Goal: Transaction & Acquisition: Purchase product/service

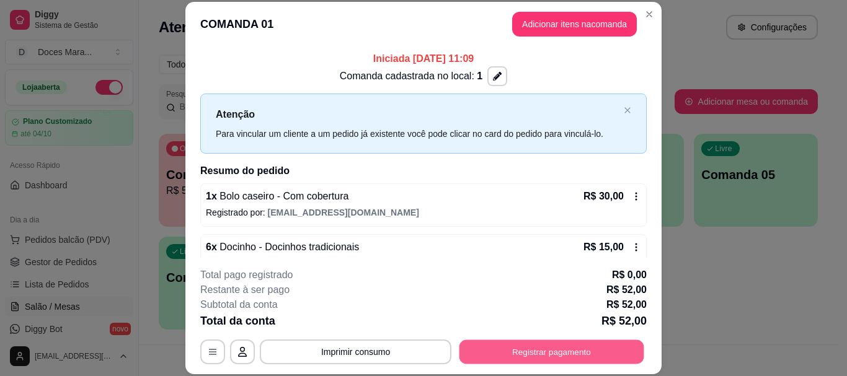
click at [508, 353] on button "Registrar pagamento" at bounding box center [551, 352] width 185 height 24
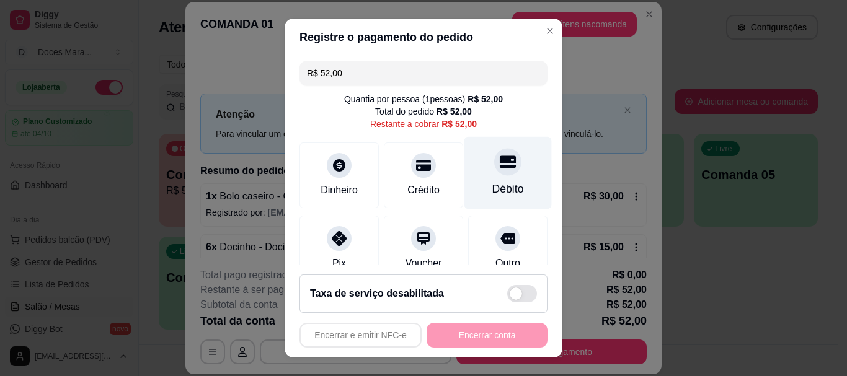
click at [499, 189] on div "Débito" at bounding box center [508, 190] width 32 height 16
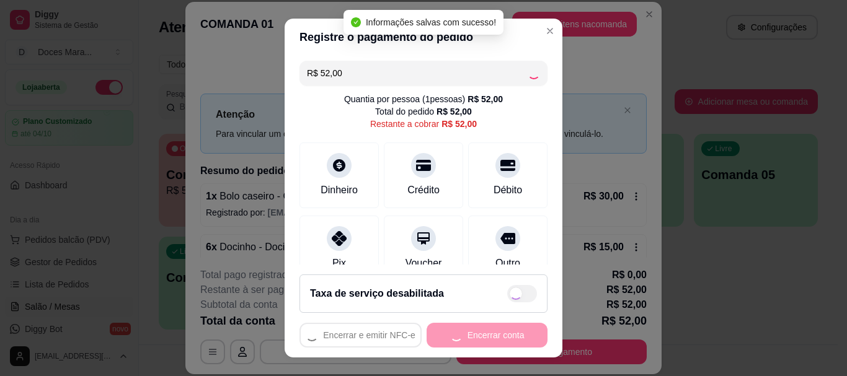
type input "R$ 0,00"
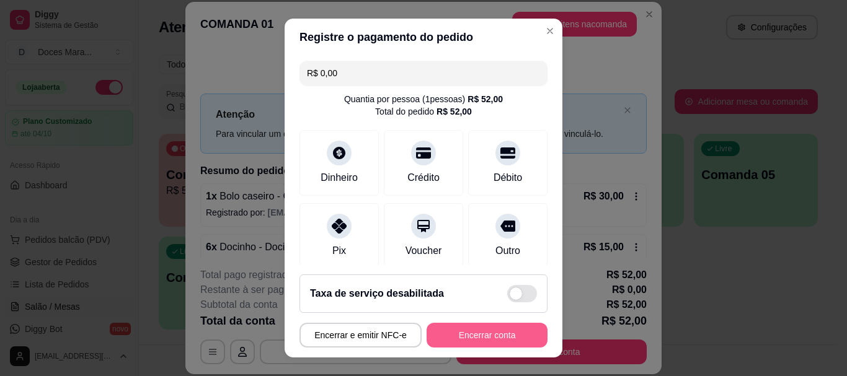
click at [467, 337] on button "Encerrar conta" at bounding box center [486, 335] width 121 height 25
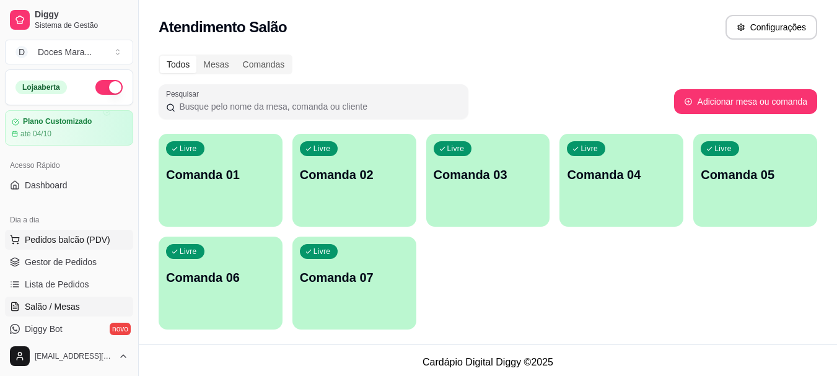
click at [55, 237] on span "Pedidos balcão (PDV)" at bounding box center [68, 240] width 86 height 12
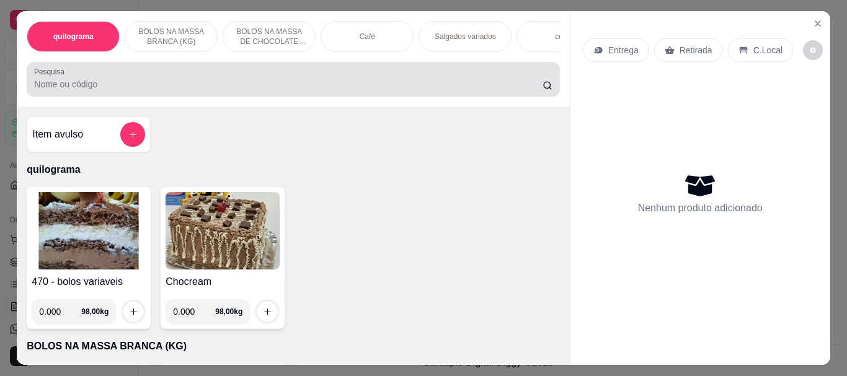
click at [71, 92] on div at bounding box center [292, 79] width 517 height 25
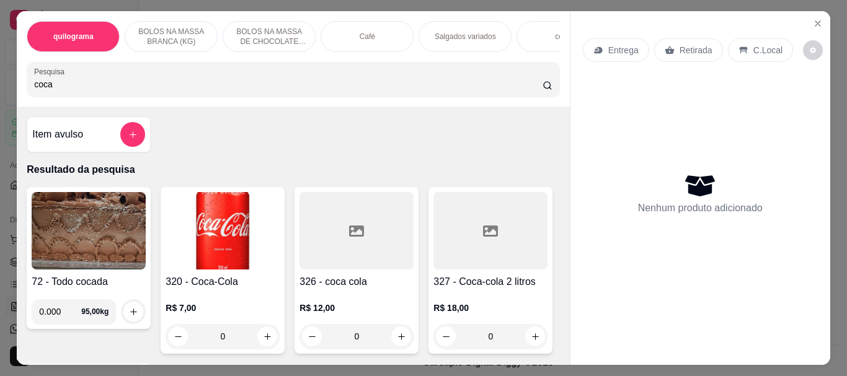
type input "coca"
click at [222, 227] on img at bounding box center [222, 230] width 114 height 77
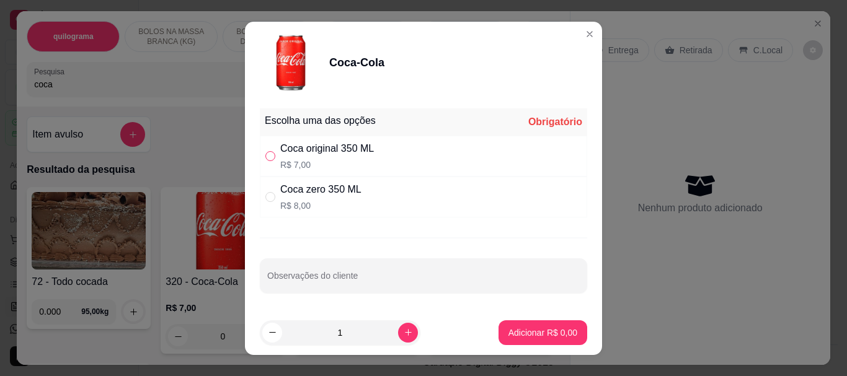
click at [269, 154] on input "" at bounding box center [270, 156] width 10 height 10
radio input "true"
click at [533, 328] on p "Adicionar R$ 7,00" at bounding box center [542, 333] width 67 height 12
type input "1"
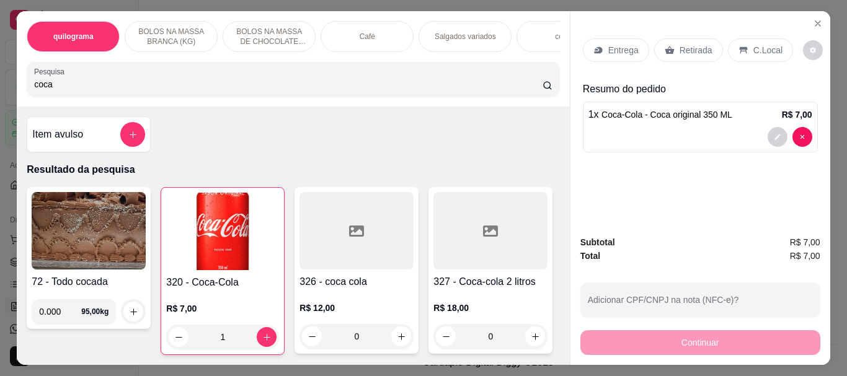
click at [102, 89] on input "coca" at bounding box center [288, 84] width 508 height 12
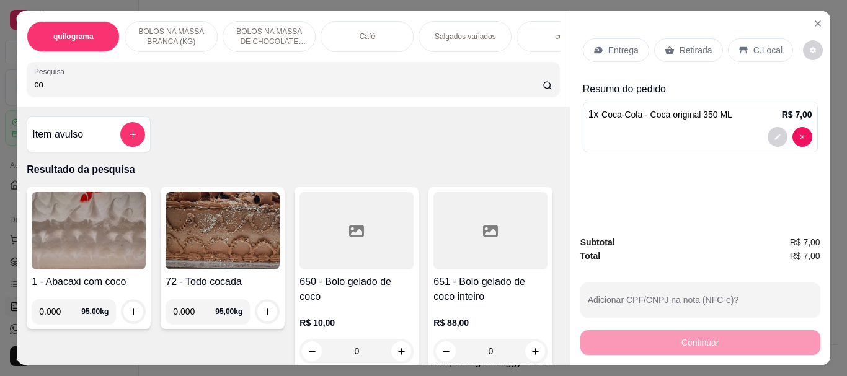
type input "c"
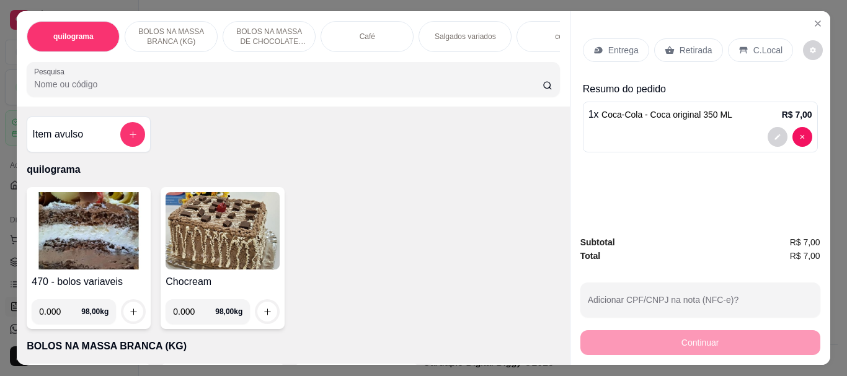
click at [403, 32] on div "Café" at bounding box center [366, 36] width 93 height 31
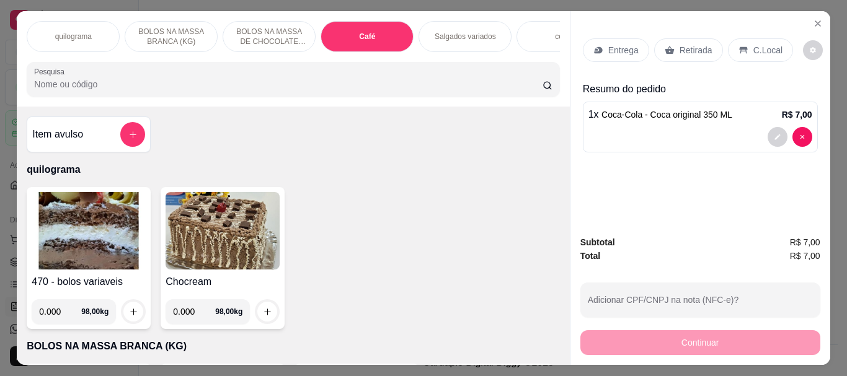
scroll to position [33, 0]
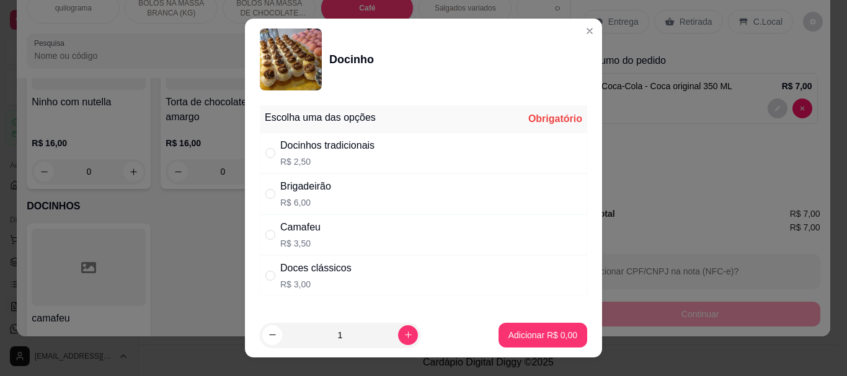
click at [297, 281] on p "R$ 3,00" at bounding box center [315, 284] width 71 height 12
radio input "true"
click at [509, 329] on p "Adicionar R$ 3,00" at bounding box center [542, 335] width 67 height 12
type input "1"
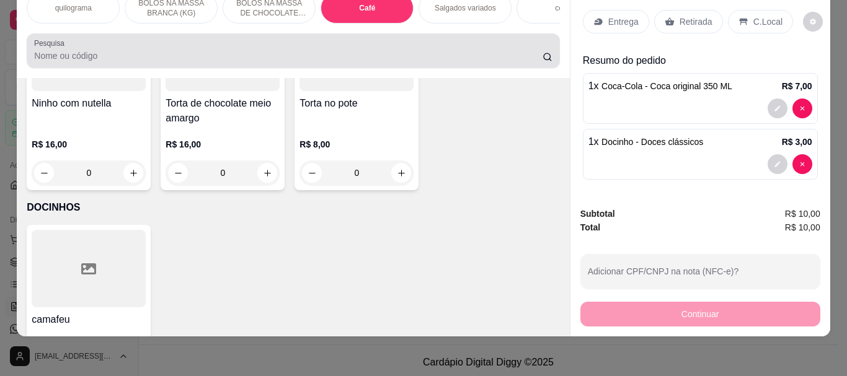
click at [96, 61] on input "Pesquisa" at bounding box center [288, 56] width 508 height 12
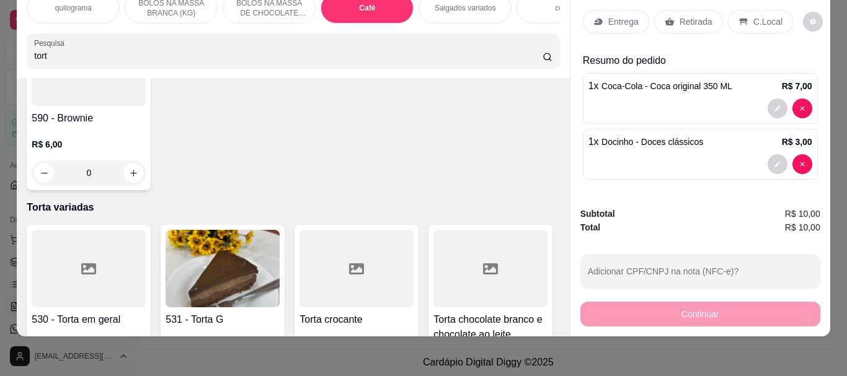
scroll to position [4975, 0]
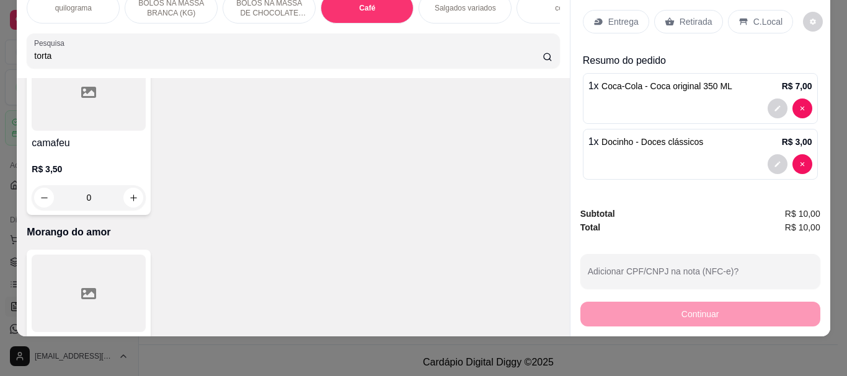
type input "torta"
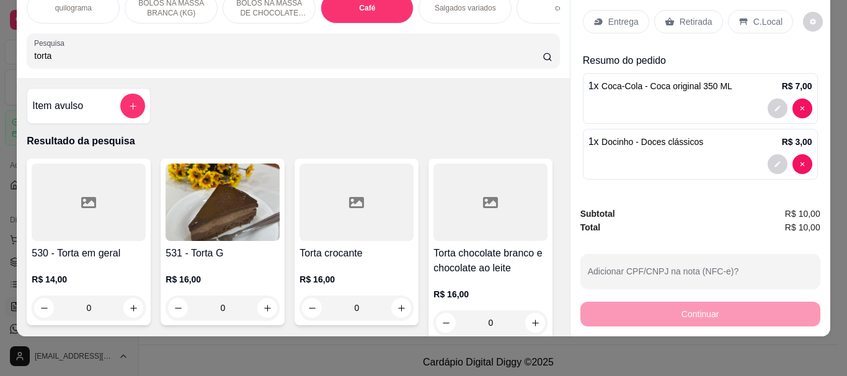
click at [213, 207] on img at bounding box center [222, 202] width 114 height 77
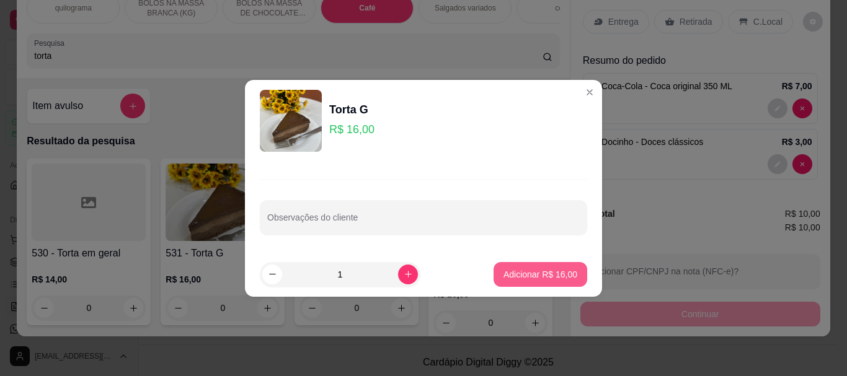
click at [537, 272] on p "Adicionar R$ 16,00" at bounding box center [540, 274] width 74 height 12
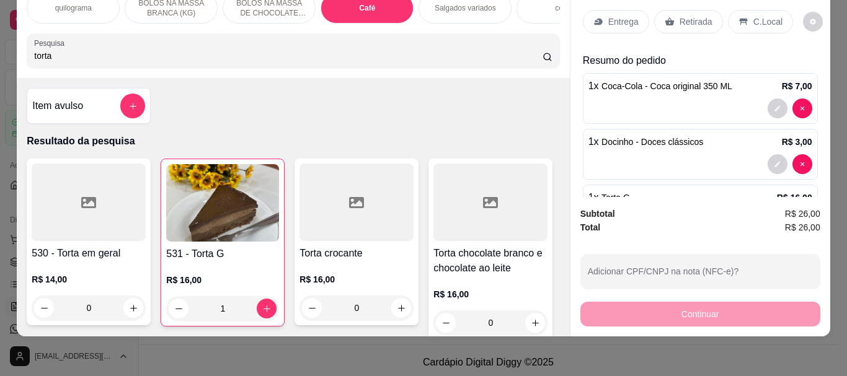
type input "1"
click at [693, 15] on p "Retirada" at bounding box center [695, 21] width 33 height 12
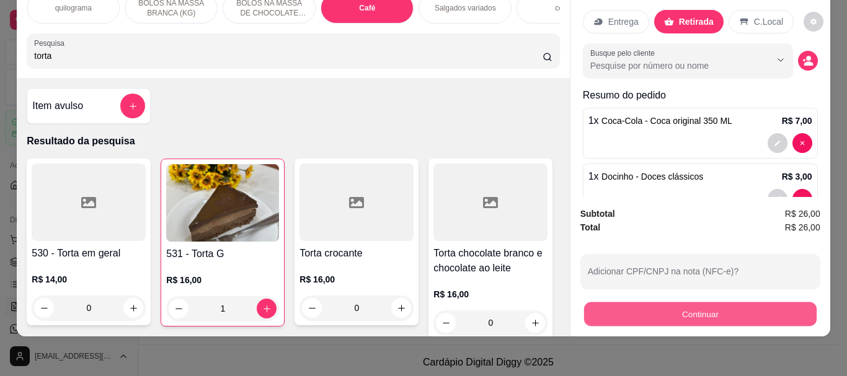
click at [672, 309] on button "Continuar" at bounding box center [699, 314] width 232 height 24
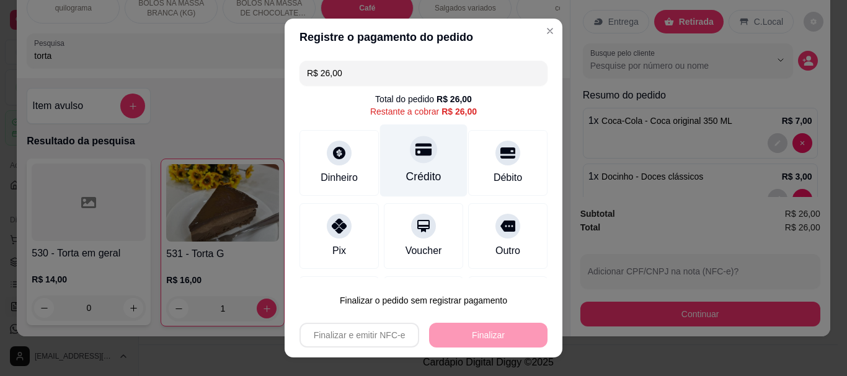
click at [409, 170] on div "Crédito" at bounding box center [423, 177] width 35 height 16
type input "R$ 0,00"
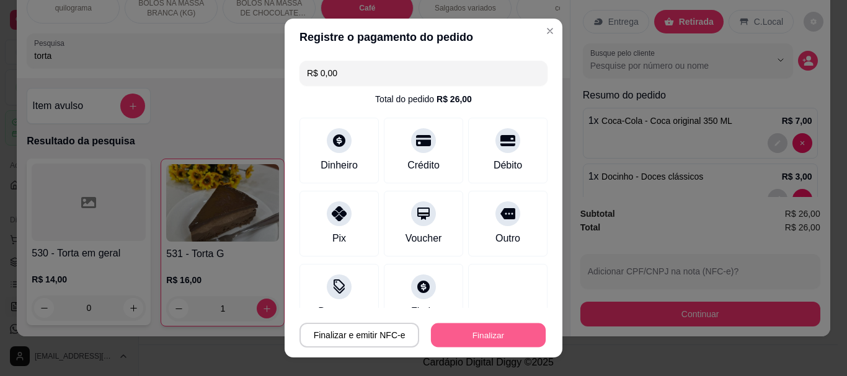
click at [470, 335] on button "Finalizar" at bounding box center [488, 335] width 115 height 24
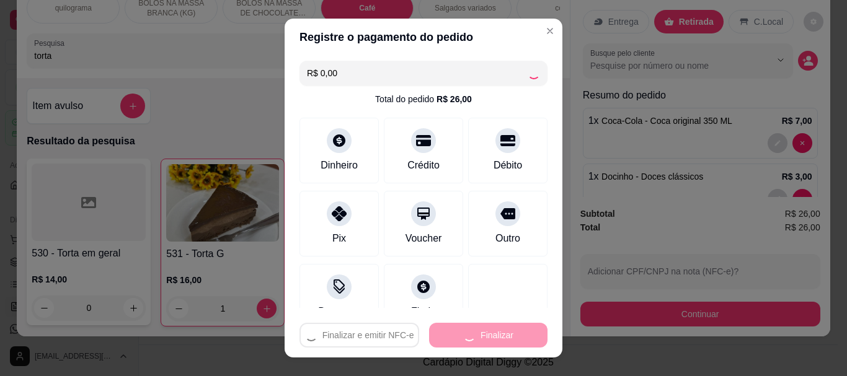
type input "0"
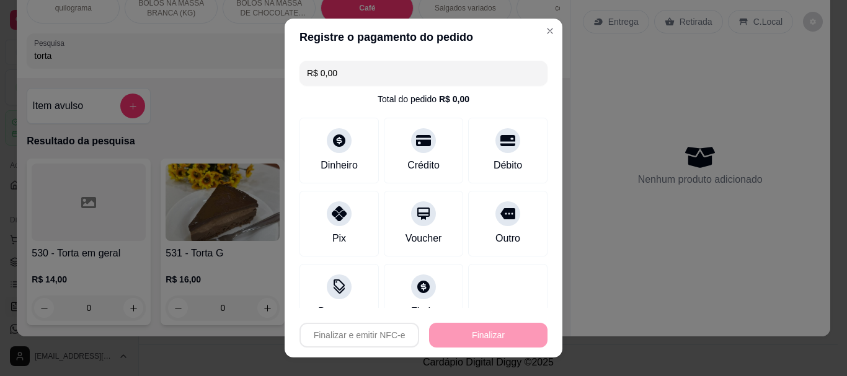
type input "-R$ 26,00"
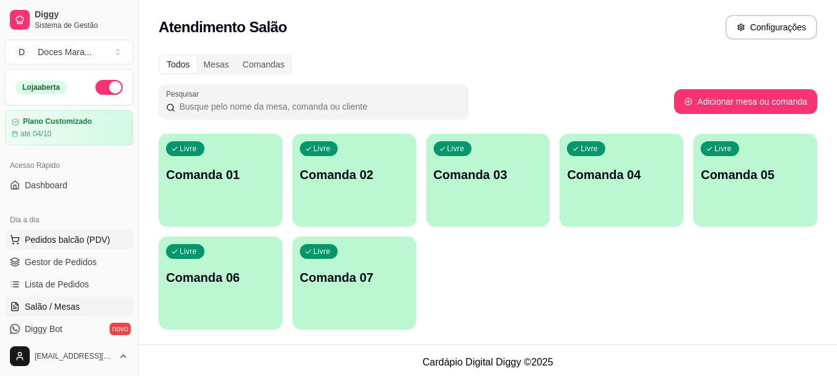
click at [56, 238] on span "Pedidos balcão (PDV)" at bounding box center [68, 240] width 86 height 12
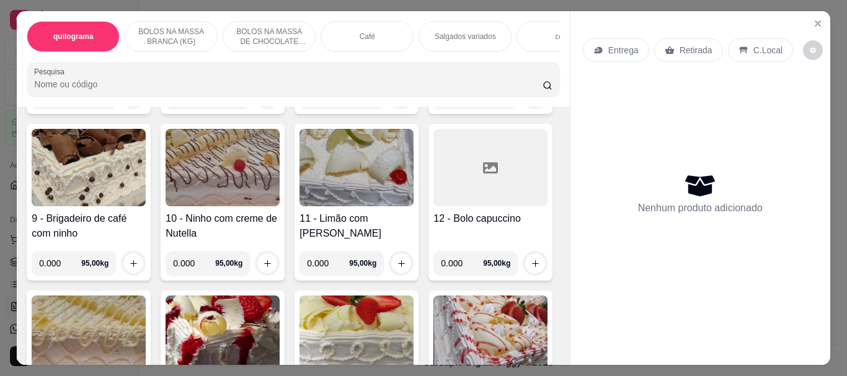
scroll to position [620, 0]
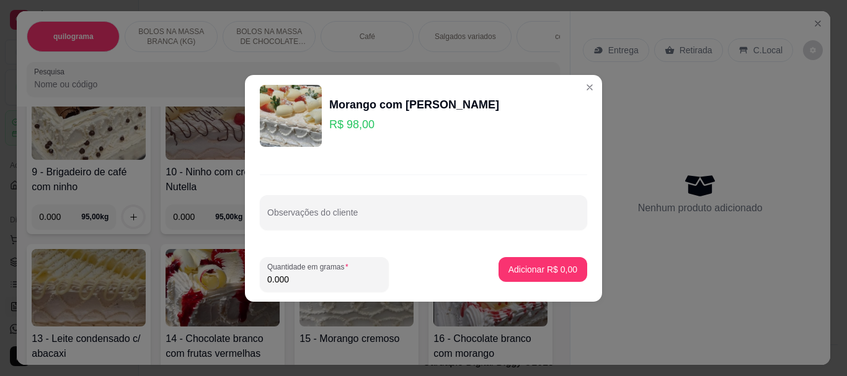
click at [321, 275] on input "0.000" at bounding box center [324, 279] width 114 height 12
type input "1.080"
click at [511, 269] on p "Adicionar R$ 105,84" at bounding box center [538, 269] width 76 height 12
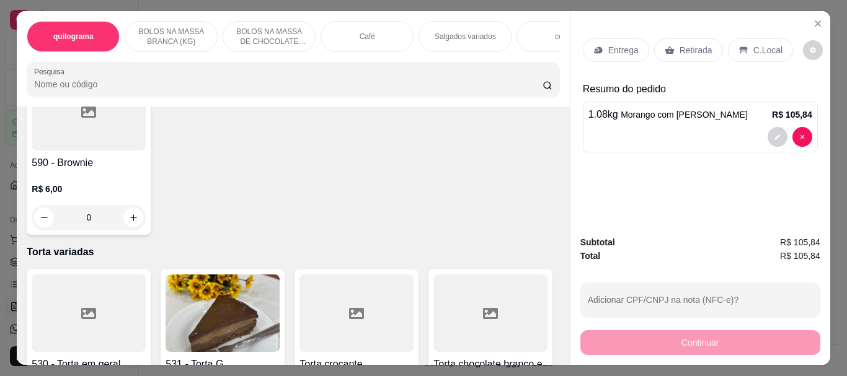
scroll to position [3967, 0]
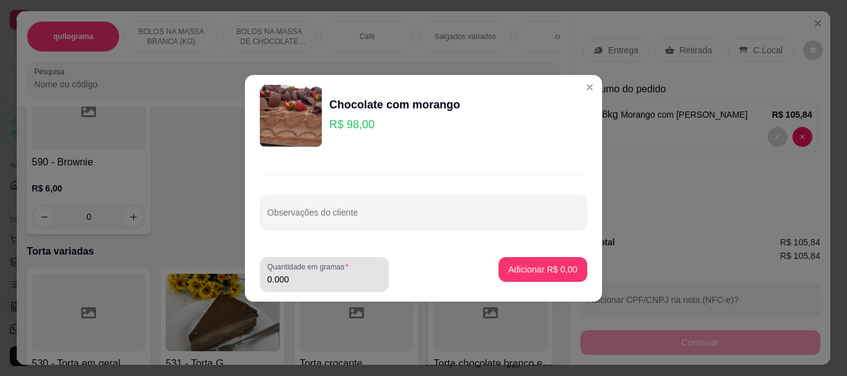
click at [309, 281] on input "0.000" at bounding box center [324, 279] width 114 height 12
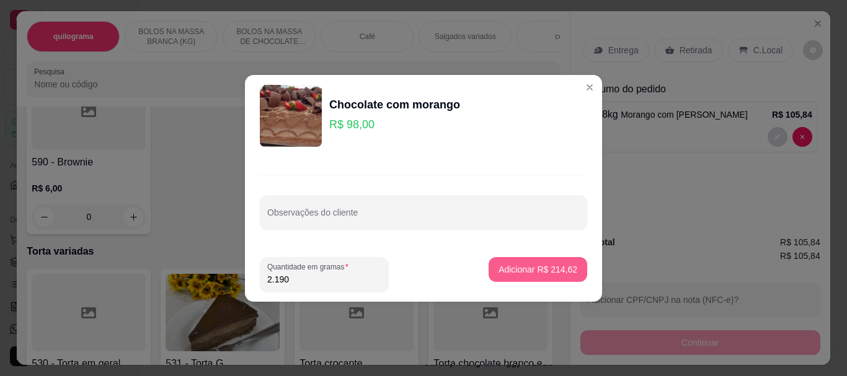
type input "2.190"
click at [525, 273] on p "Adicionar R$ 214,62" at bounding box center [538, 269] width 76 height 12
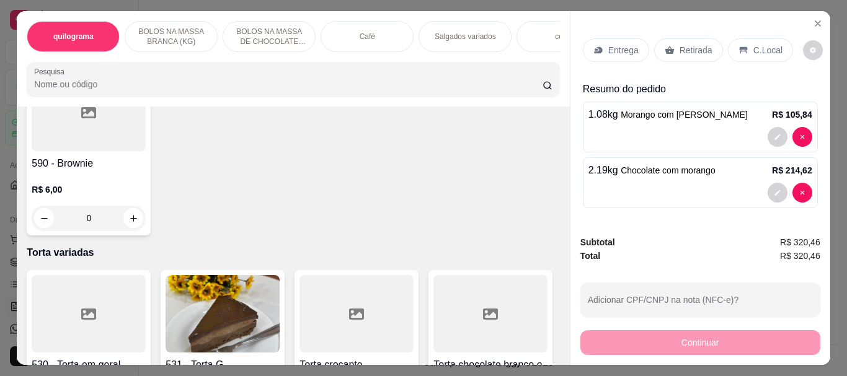
click at [705, 43] on div "Retirada" at bounding box center [688, 50] width 69 height 24
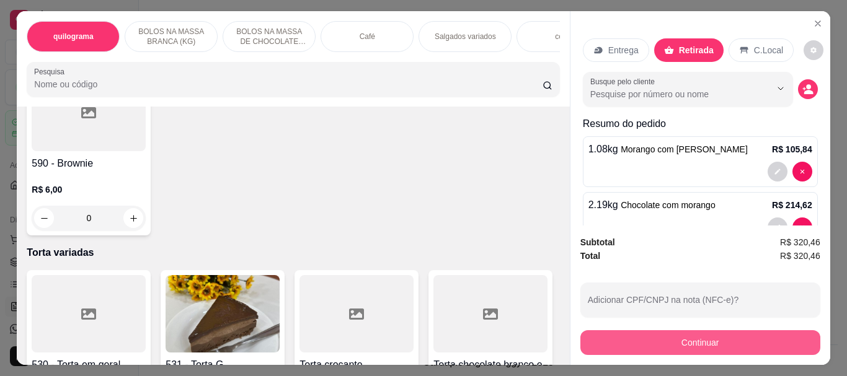
click at [701, 344] on button "Continuar" at bounding box center [700, 342] width 240 height 25
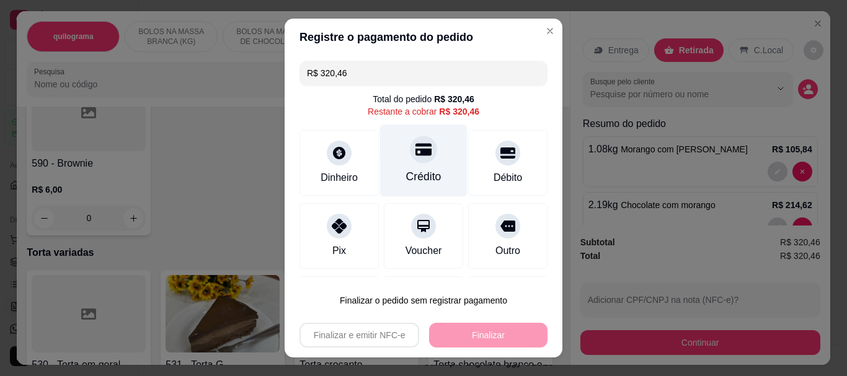
click at [406, 171] on div "Crédito" at bounding box center [423, 177] width 35 height 16
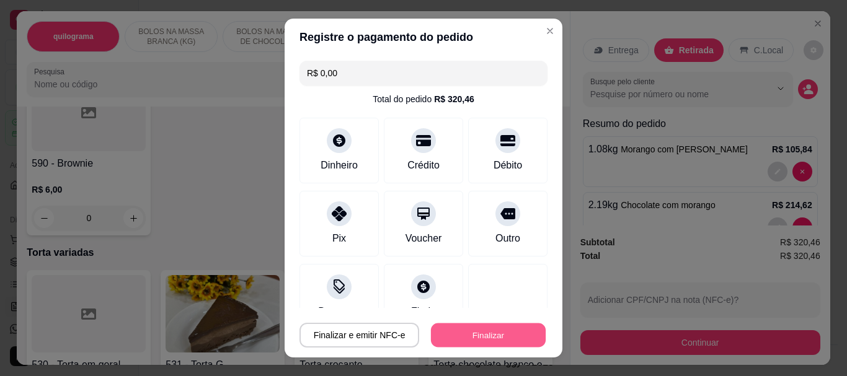
click at [475, 338] on button "Finalizar" at bounding box center [488, 335] width 115 height 24
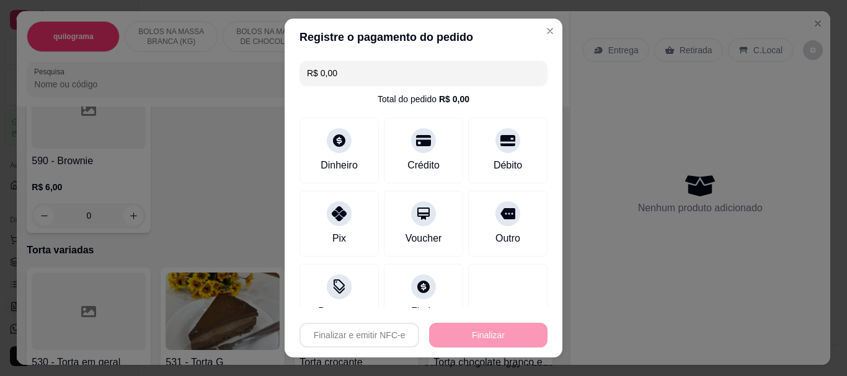
type input "-R$ 320,46"
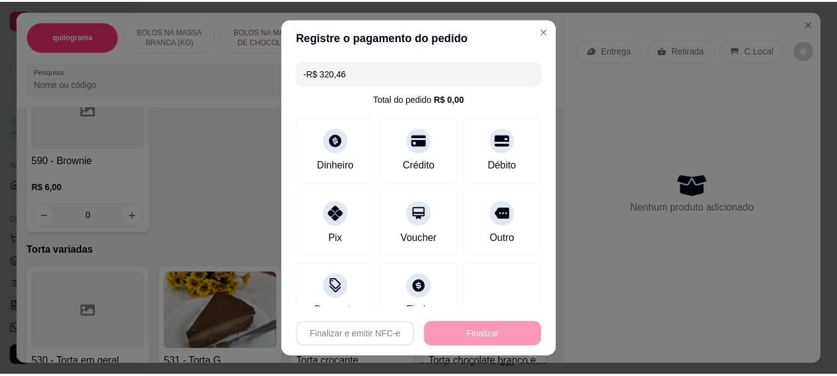
scroll to position [3966, 0]
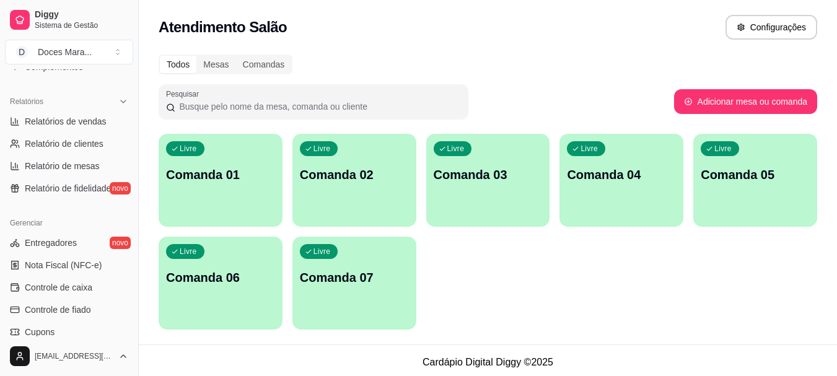
scroll to position [372, 0]
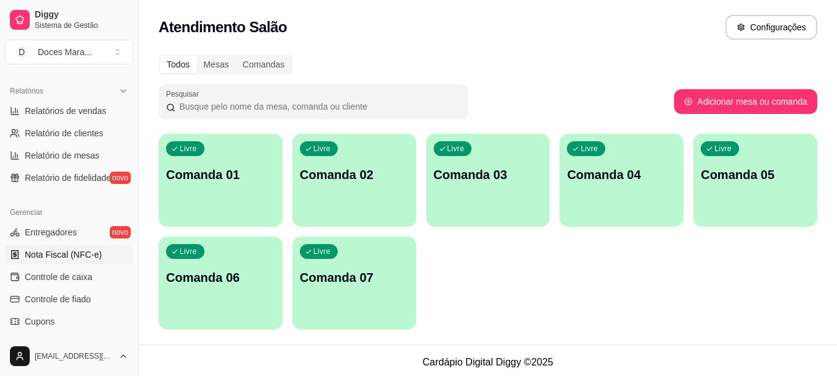
click at [63, 252] on span "Nota Fiscal (NFC-e)" at bounding box center [63, 255] width 77 height 12
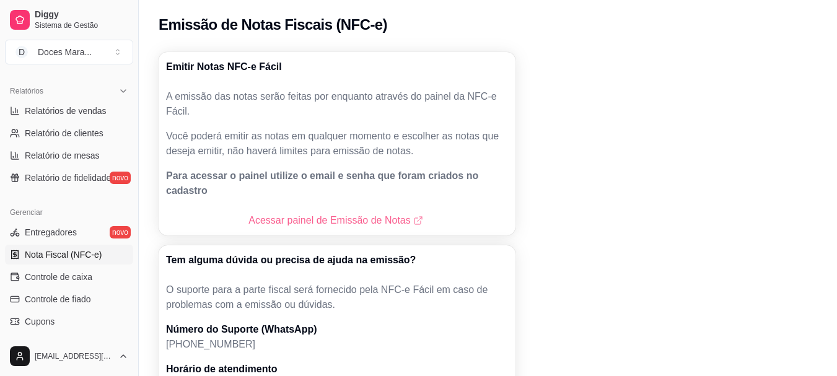
click at [359, 213] on link "Acessar painel de Emissão de Notas" at bounding box center [337, 220] width 177 height 15
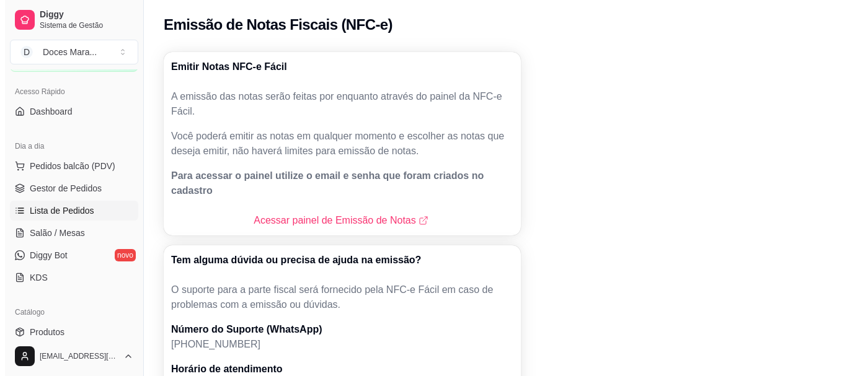
scroll to position [62, 0]
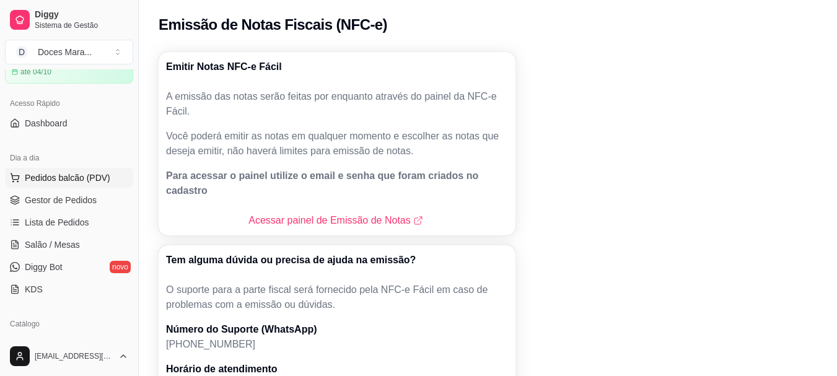
click at [59, 175] on span "Pedidos balcão (PDV)" at bounding box center [68, 178] width 86 height 12
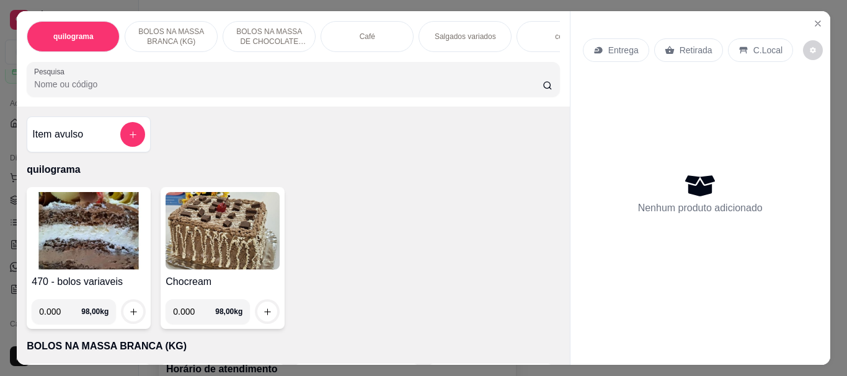
click at [34, 90] on input "Pesquisa" at bounding box center [288, 84] width 508 height 12
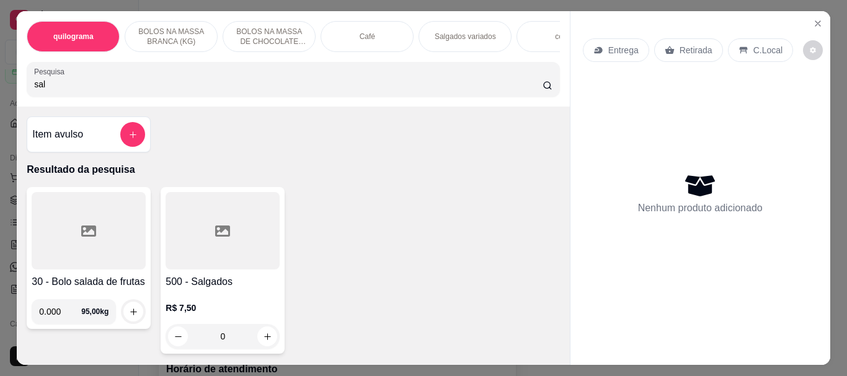
type input "sal"
click at [216, 263] on div at bounding box center [222, 230] width 114 height 77
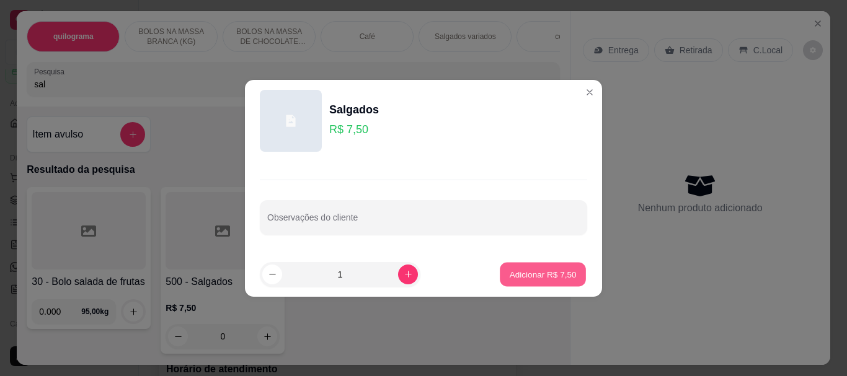
click at [536, 276] on p "Adicionar R$ 7,50" at bounding box center [542, 274] width 67 height 12
type input "1"
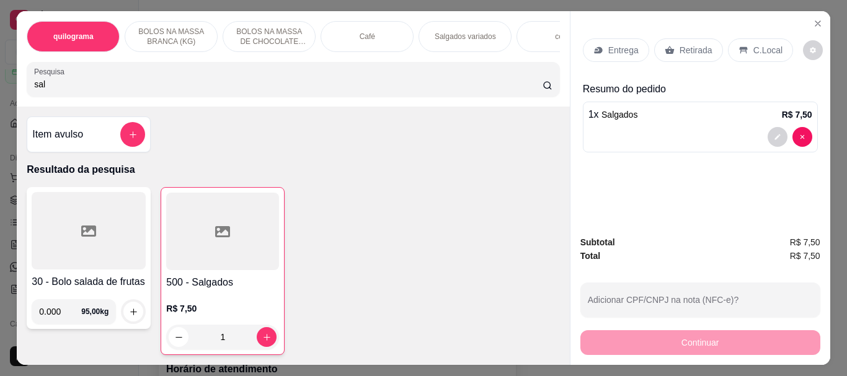
click at [50, 84] on input "sal" at bounding box center [288, 84] width 508 height 12
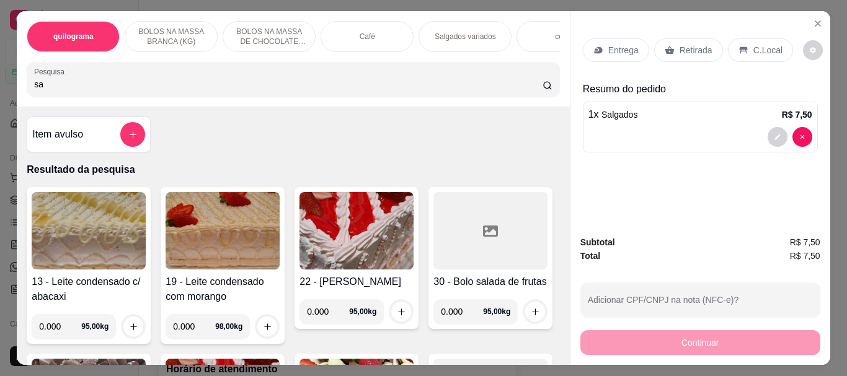
type input "s"
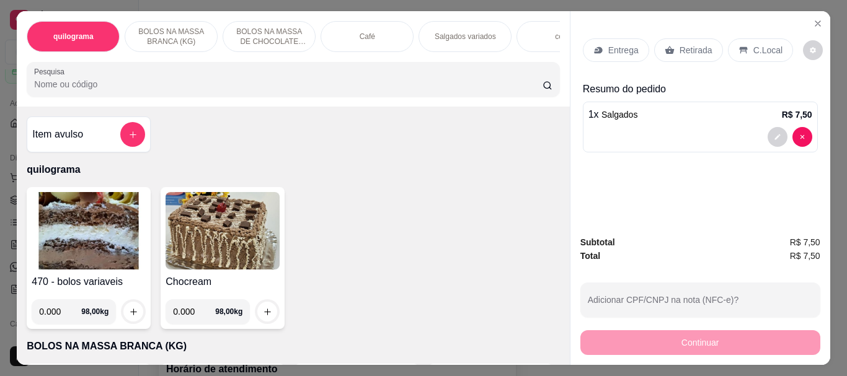
click at [34, 90] on input "Pesquisa" at bounding box center [288, 84] width 508 height 12
click at [36, 90] on input "Pesquisa" at bounding box center [288, 84] width 508 height 12
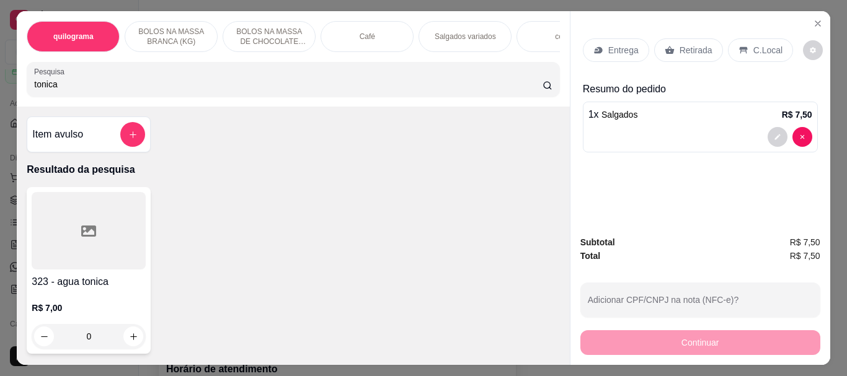
type input "tonica"
click at [81, 203] on div at bounding box center [89, 230] width 114 height 77
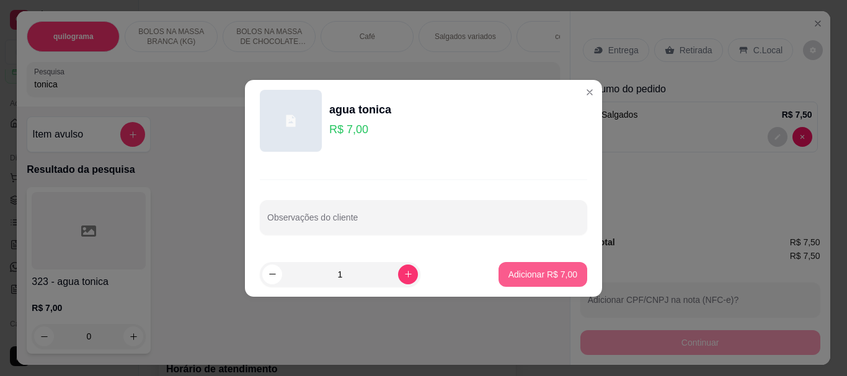
click at [521, 278] on p "Adicionar R$ 7,00" at bounding box center [542, 274] width 69 height 12
type input "1"
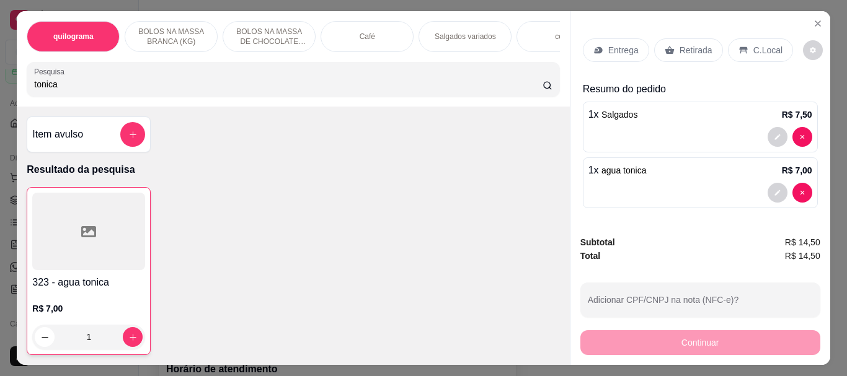
click at [82, 84] on input "tonica" at bounding box center [288, 84] width 508 height 12
type input "t"
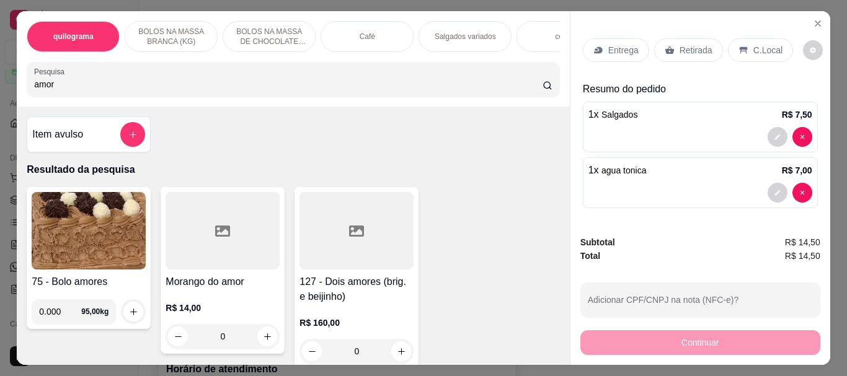
type input "amor"
click at [176, 254] on div at bounding box center [222, 230] width 114 height 77
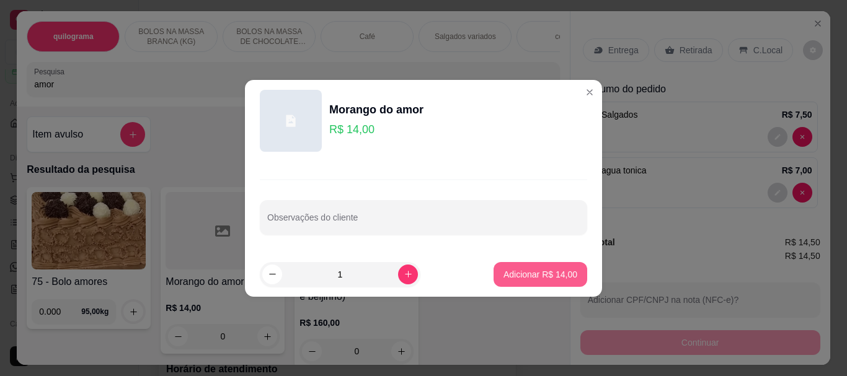
click at [521, 271] on p "Adicionar R$ 14,00" at bounding box center [540, 274] width 74 height 12
type input "1"
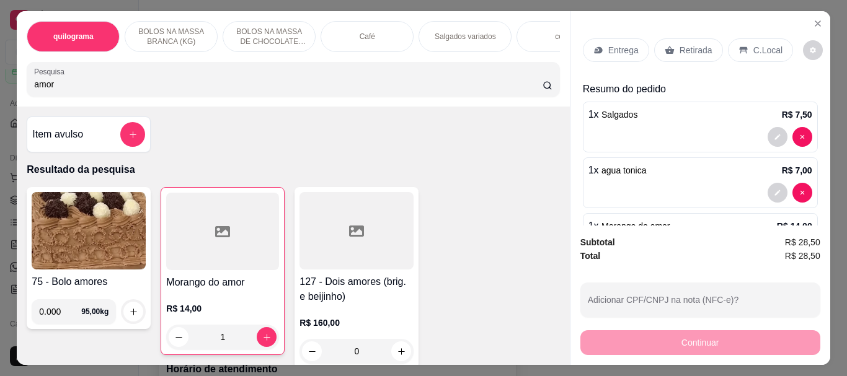
click at [689, 44] on p "Retirada" at bounding box center [695, 50] width 33 height 12
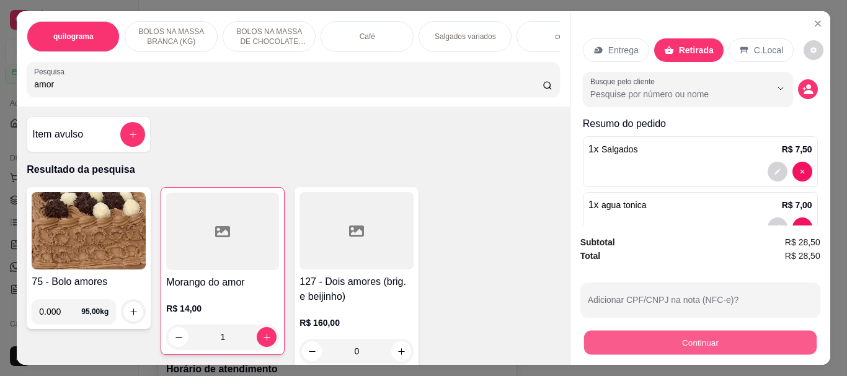
click at [690, 333] on button "Continuar" at bounding box center [699, 342] width 232 height 24
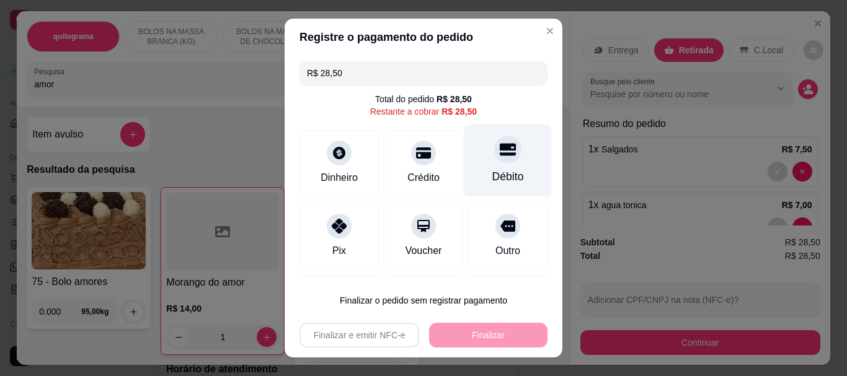
click at [493, 174] on div "Débito" at bounding box center [508, 177] width 32 height 16
type input "R$ 0,00"
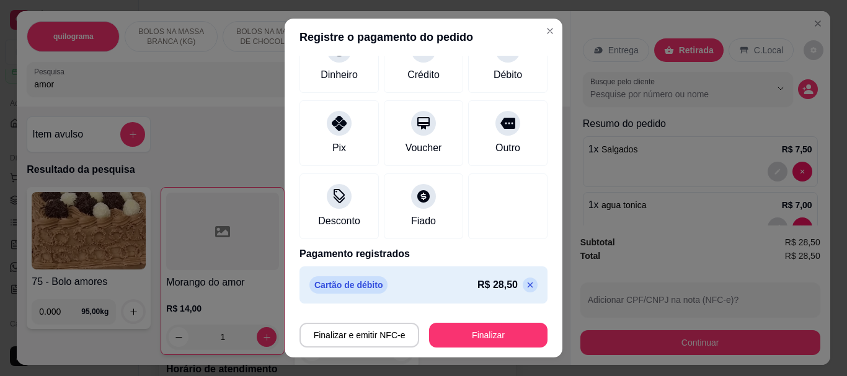
scroll to position [91, 0]
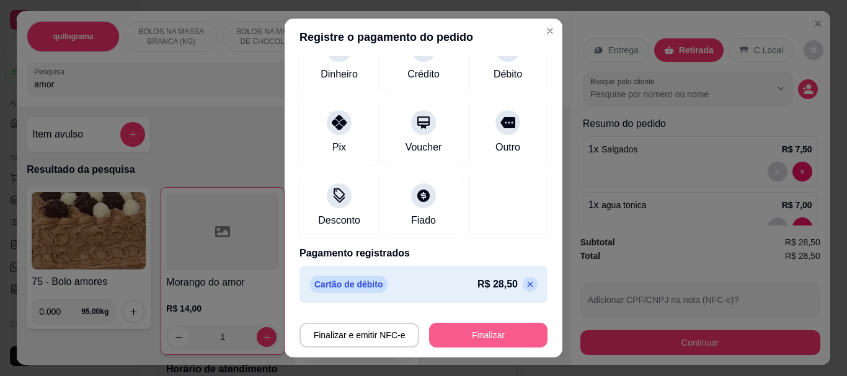
click at [470, 335] on button "Finalizar" at bounding box center [488, 335] width 118 height 25
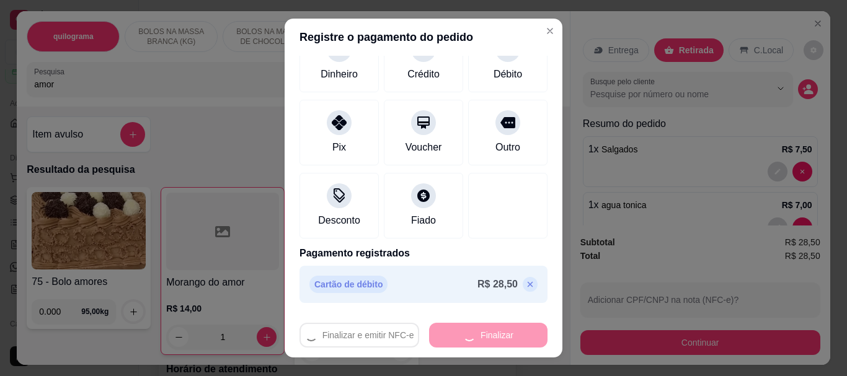
type input "0"
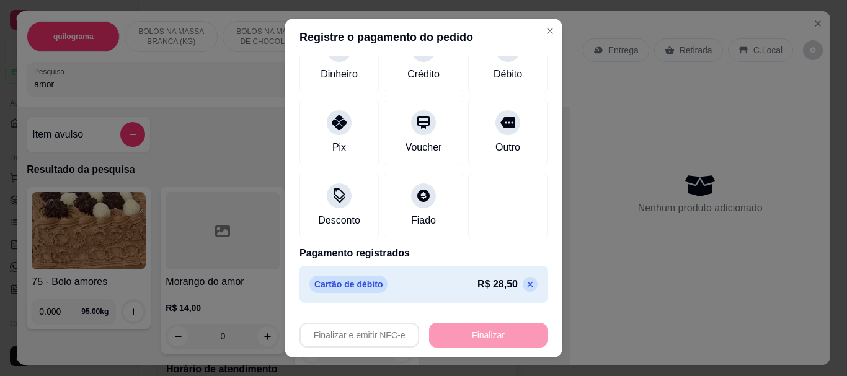
type input "-R$ 28,50"
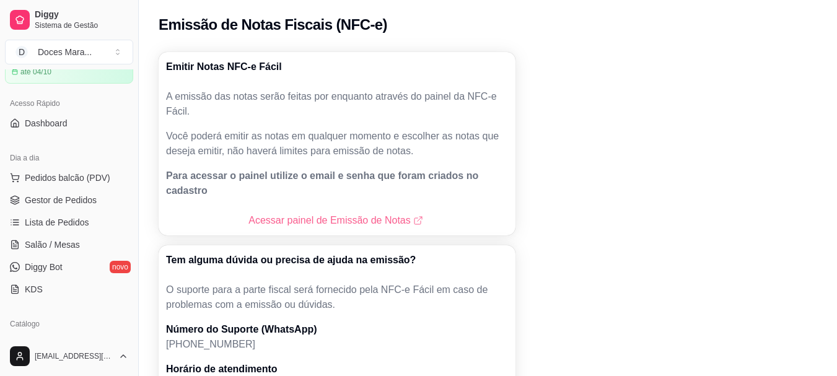
click at [320, 213] on link "Acessar painel de Emissão de Notas" at bounding box center [337, 220] width 177 height 15
click at [35, 175] on span "Pedidos balcão (PDV)" at bounding box center [68, 178] width 86 height 12
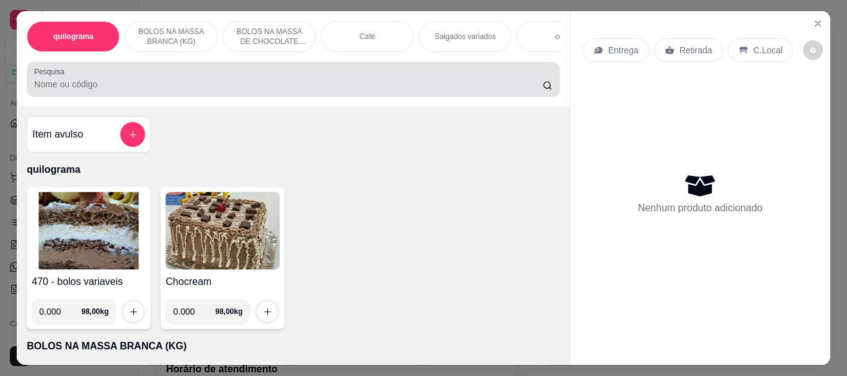
click at [38, 90] on input "Pesquisa" at bounding box center [288, 84] width 508 height 12
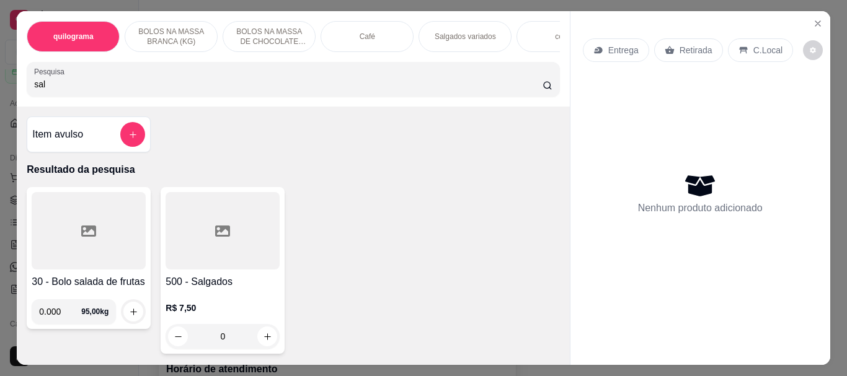
type input "sal"
click at [174, 222] on div at bounding box center [222, 230] width 114 height 77
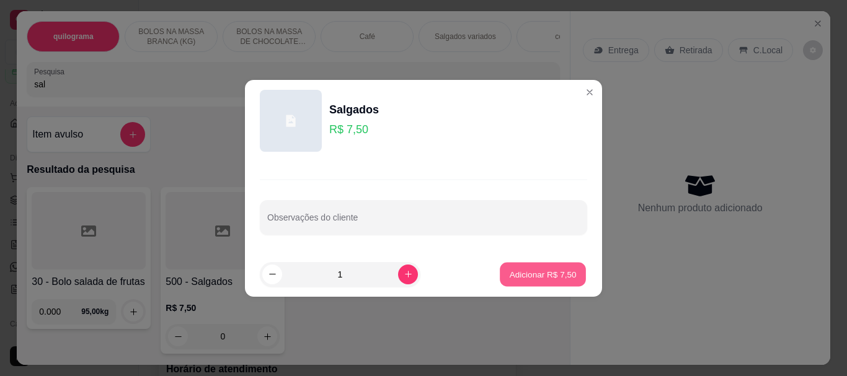
click at [531, 275] on p "Adicionar R$ 7,50" at bounding box center [542, 274] width 67 height 12
type input "1"
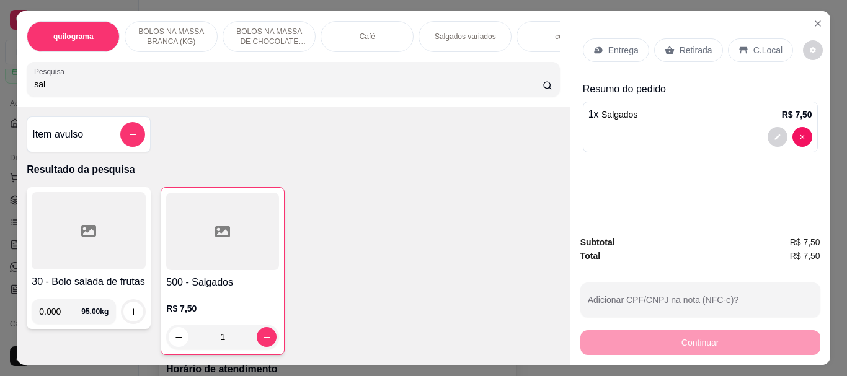
click at [126, 227] on div at bounding box center [89, 230] width 114 height 77
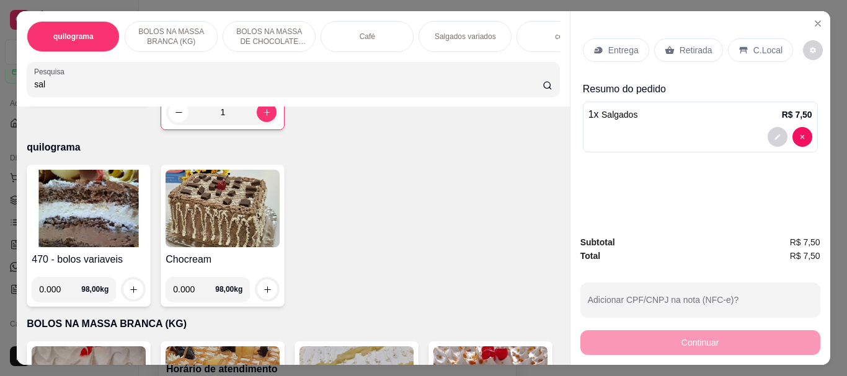
scroll to position [310, 0]
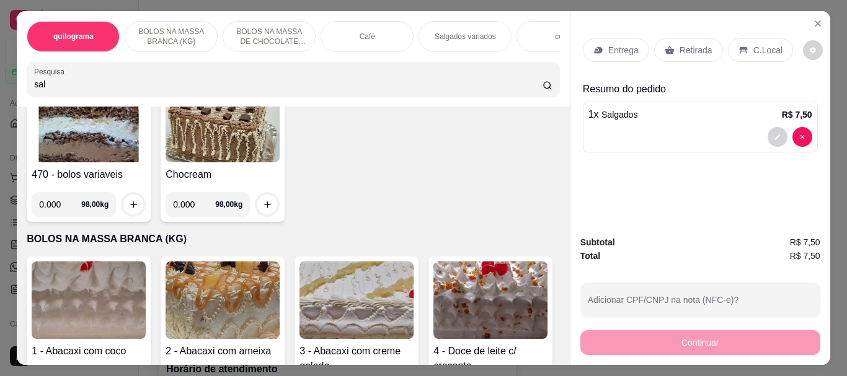
click at [112, 141] on img at bounding box center [89, 123] width 114 height 77
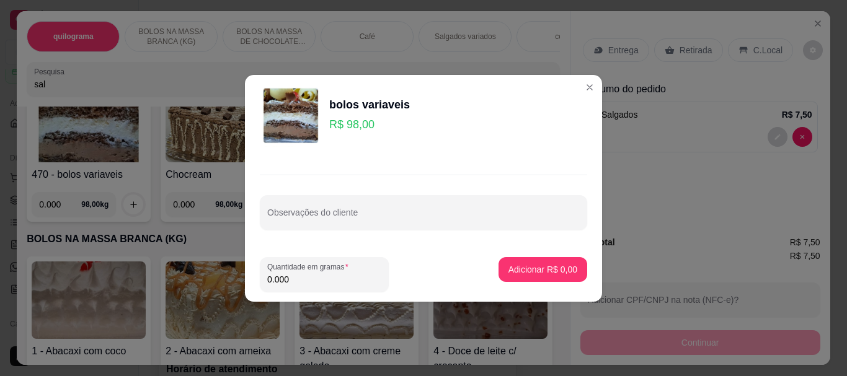
click at [306, 277] on input "0.000" at bounding box center [324, 279] width 114 height 12
type input "0.170"
click at [527, 270] on p "Adicionar R$ 16,66" at bounding box center [540, 269] width 72 height 12
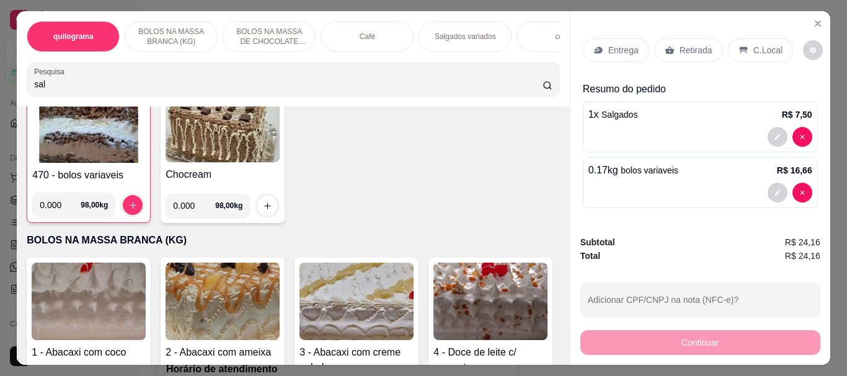
scroll to position [310, 0]
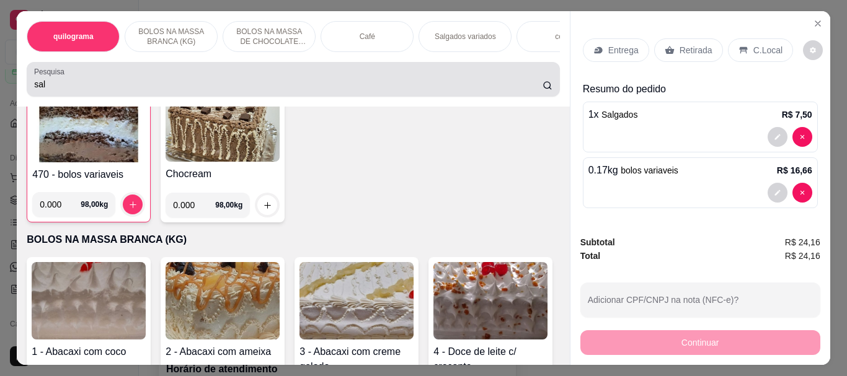
click at [56, 92] on div "sal" at bounding box center [292, 79] width 517 height 25
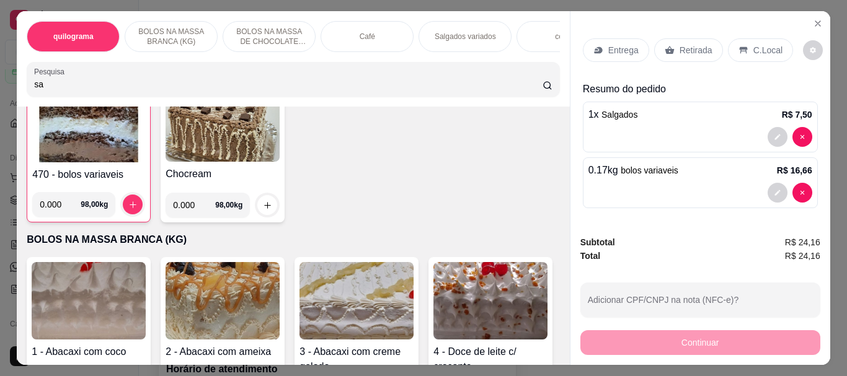
type input "s"
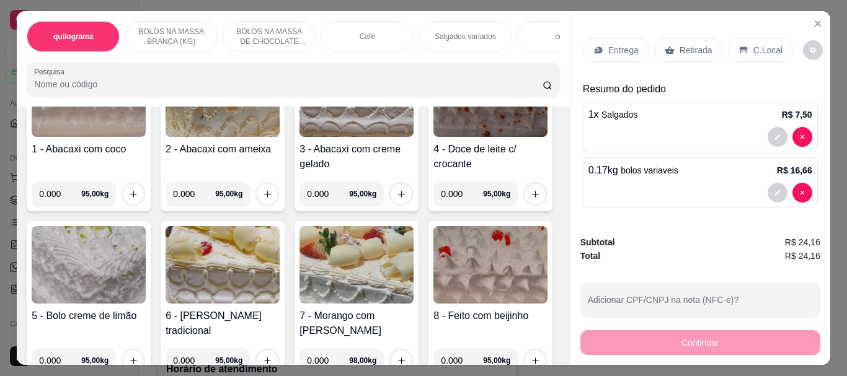
scroll to position [108, 0]
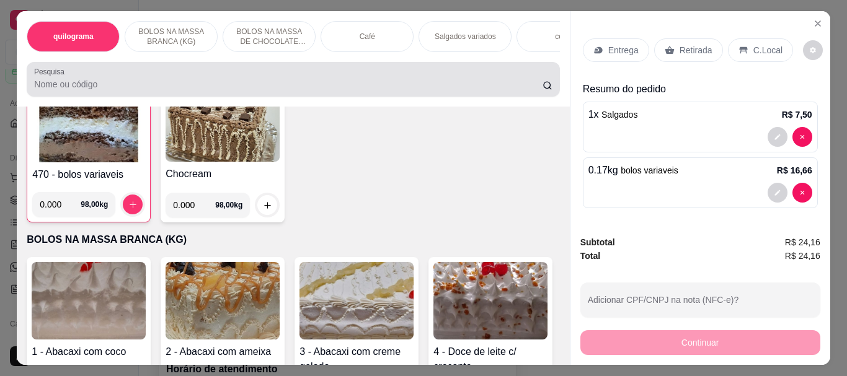
click at [56, 97] on div "Pesquisa" at bounding box center [293, 79] width 532 height 35
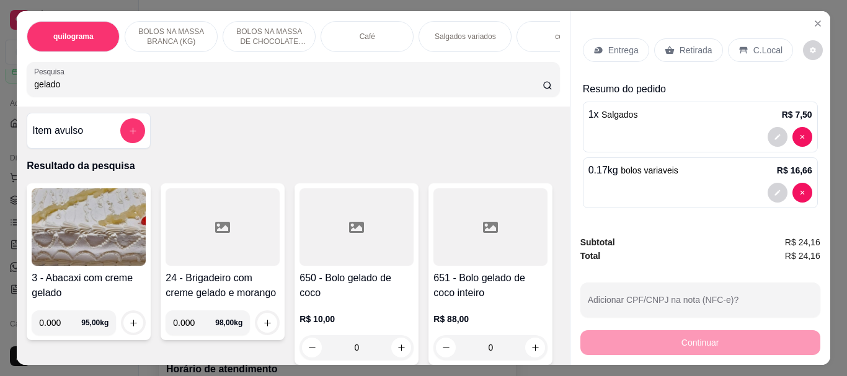
scroll to position [0, 0]
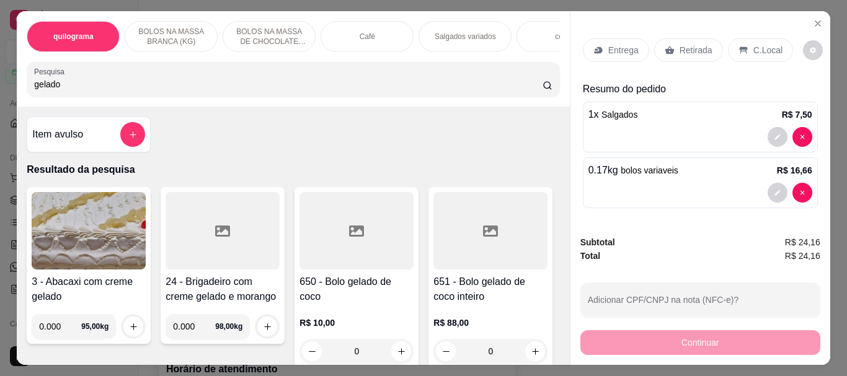
type input "gelado"
click at [347, 247] on div at bounding box center [356, 230] width 114 height 77
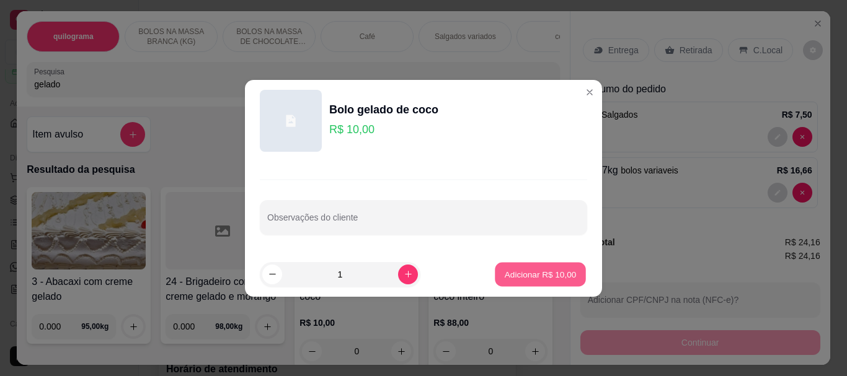
click at [514, 272] on p "Adicionar R$ 10,00" at bounding box center [540, 274] width 72 height 12
type input "1"
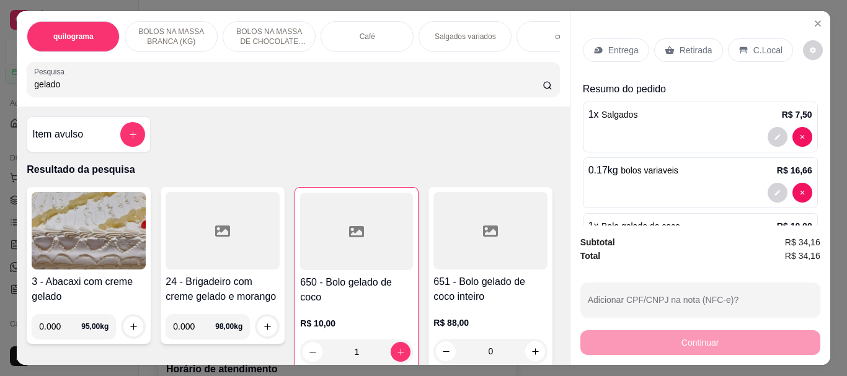
click at [680, 46] on p "Retirada" at bounding box center [695, 50] width 33 height 12
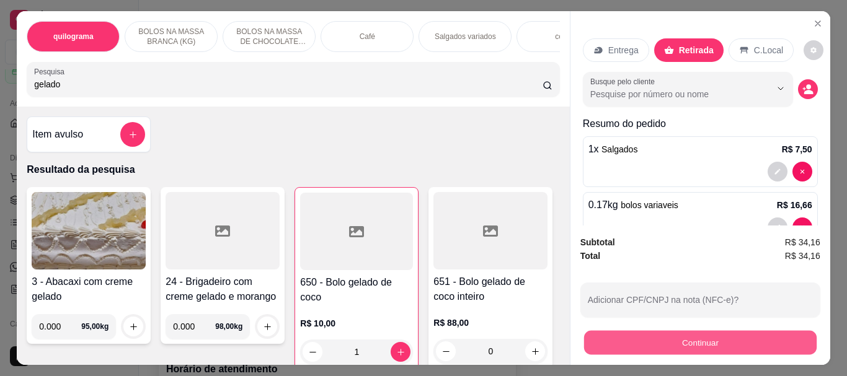
click at [687, 332] on button "Continuar" at bounding box center [699, 342] width 232 height 24
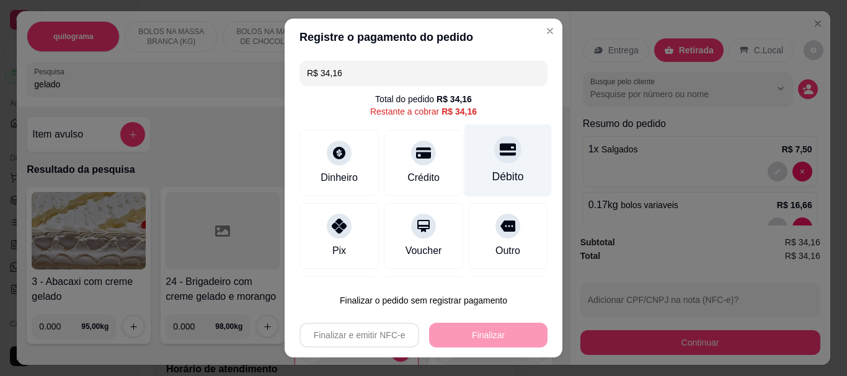
click at [495, 176] on div "Débito" at bounding box center [508, 177] width 32 height 16
type input "R$ 0,00"
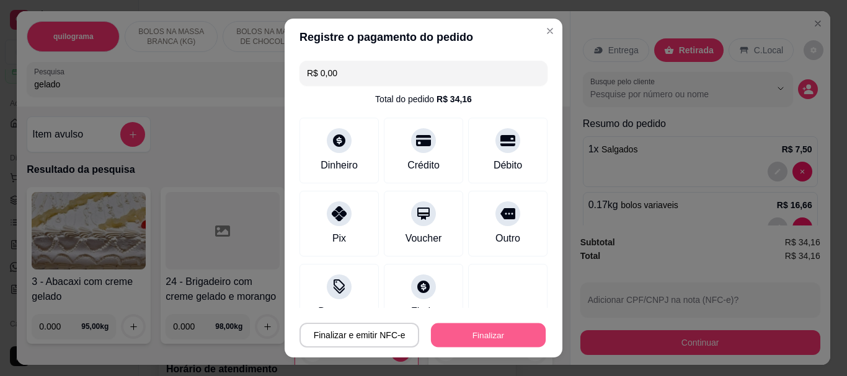
click at [464, 336] on button "Finalizar" at bounding box center [488, 335] width 115 height 24
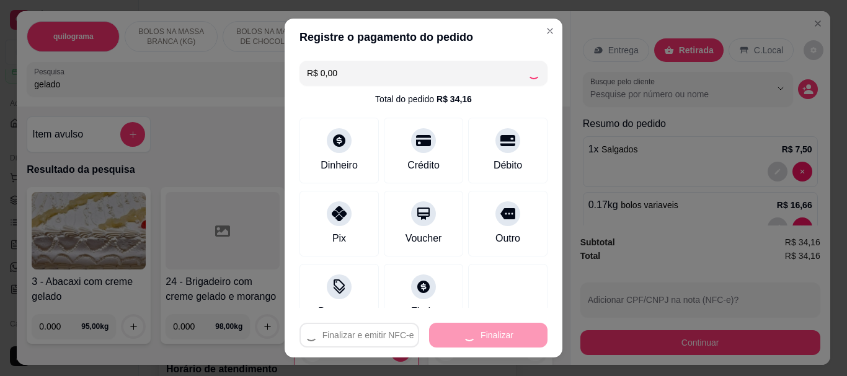
type input "0"
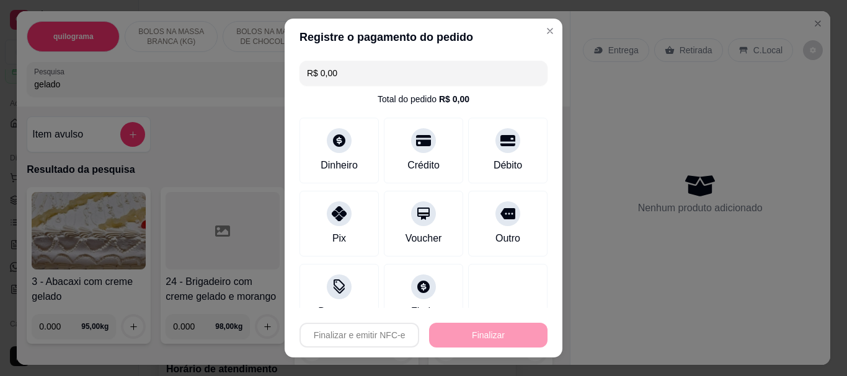
type input "-R$ 34,16"
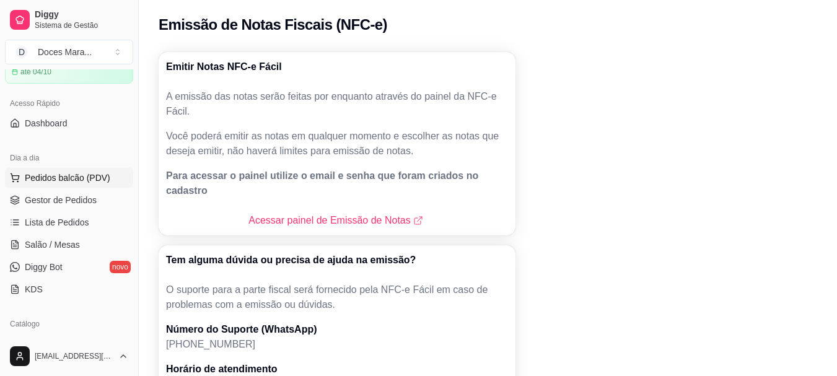
click at [69, 173] on span "Pedidos balcão (PDV)" at bounding box center [68, 178] width 86 height 12
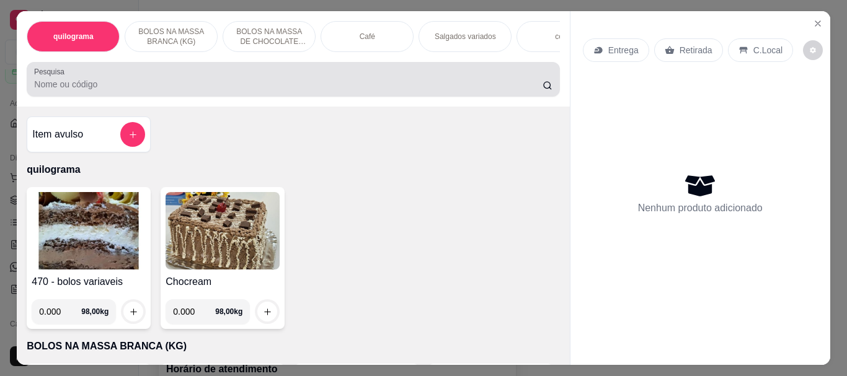
click at [48, 83] on input "Pesquisa" at bounding box center [288, 84] width 508 height 12
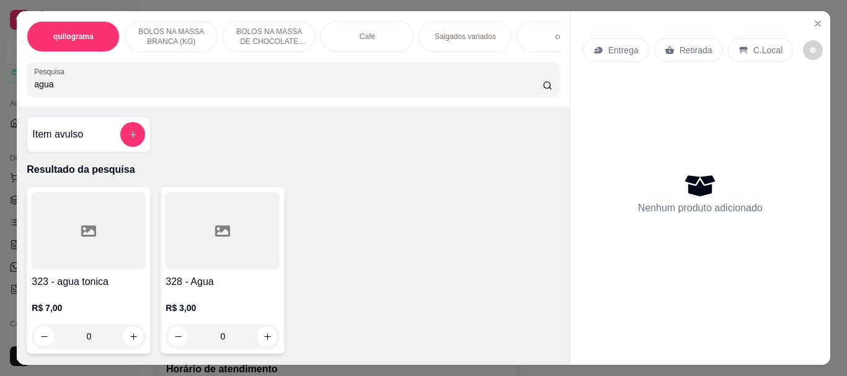
type input "agua"
click at [197, 244] on div at bounding box center [222, 230] width 114 height 77
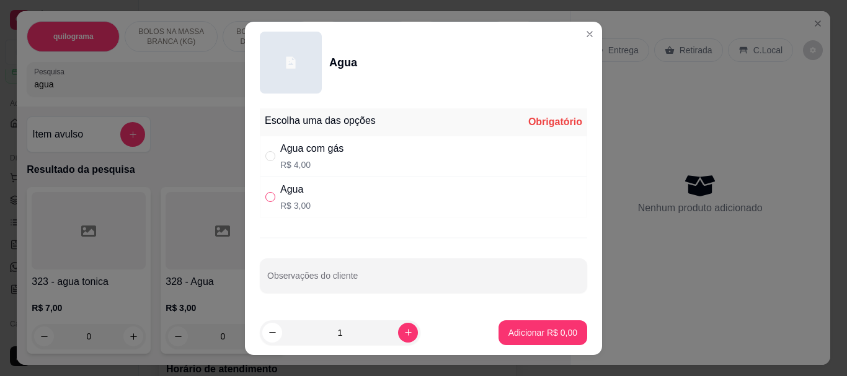
click at [266, 199] on input "" at bounding box center [270, 197] width 10 height 10
radio input "true"
click at [398, 332] on button "increase-product-quantity" at bounding box center [407, 332] width 19 height 19
type input "2"
click at [509, 330] on p "Adicionar R$ 6,00" at bounding box center [542, 333] width 67 height 12
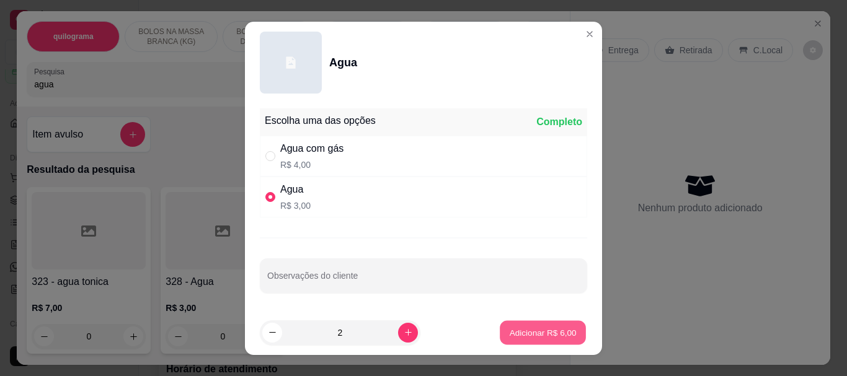
type input "2"
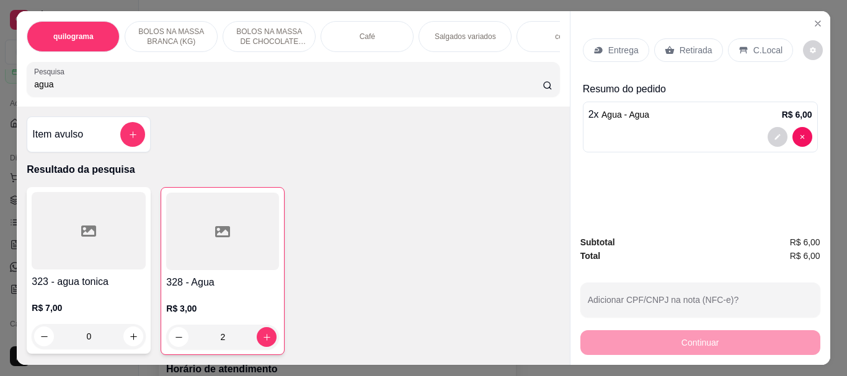
click at [686, 47] on p "Retirada" at bounding box center [695, 50] width 33 height 12
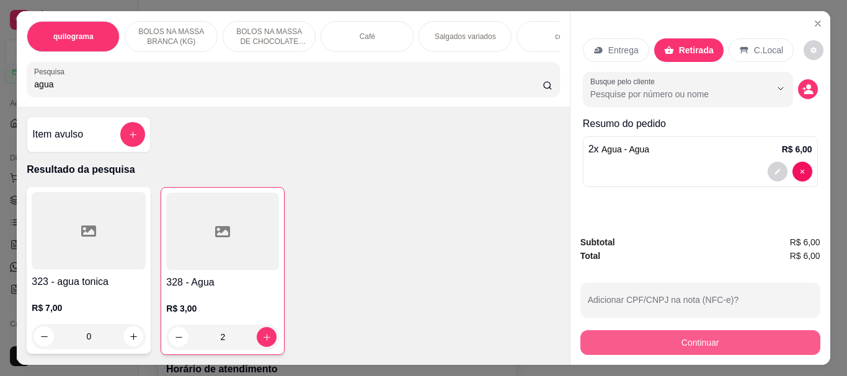
click at [666, 333] on button "Continuar" at bounding box center [700, 342] width 240 height 25
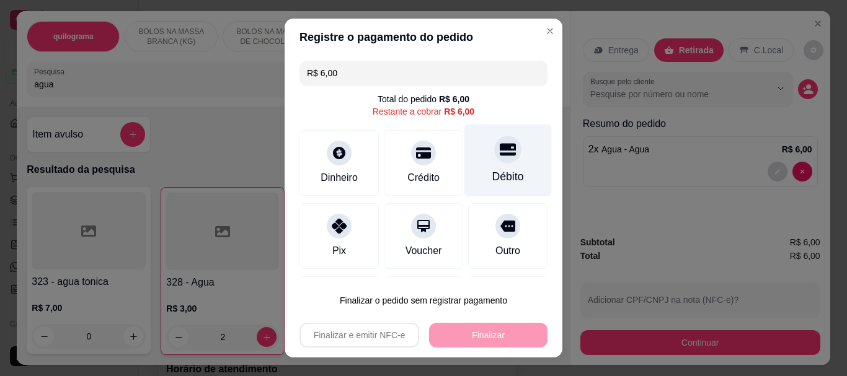
click at [492, 172] on div "Débito" at bounding box center [508, 177] width 32 height 16
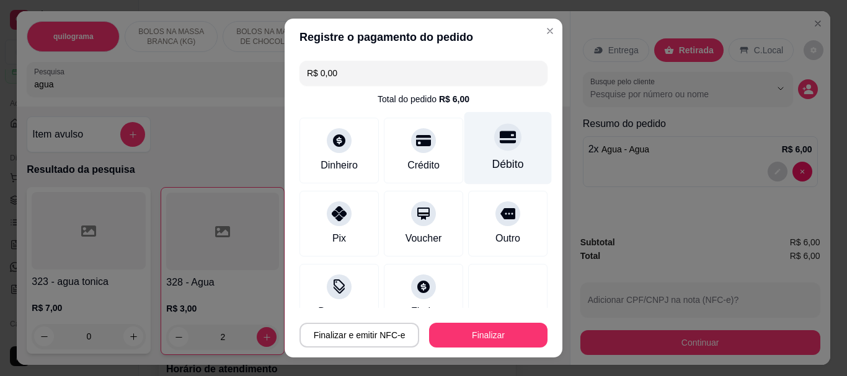
type input "R$ 0,00"
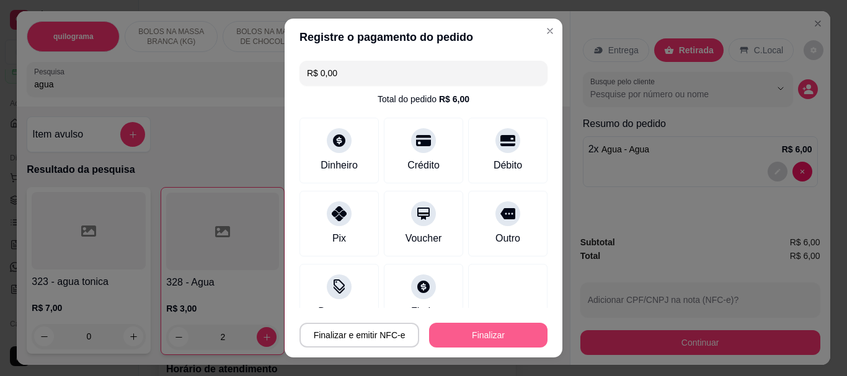
click at [490, 331] on button "Finalizar" at bounding box center [488, 335] width 118 height 25
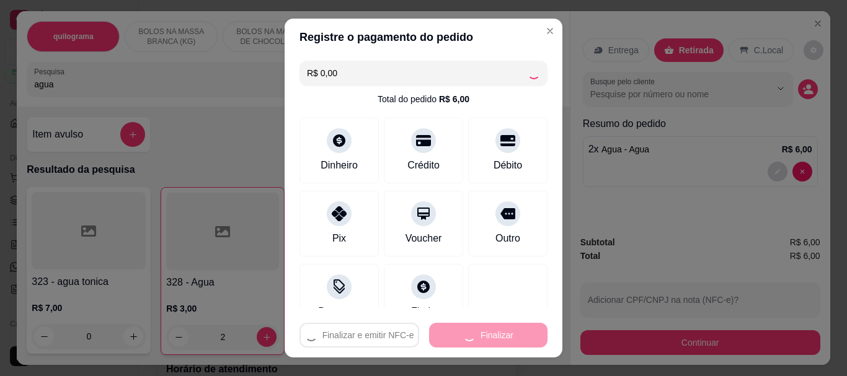
type input "0"
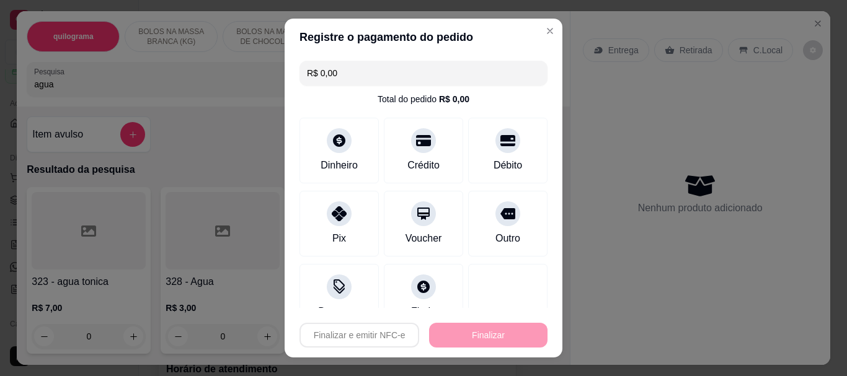
type input "-R$ 6,00"
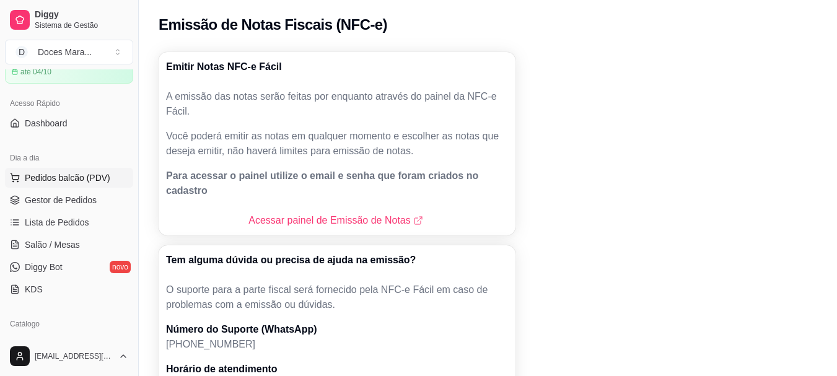
click at [63, 174] on span "Pedidos balcão (PDV)" at bounding box center [68, 178] width 86 height 12
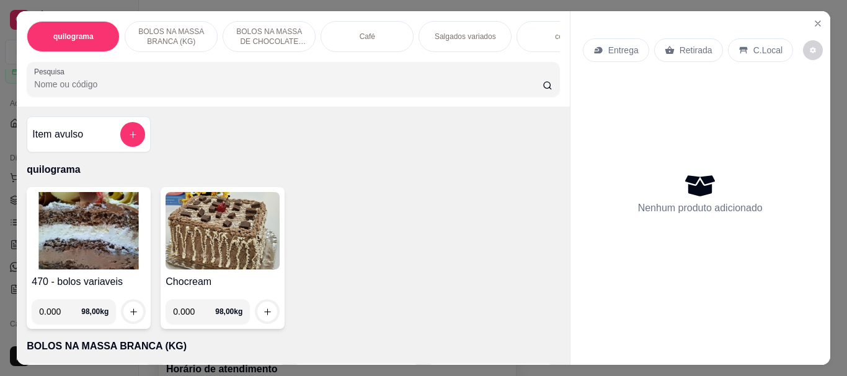
click at [71, 228] on img at bounding box center [89, 230] width 114 height 77
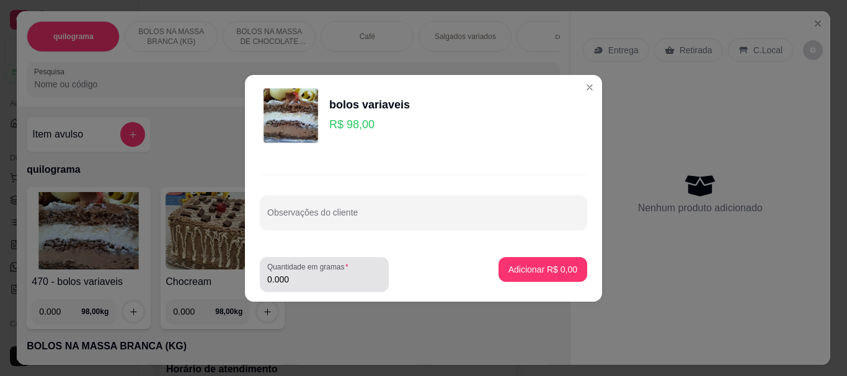
click at [301, 281] on input "0.000" at bounding box center [324, 279] width 114 height 12
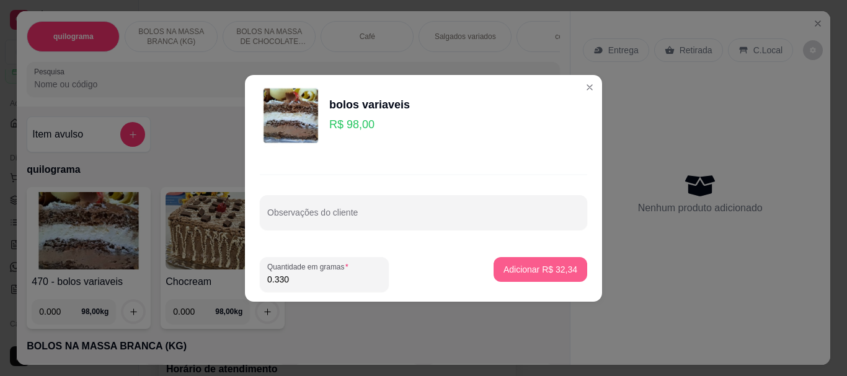
type input "0.330"
click at [496, 269] on button "Adicionar R$ 32,34" at bounding box center [540, 269] width 91 height 24
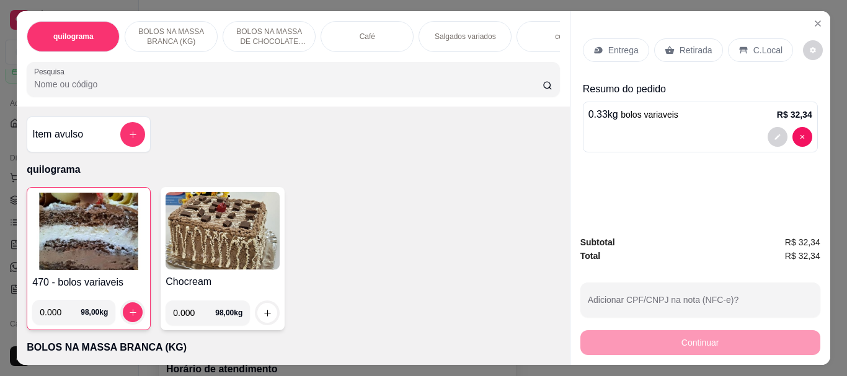
click at [690, 47] on p "Retirada" at bounding box center [695, 50] width 33 height 12
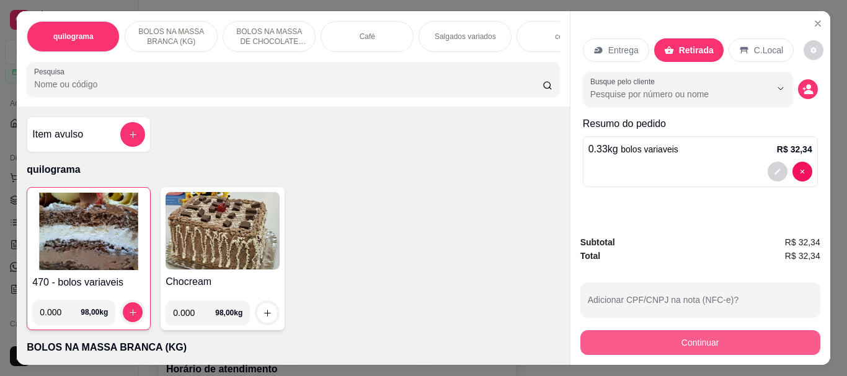
click at [706, 333] on button "Continuar" at bounding box center [700, 342] width 240 height 25
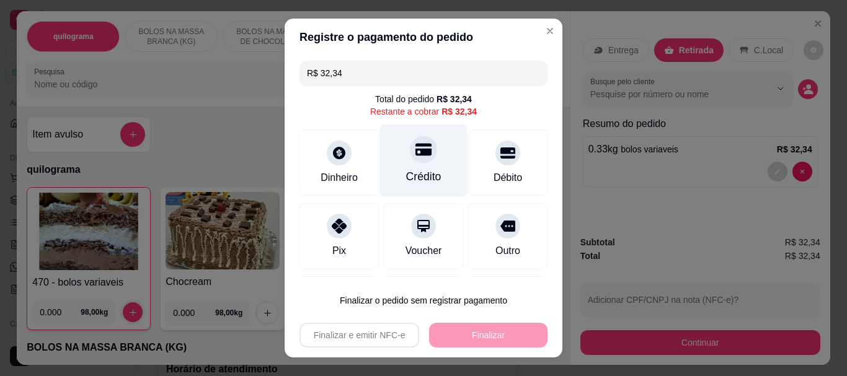
click at [406, 170] on div "Crédito" at bounding box center [423, 177] width 35 height 16
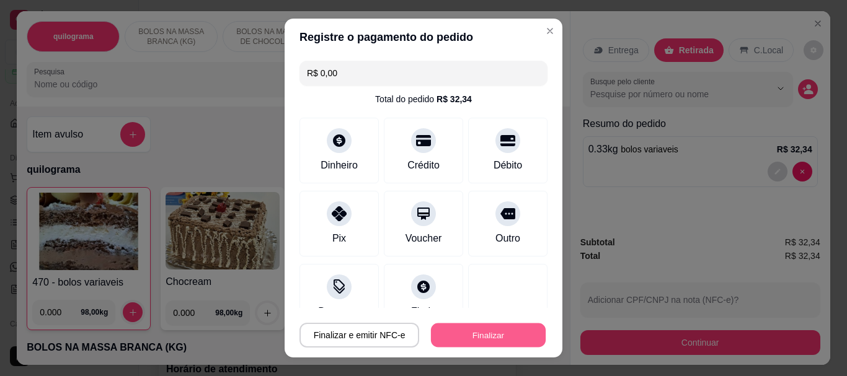
click at [483, 329] on button "Finalizar" at bounding box center [488, 335] width 115 height 24
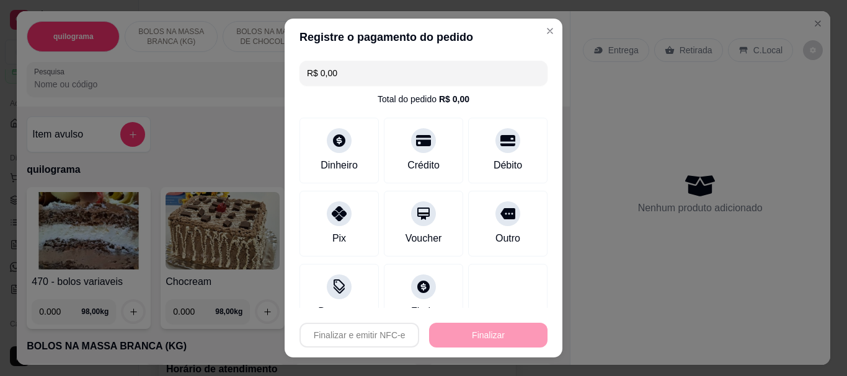
type input "-R$ 32,34"
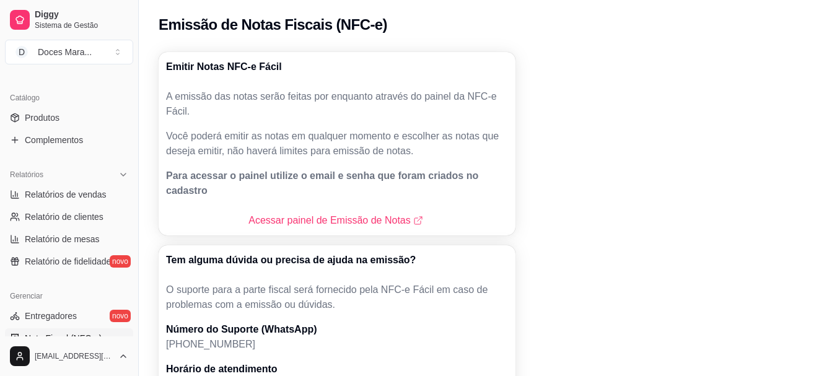
scroll to position [372, 0]
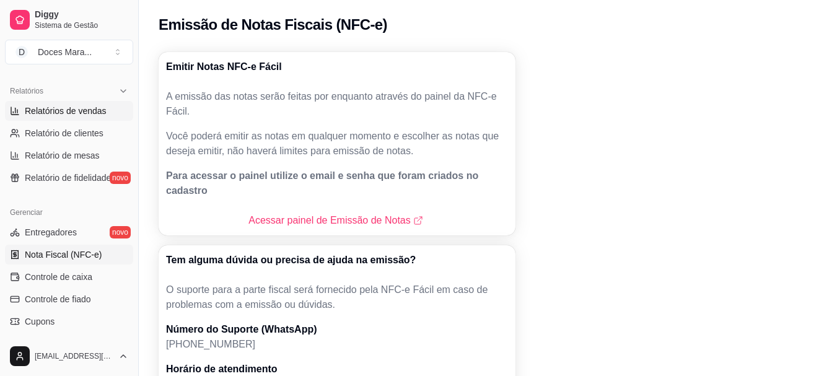
click at [55, 115] on span "Relatórios de vendas" at bounding box center [66, 111] width 82 height 12
select select "ALL"
select select "0"
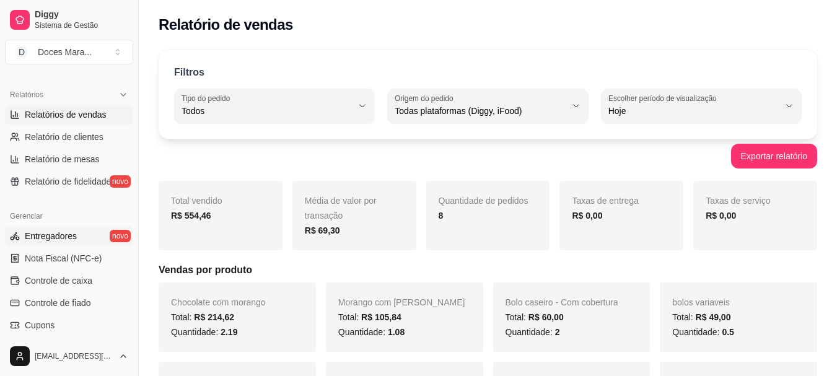
scroll to position [330, 0]
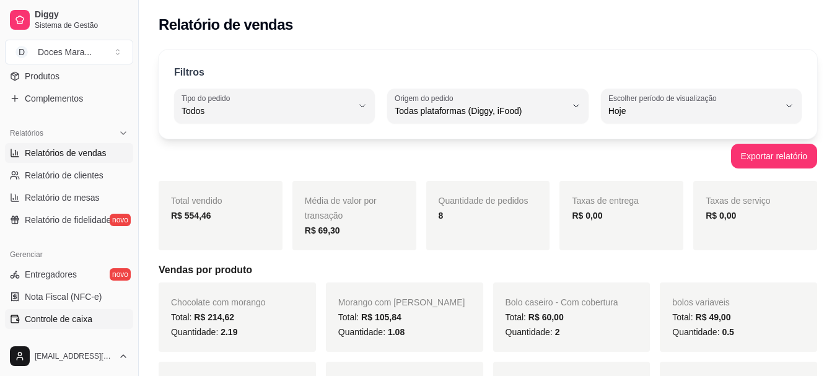
click at [76, 315] on span "Controle de caixa" at bounding box center [59, 319] width 68 height 12
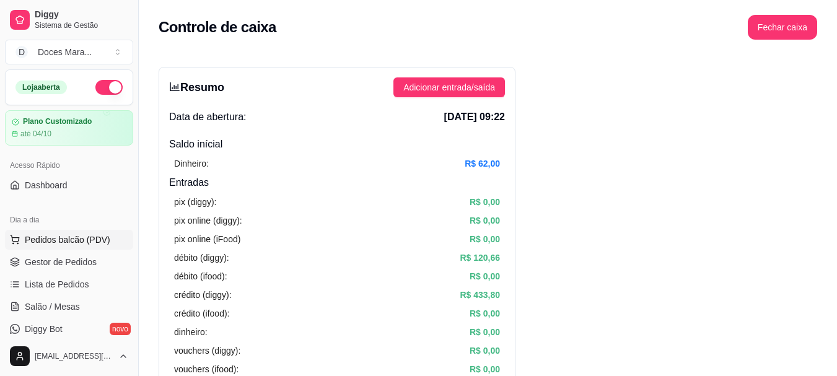
click at [70, 240] on span "Pedidos balcão (PDV)" at bounding box center [68, 240] width 86 height 12
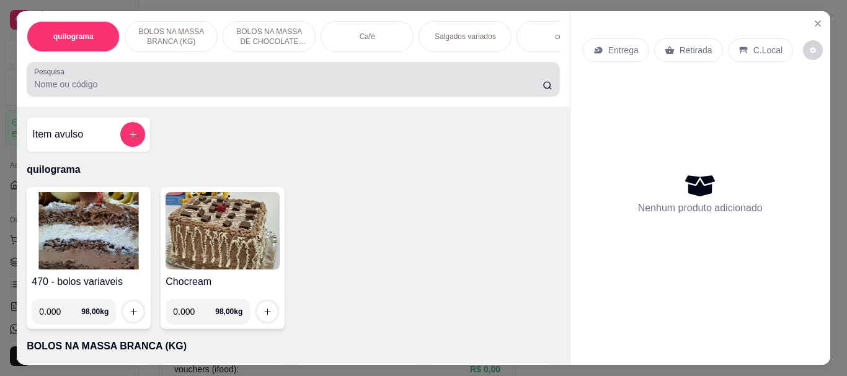
click at [82, 90] on input "Pesquisa" at bounding box center [288, 84] width 508 height 12
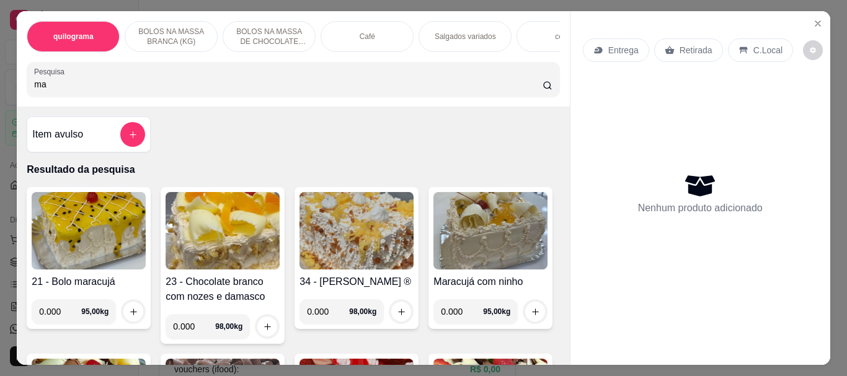
type input "ma"
click at [349, 244] on img at bounding box center [356, 230] width 114 height 77
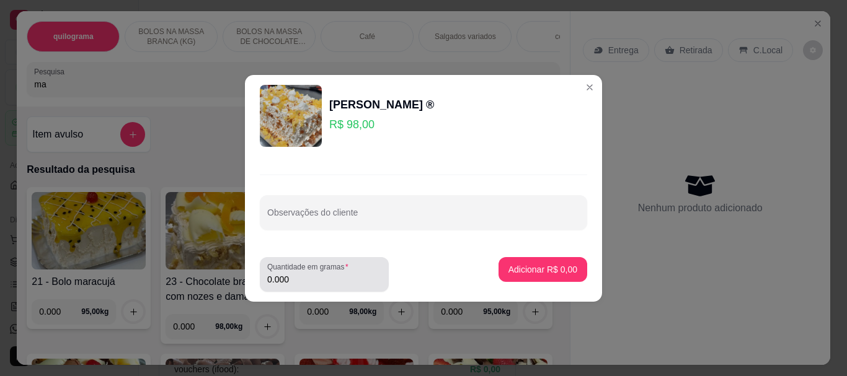
click at [324, 276] on input "0.000" at bounding box center [324, 279] width 114 height 12
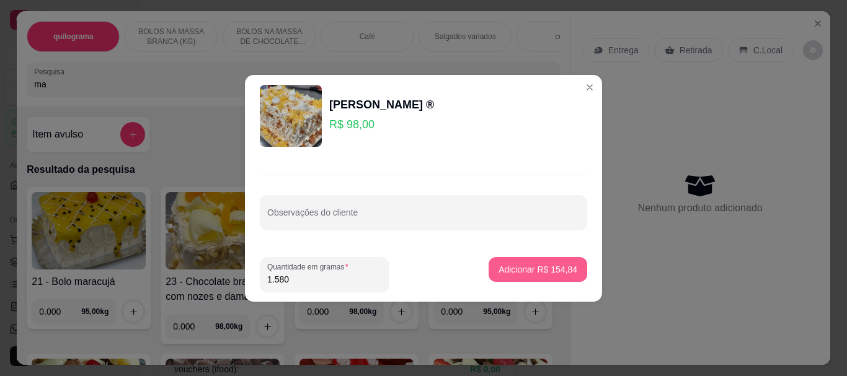
type input "1.580"
click at [532, 268] on p "Adicionar R$ 154,84" at bounding box center [538, 269] width 76 height 12
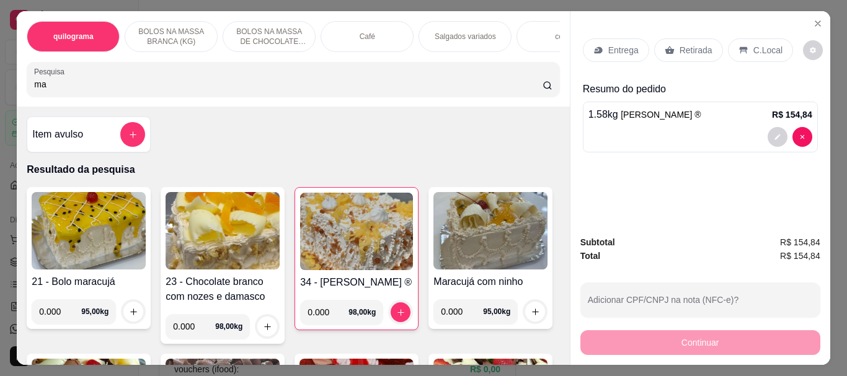
click at [698, 45] on p "Retirada" at bounding box center [695, 50] width 33 height 12
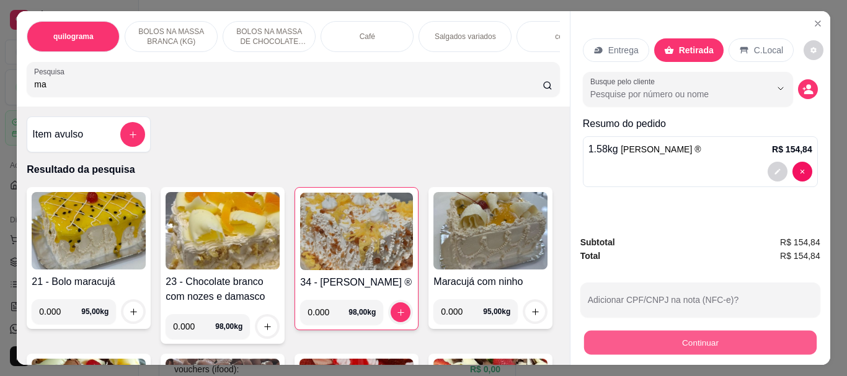
click at [680, 330] on button "Continuar" at bounding box center [699, 342] width 232 height 24
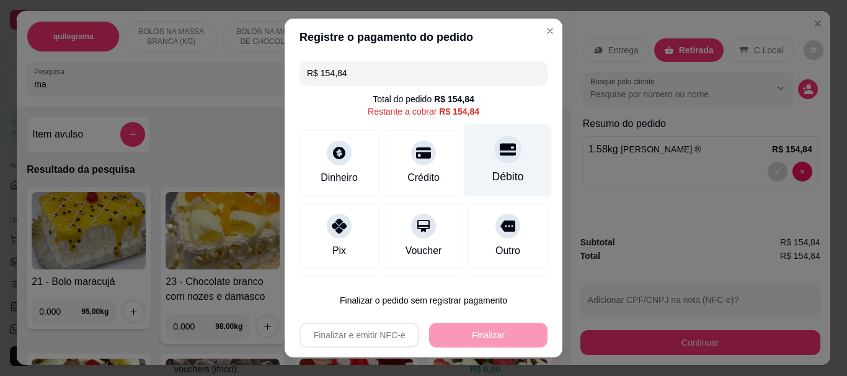
click at [497, 174] on div "Débito" at bounding box center [508, 177] width 32 height 16
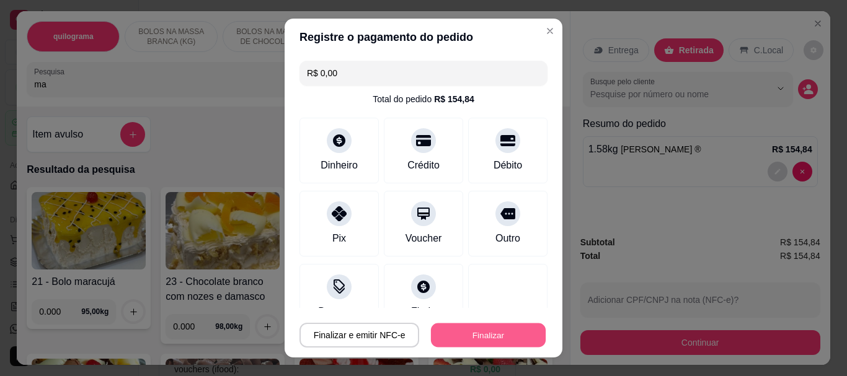
click at [478, 327] on button "Finalizar" at bounding box center [488, 335] width 115 height 24
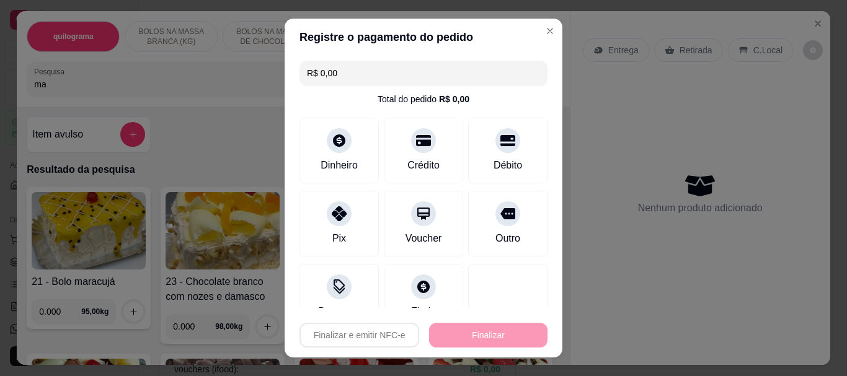
type input "-R$ 154,84"
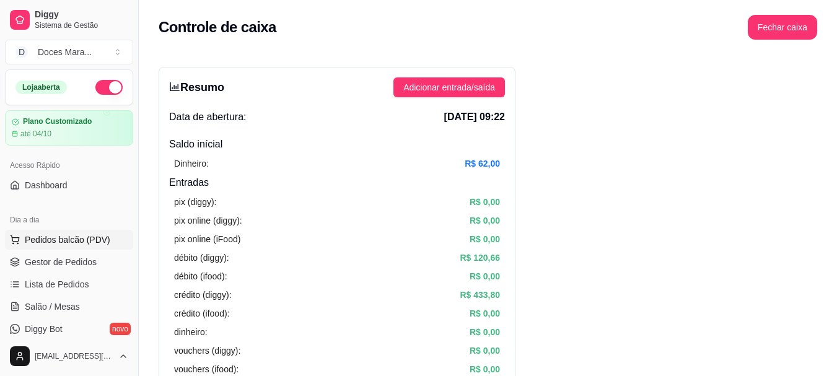
click at [48, 240] on span "Pedidos balcão (PDV)" at bounding box center [68, 240] width 86 height 12
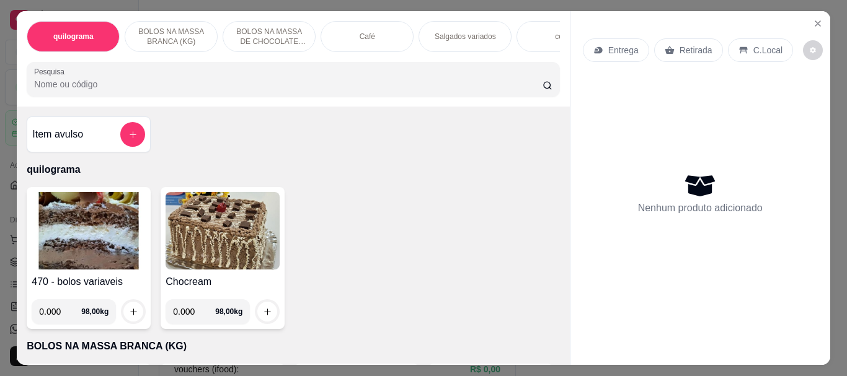
select select "ALL"
select select "0"
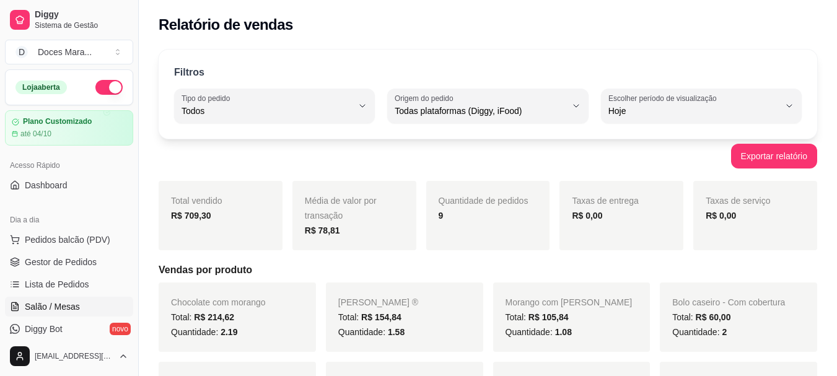
click at [58, 307] on span "Salão / Mesas" at bounding box center [52, 307] width 55 height 12
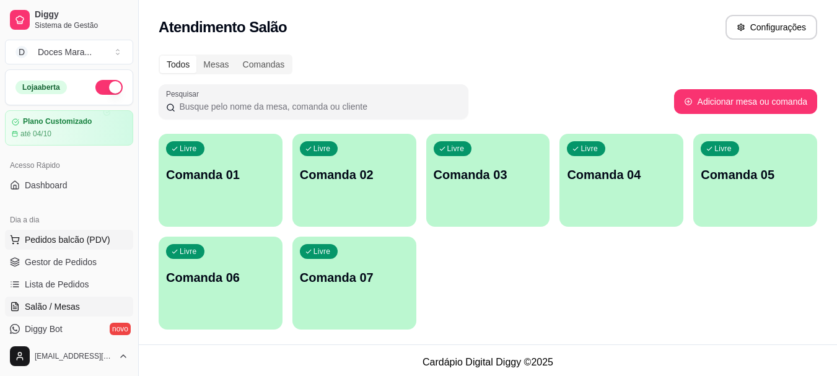
click at [45, 235] on span "Pedidos balcão (PDV)" at bounding box center [68, 240] width 86 height 12
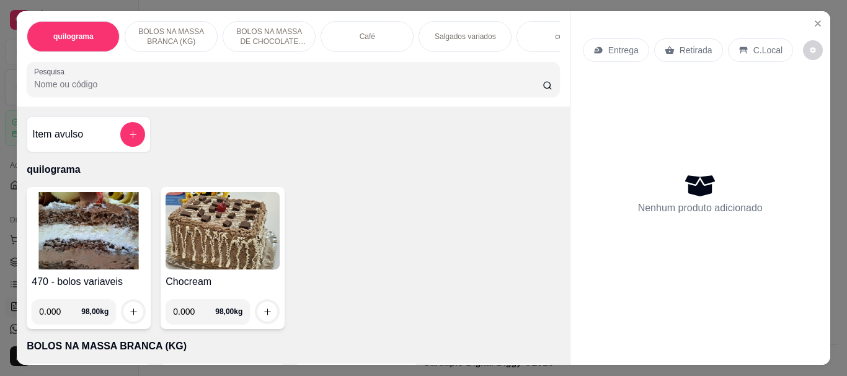
select select "ALL"
select select "0"
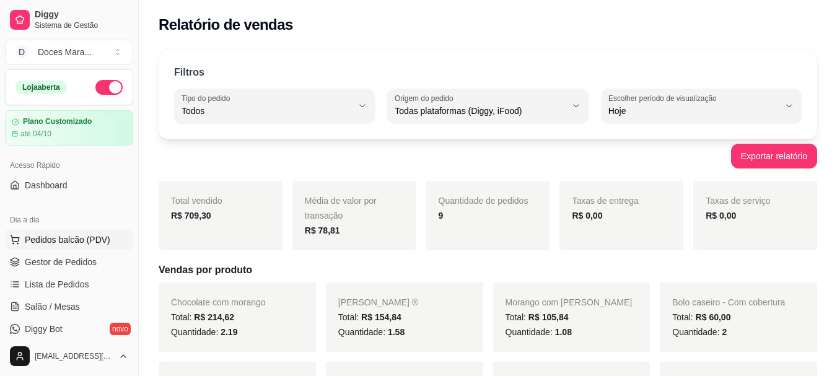
click at [47, 236] on span "Pedidos balcão (PDV)" at bounding box center [68, 240] width 86 height 12
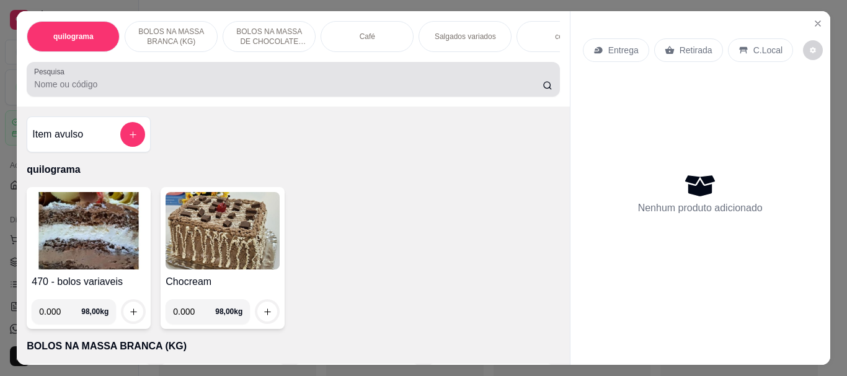
click at [66, 90] on input "Pesquisa" at bounding box center [288, 84] width 508 height 12
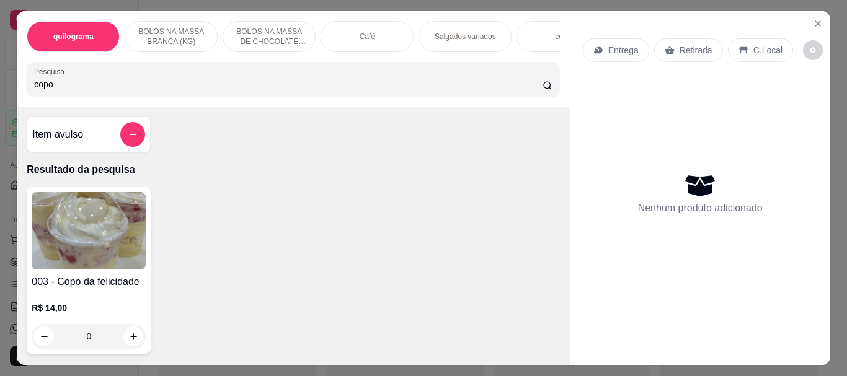
type input "copo"
click at [64, 242] on img at bounding box center [89, 230] width 114 height 77
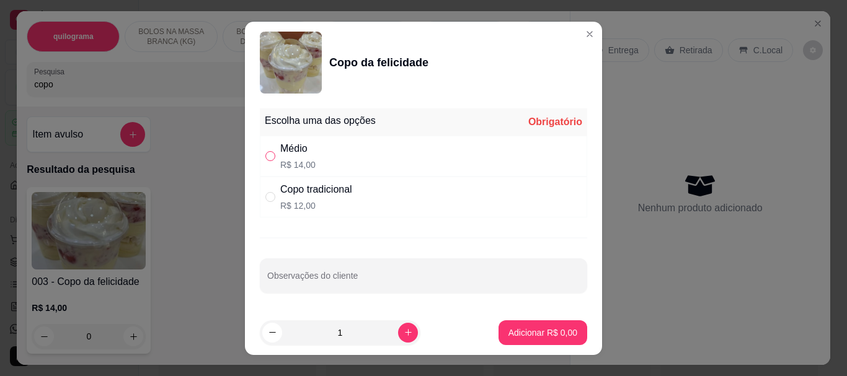
click at [265, 157] on input "" at bounding box center [270, 156] width 10 height 10
radio input "true"
click at [516, 328] on p "Adicionar R$ 14,00" at bounding box center [540, 333] width 74 height 12
type input "1"
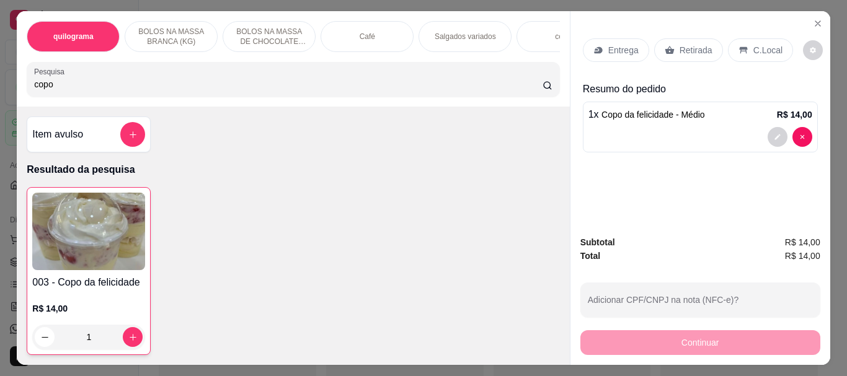
click at [685, 44] on p "Retirada" at bounding box center [695, 50] width 33 height 12
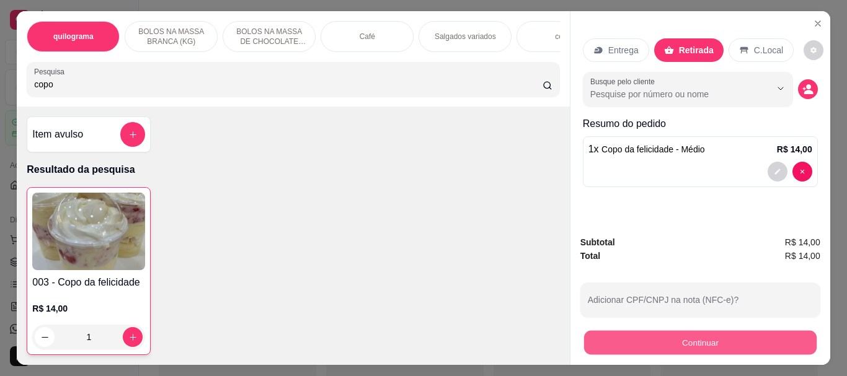
click at [644, 348] on button "Continuar" at bounding box center [699, 342] width 232 height 24
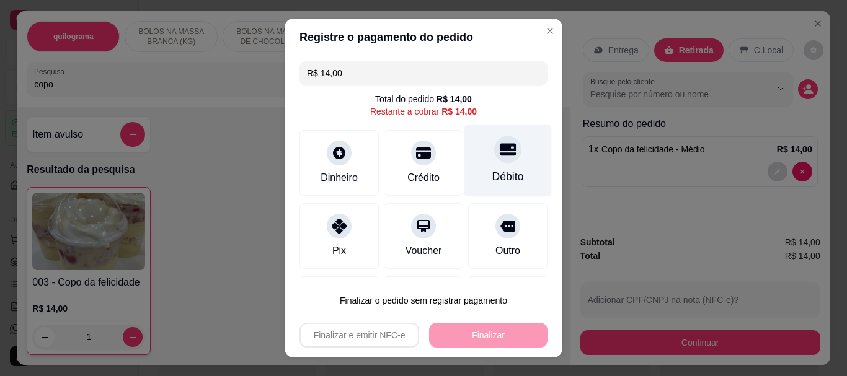
click at [492, 173] on div "Débito" at bounding box center [508, 177] width 32 height 16
type input "R$ 0,00"
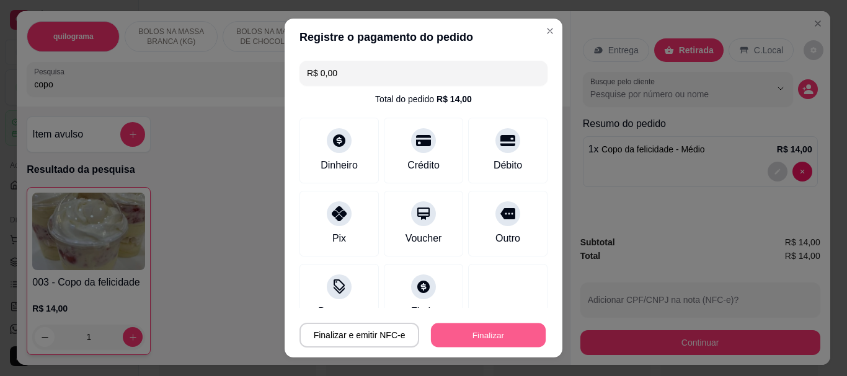
click at [482, 329] on button "Finalizar" at bounding box center [488, 335] width 115 height 24
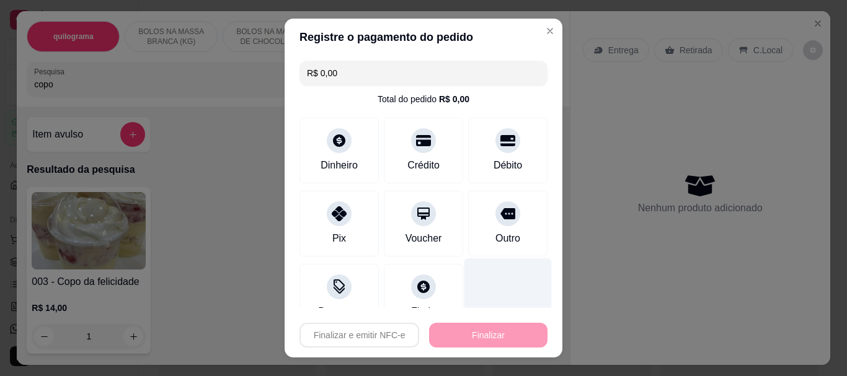
type input "0"
type input "-R$ 14,00"
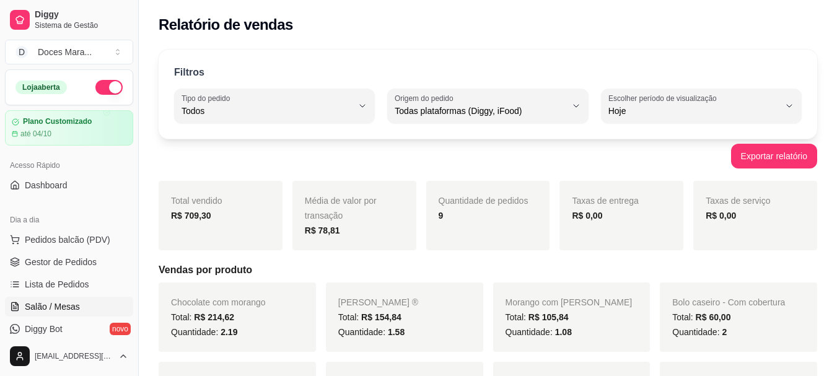
click at [69, 305] on span "Salão / Mesas" at bounding box center [52, 307] width 55 height 12
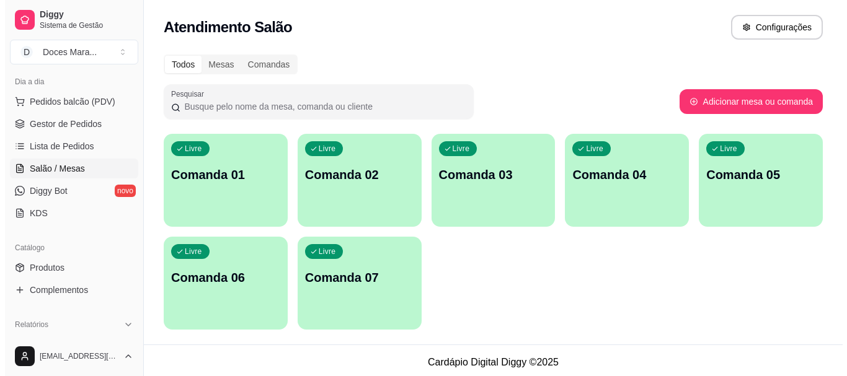
scroll to position [248, 0]
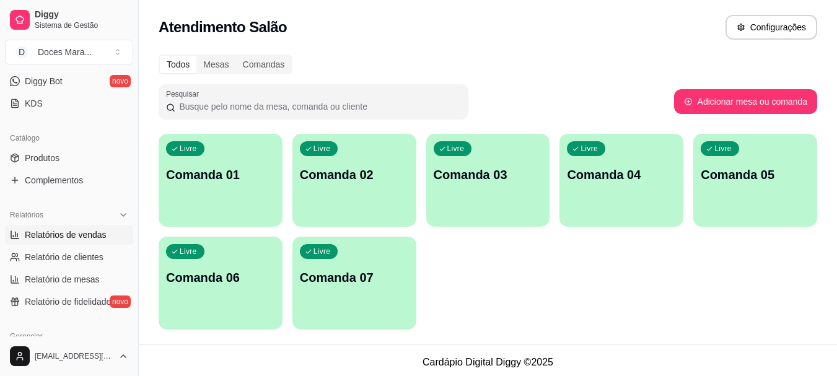
click at [62, 237] on span "Relatórios de vendas" at bounding box center [66, 235] width 82 height 12
select select "ALL"
select select "0"
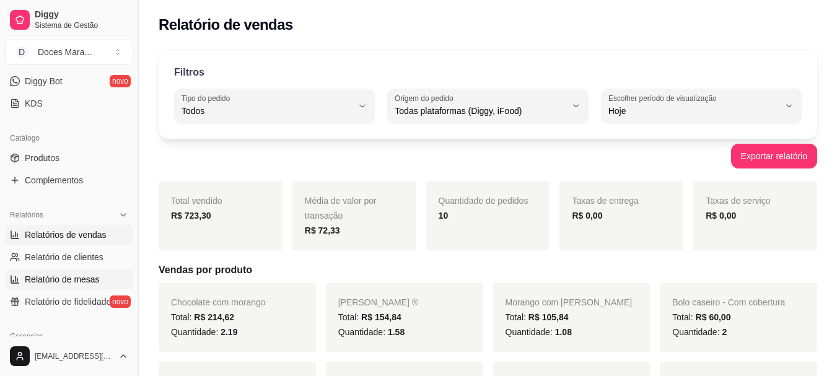
click at [68, 279] on span "Relatório de mesas" at bounding box center [62, 279] width 75 height 12
select select "TOTAL_OF_ORDERS"
select select "7"
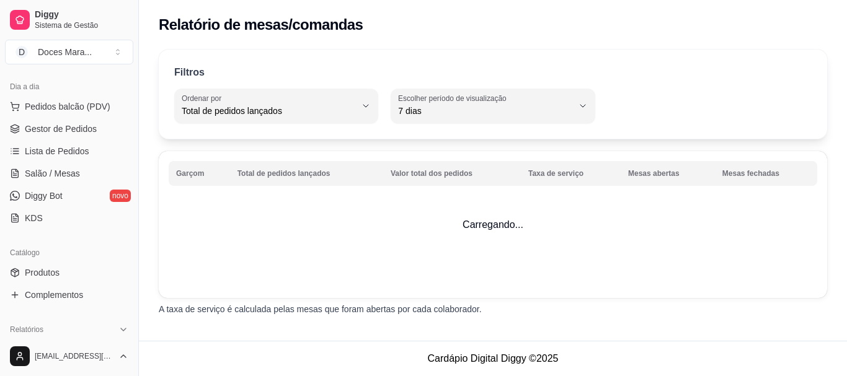
scroll to position [62, 0]
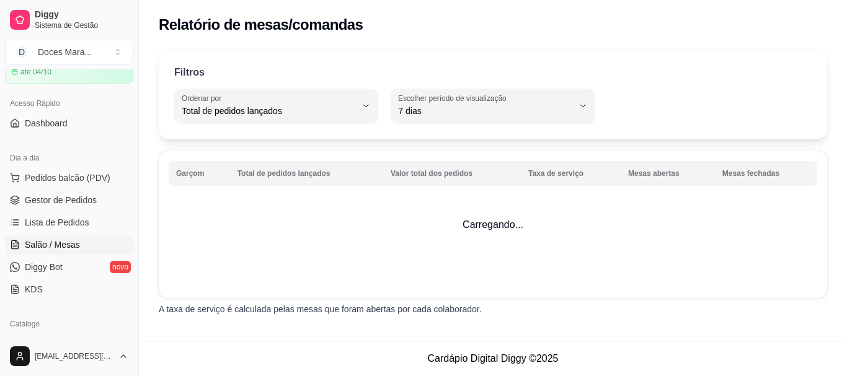
click at [62, 244] on span "Salão / Mesas" at bounding box center [52, 245] width 55 height 12
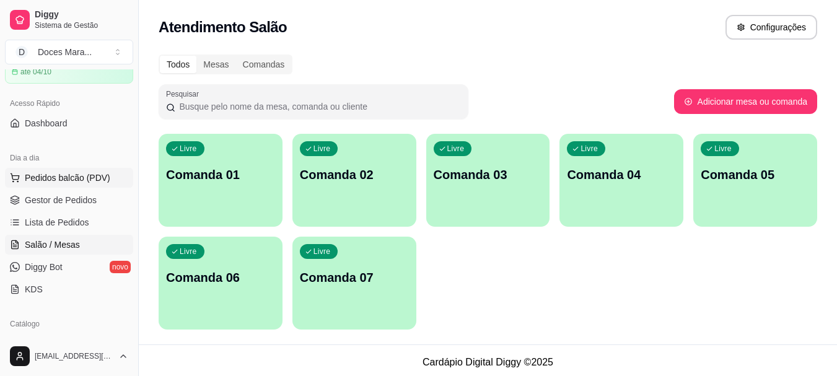
click at [59, 177] on span "Pedidos balcão (PDV)" at bounding box center [68, 178] width 86 height 12
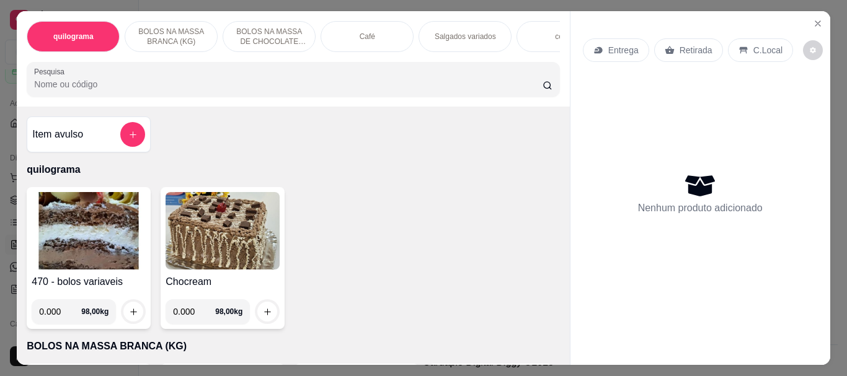
select select "TOTAL_OF_ORDERS"
select select "7"
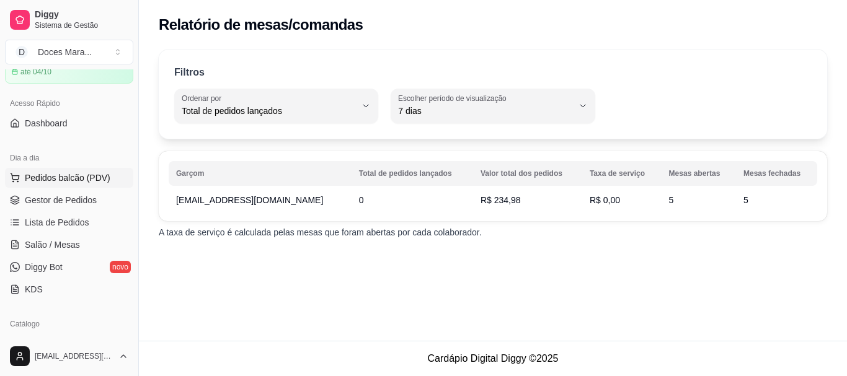
click at [74, 177] on span "Pedidos balcão (PDV)" at bounding box center [68, 178] width 86 height 12
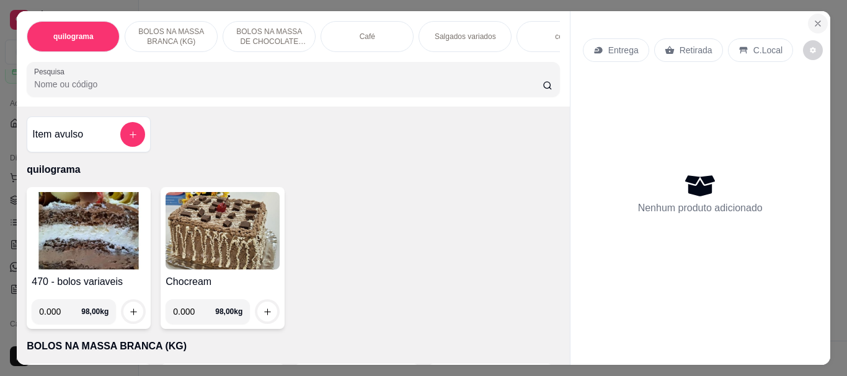
click at [815, 21] on icon "Close" at bounding box center [817, 23] width 5 height 5
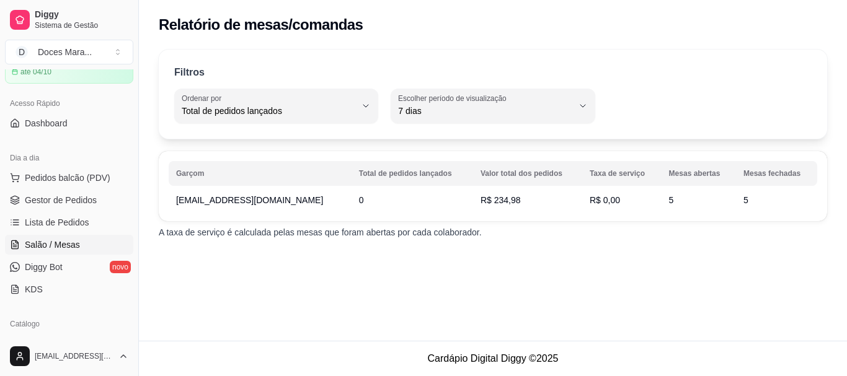
click at [61, 245] on span "Salão / Mesas" at bounding box center [52, 245] width 55 height 12
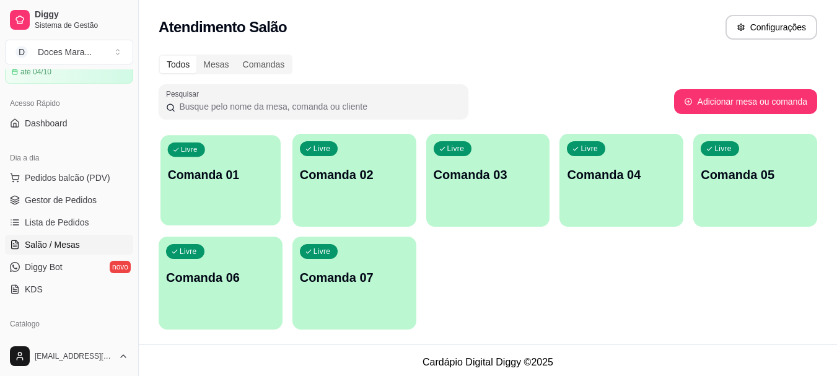
click at [225, 181] on p "Comanda 01" at bounding box center [221, 175] width 106 height 17
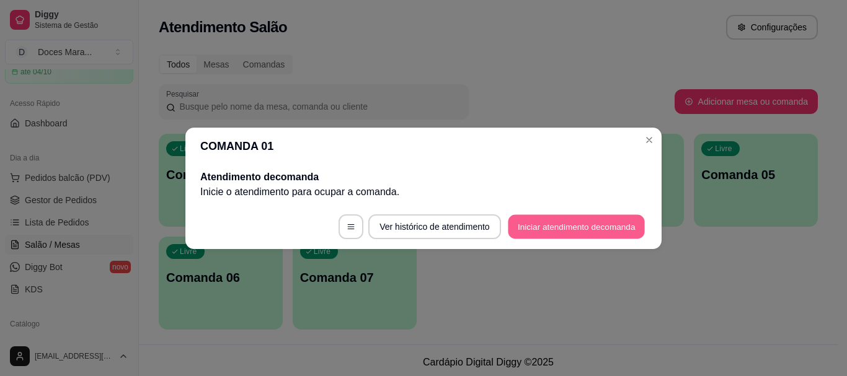
click at [532, 226] on button "Iniciar atendimento de comanda" at bounding box center [576, 226] width 137 height 24
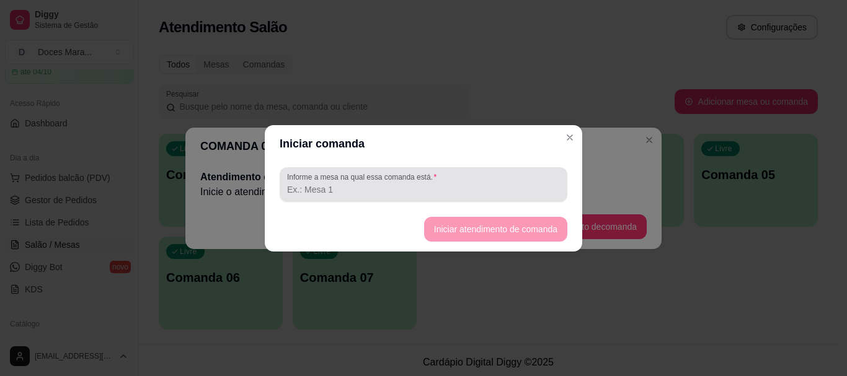
click at [387, 183] on input "Informe a mesa na qual essa comanda está." at bounding box center [423, 189] width 273 height 12
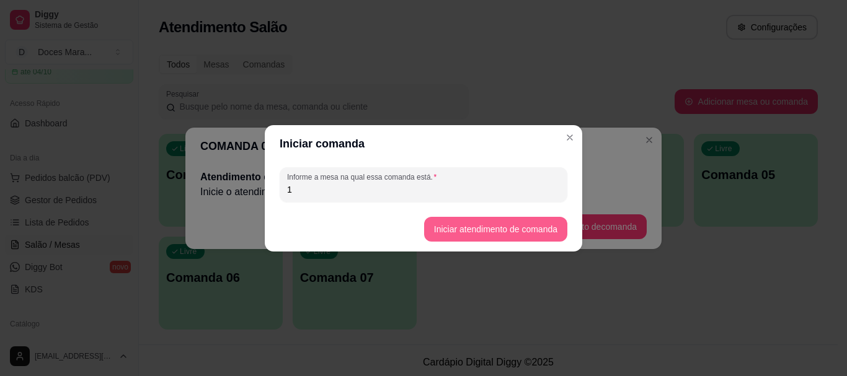
type input "1"
click at [475, 226] on button "Iniciar atendimento de comanda" at bounding box center [495, 229] width 139 height 24
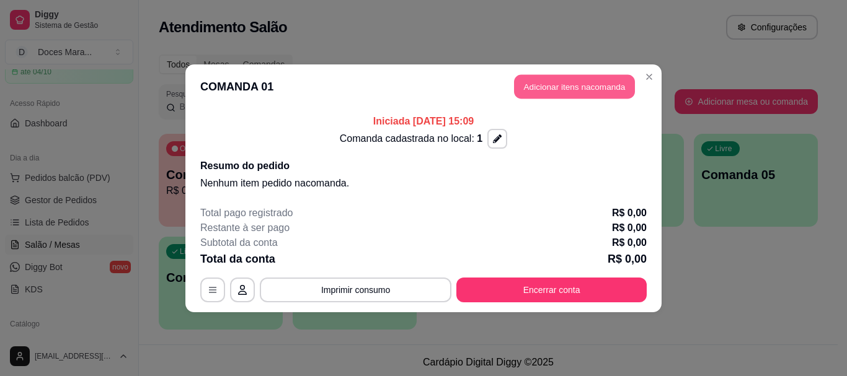
click at [601, 87] on button "Adicionar itens na comanda" at bounding box center [574, 86] width 121 height 24
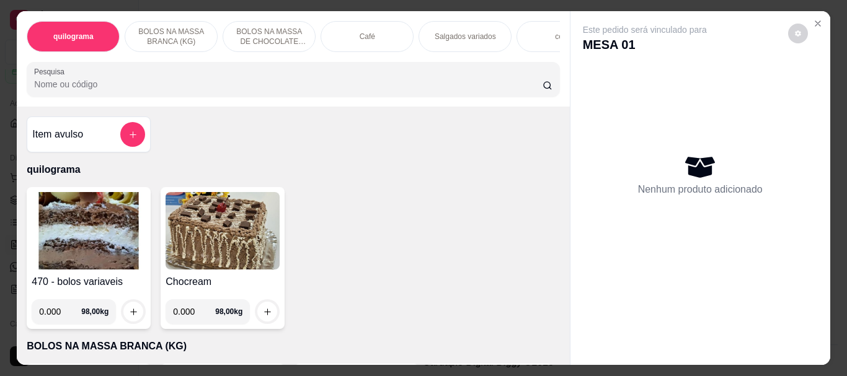
click at [371, 33] on div "Café" at bounding box center [366, 36] width 93 height 31
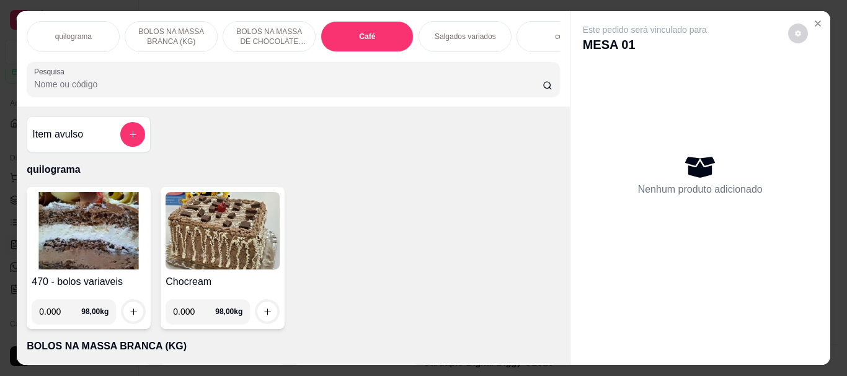
scroll to position [33, 0]
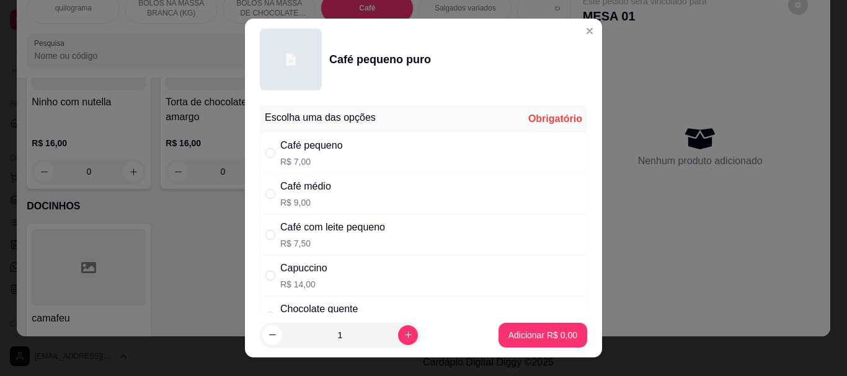
click at [296, 147] on div "Café pequeno" at bounding box center [311, 145] width 63 height 15
radio input "true"
click at [515, 335] on p "Adicionar R$ 7,00" at bounding box center [542, 335] width 67 height 12
type input "1"
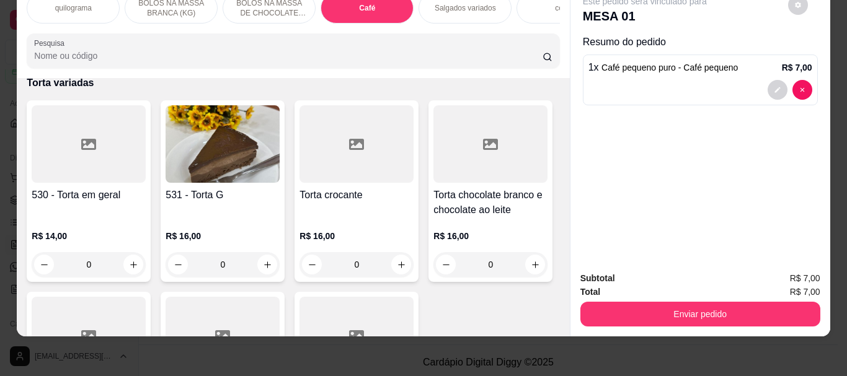
scroll to position [0, 0]
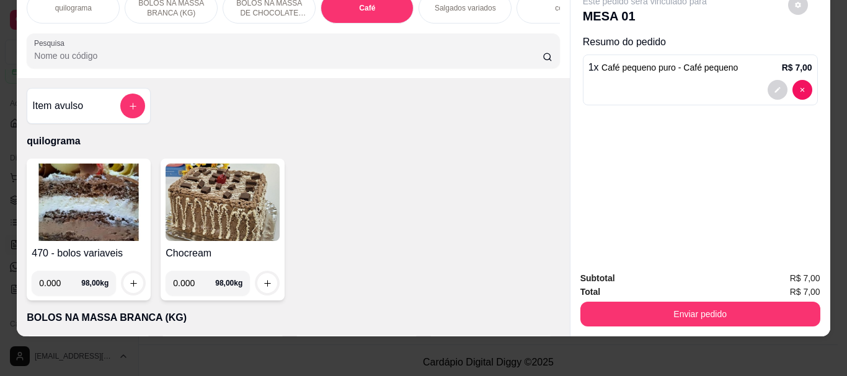
click at [100, 197] on img at bounding box center [89, 202] width 114 height 77
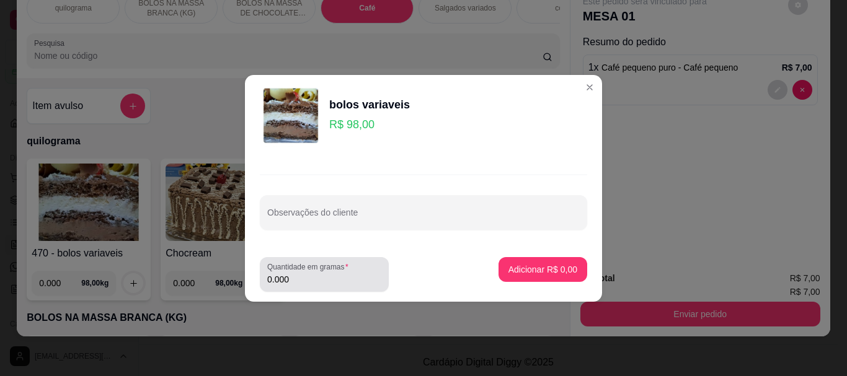
click at [319, 280] on input "0.000" at bounding box center [324, 279] width 114 height 12
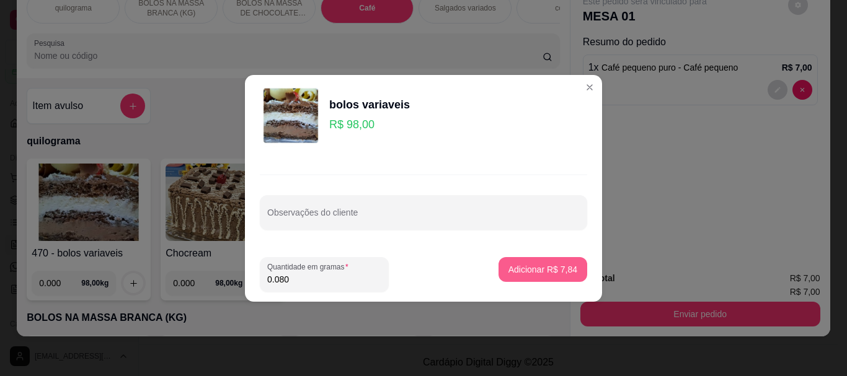
type input "0.080"
click at [531, 270] on p "Adicionar R$ 7,84" at bounding box center [542, 269] width 67 height 12
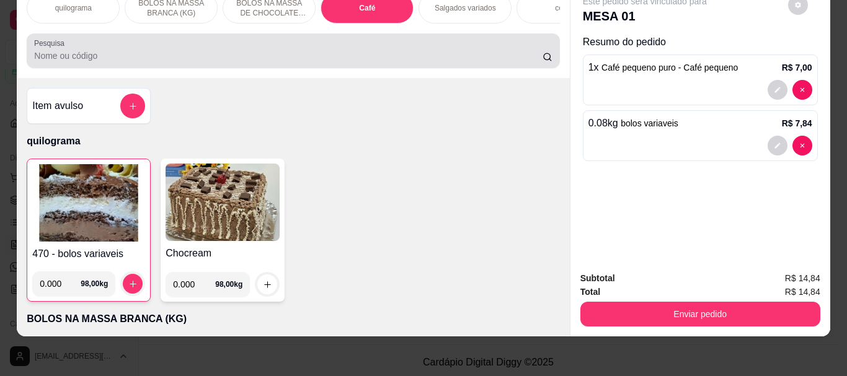
click at [203, 48] on div at bounding box center [292, 50] width 517 height 25
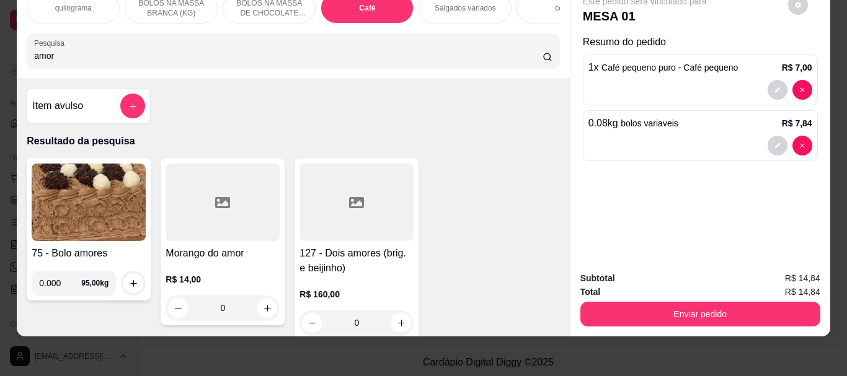
type input "amor"
click at [233, 225] on div at bounding box center [222, 202] width 114 height 77
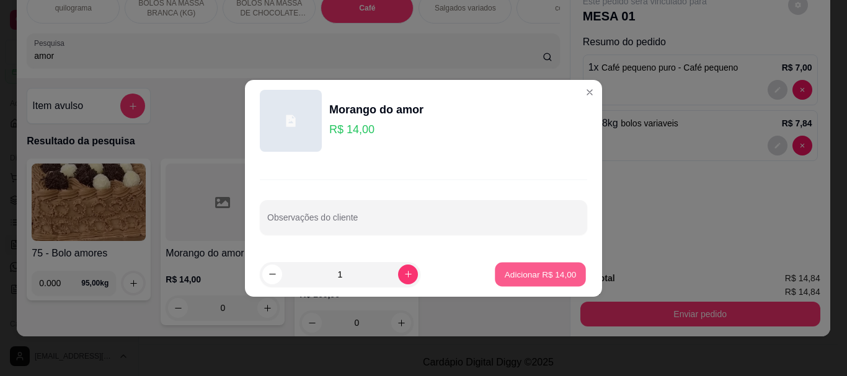
click at [519, 276] on p "Adicionar R$ 14,00" at bounding box center [540, 274] width 72 height 12
type input "1"
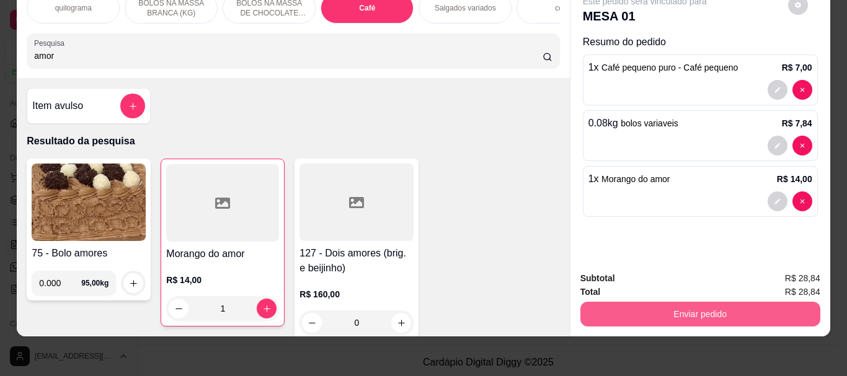
click at [676, 302] on button "Enviar pedido" at bounding box center [700, 314] width 240 height 25
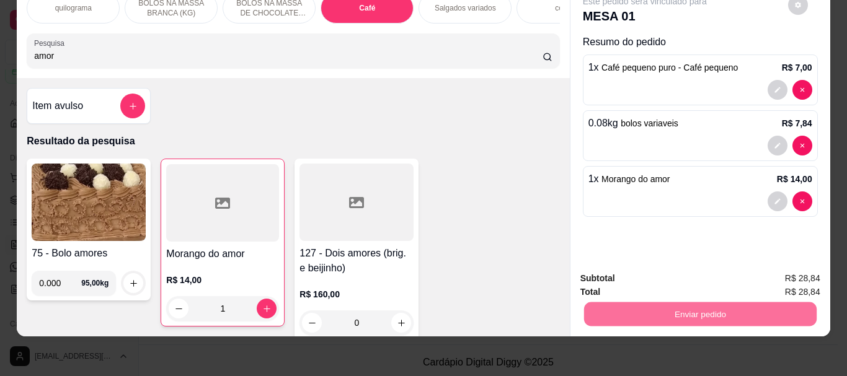
click at [796, 270] on button "Enviar pedido" at bounding box center [788, 274] width 68 height 23
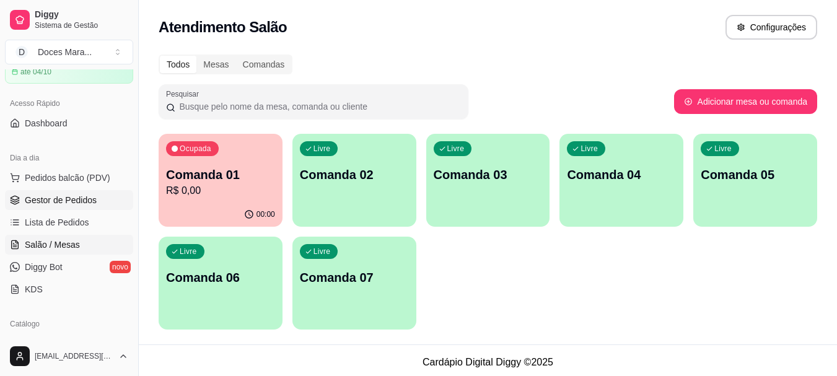
click at [58, 197] on span "Gestor de Pedidos" at bounding box center [61, 200] width 72 height 12
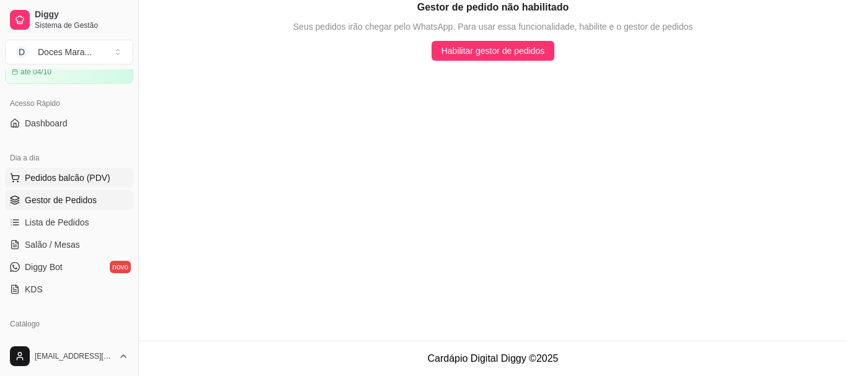
click at [50, 183] on span "Pedidos balcão (PDV)" at bounding box center [68, 178] width 86 height 12
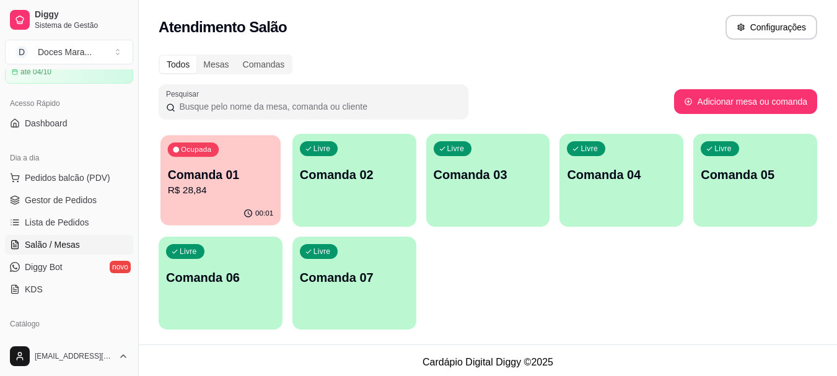
click at [257, 185] on p "R$ 28,84" at bounding box center [221, 190] width 106 height 14
click at [195, 180] on p "Comanda 01" at bounding box center [221, 175] width 106 height 17
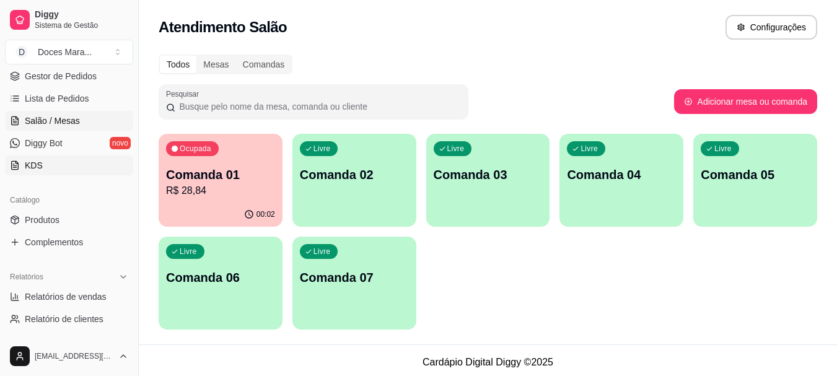
scroll to position [248, 0]
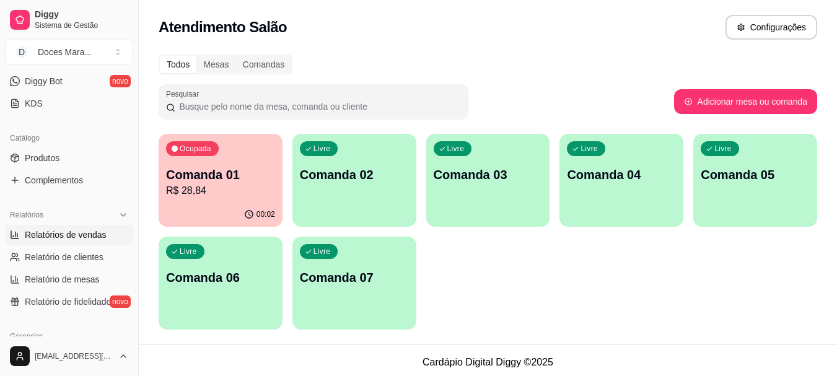
click at [80, 234] on span "Relatórios de vendas" at bounding box center [66, 235] width 82 height 12
select select "ALL"
select select "0"
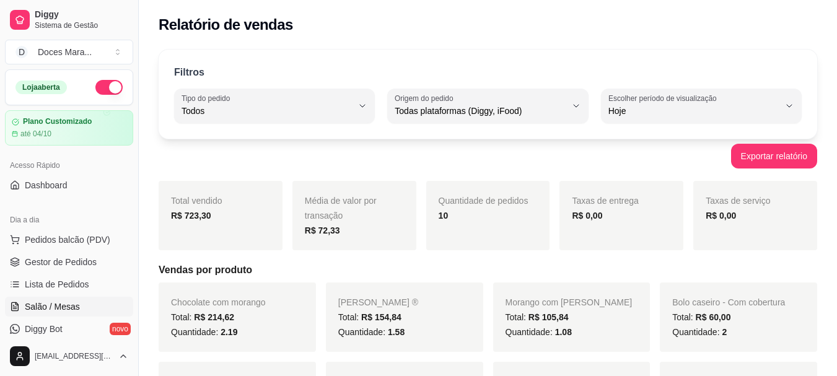
click at [75, 303] on span "Salão / Mesas" at bounding box center [52, 307] width 55 height 12
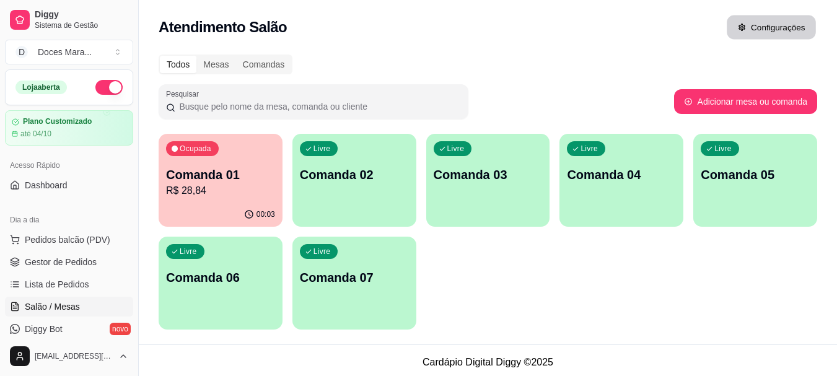
click at [779, 25] on button "Configurações" at bounding box center [771, 27] width 89 height 24
click at [265, 198] on div "Ocupada Comanda 01 R$ 28,84" at bounding box center [221, 168] width 124 height 69
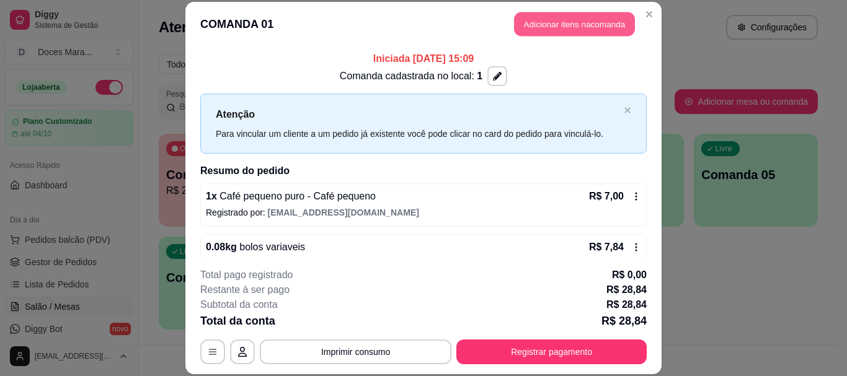
click at [583, 25] on button "Adicionar itens na comanda" at bounding box center [574, 24] width 121 height 24
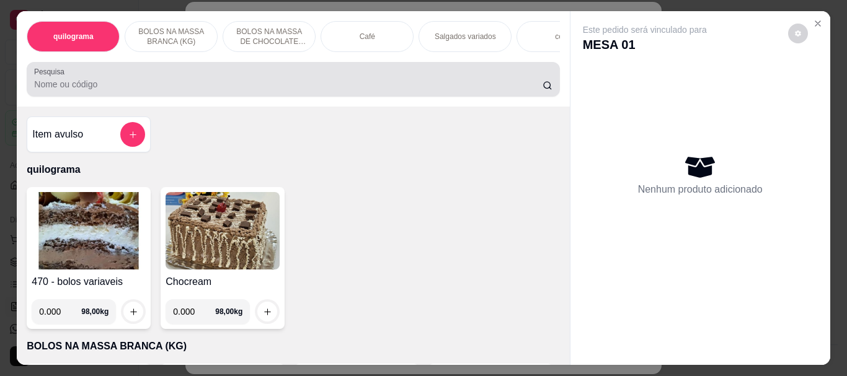
click at [54, 90] on input "Pesquisa" at bounding box center [288, 84] width 508 height 12
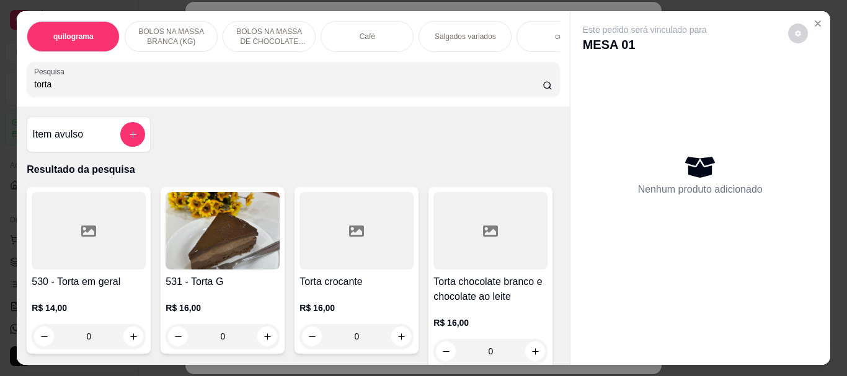
type input "torta"
click at [216, 246] on img at bounding box center [222, 230] width 114 height 77
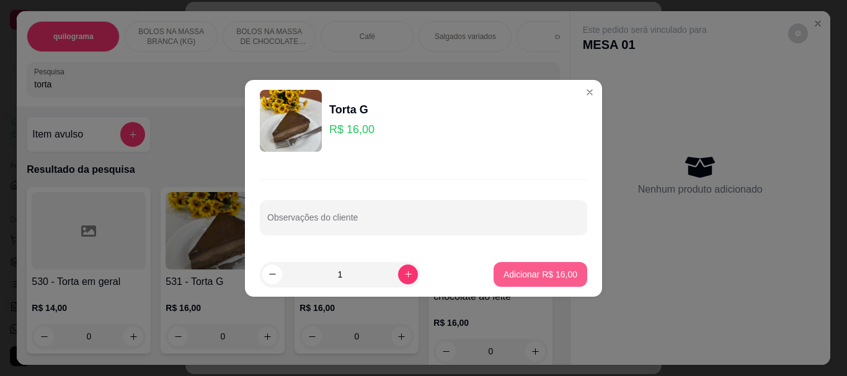
click at [529, 273] on p "Adicionar R$ 16,00" at bounding box center [540, 274] width 74 height 12
type input "1"
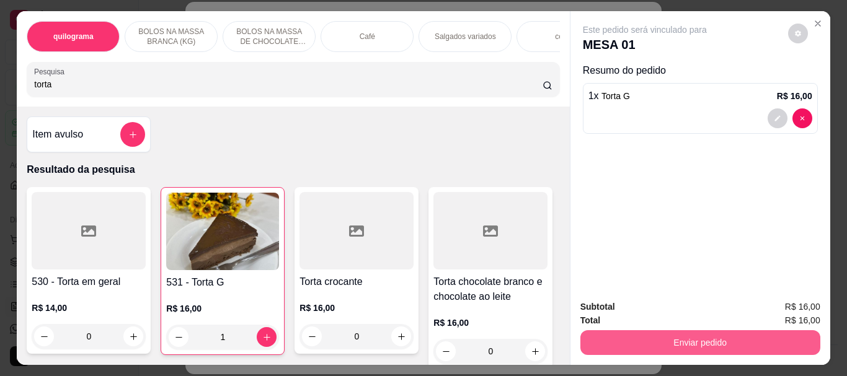
click at [674, 333] on button "Enviar pedido" at bounding box center [700, 342] width 240 height 25
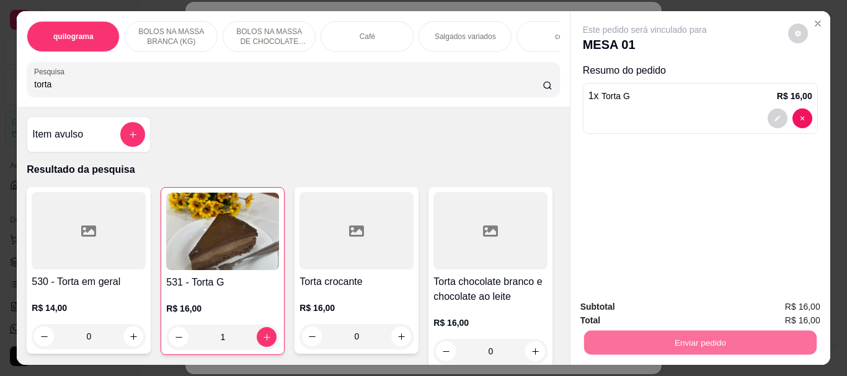
click at [781, 303] on button "Enviar pedido" at bounding box center [788, 307] width 68 height 23
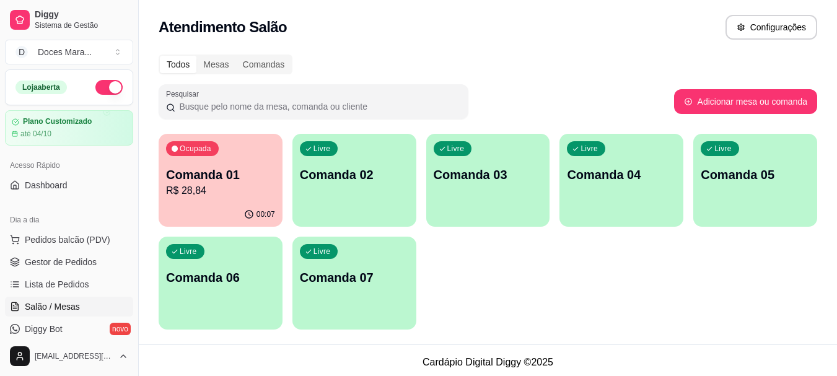
click at [262, 189] on p "R$ 28,84" at bounding box center [220, 190] width 109 height 15
click at [59, 262] on span "Gestor de Pedidos" at bounding box center [61, 262] width 72 height 12
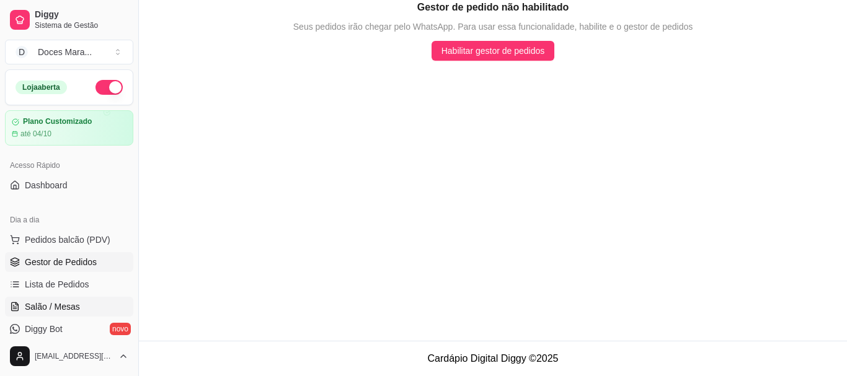
click at [59, 302] on span "Salão / Mesas" at bounding box center [52, 307] width 55 height 12
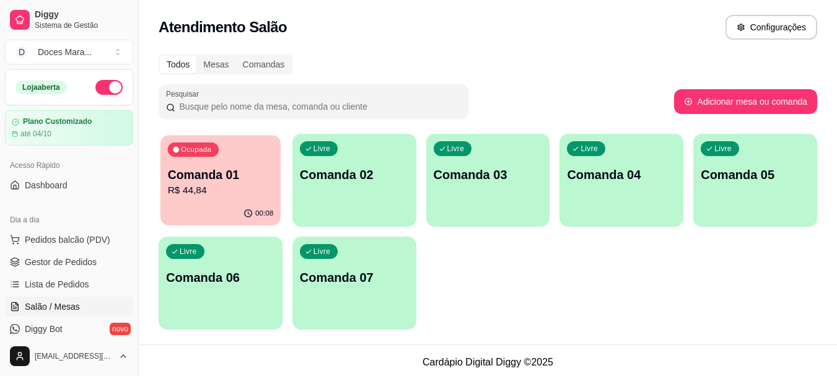
click at [220, 175] on p "Comanda 01" at bounding box center [221, 175] width 106 height 17
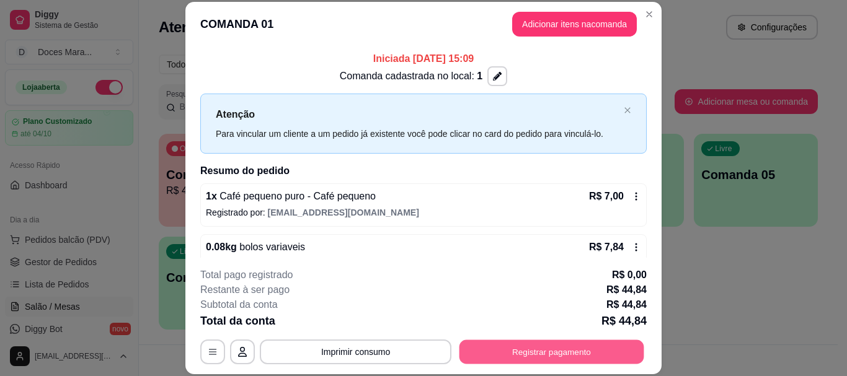
click at [547, 346] on button "Registrar pagamento" at bounding box center [551, 352] width 185 height 24
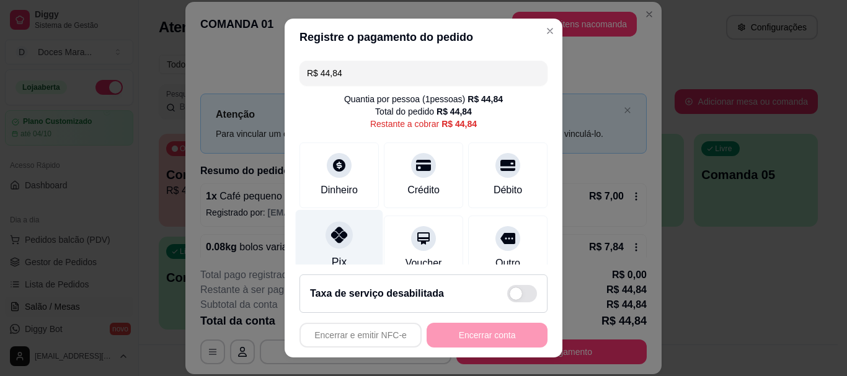
click at [325, 244] on div at bounding box center [338, 235] width 27 height 27
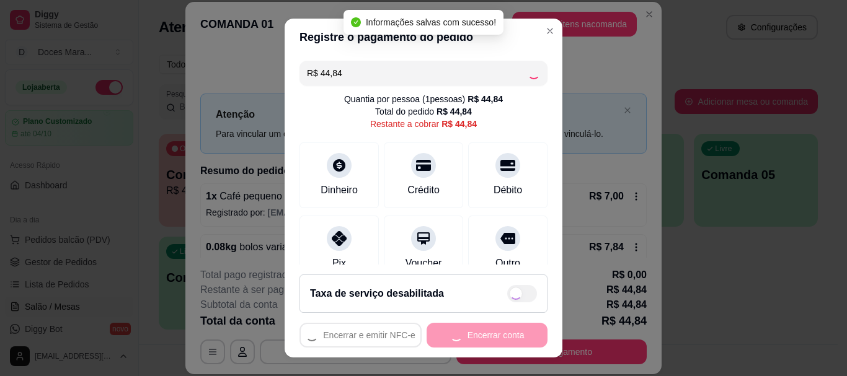
type input "R$ 0,00"
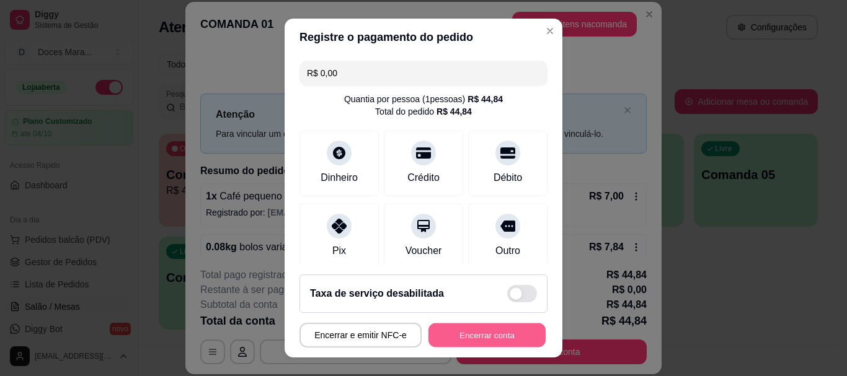
click at [477, 332] on button "Encerrar conta" at bounding box center [486, 335] width 117 height 24
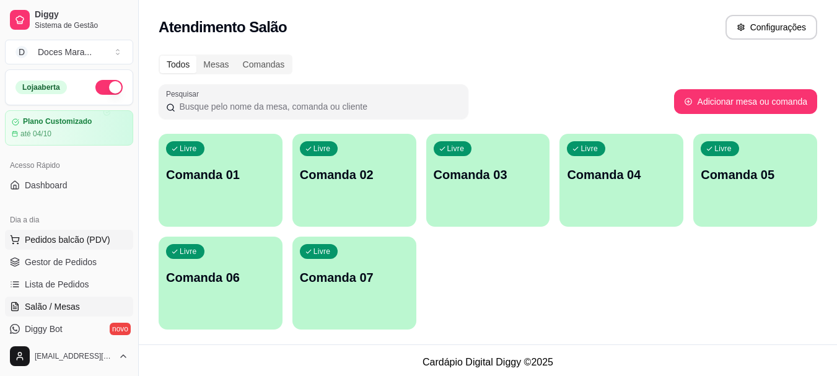
click at [68, 237] on span "Pedidos balcão (PDV)" at bounding box center [68, 240] width 86 height 12
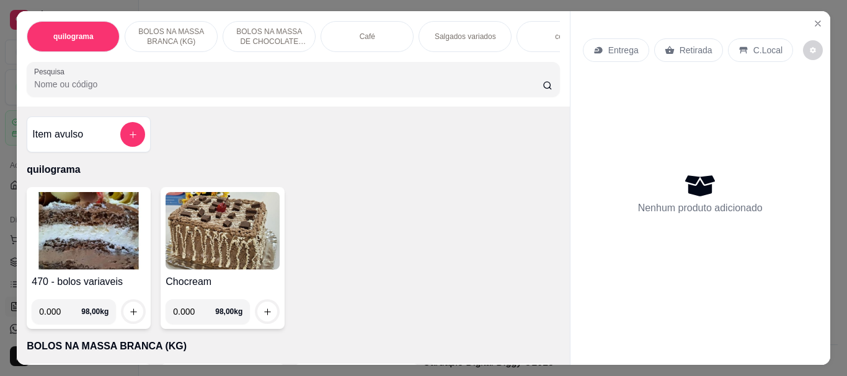
click at [359, 32] on p "Café" at bounding box center [366, 37] width 15 height 10
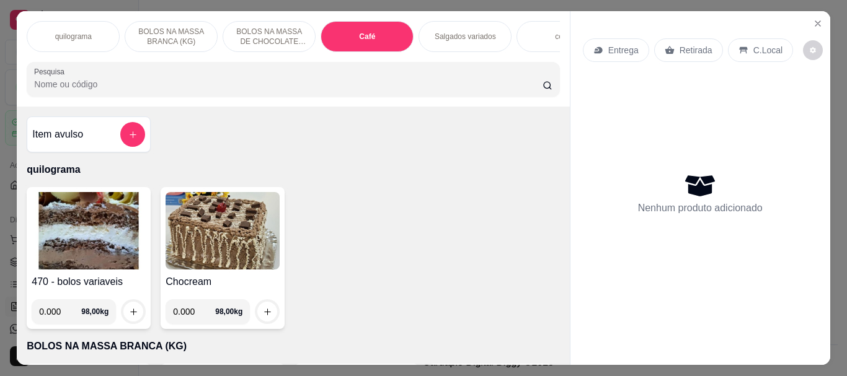
scroll to position [33, 0]
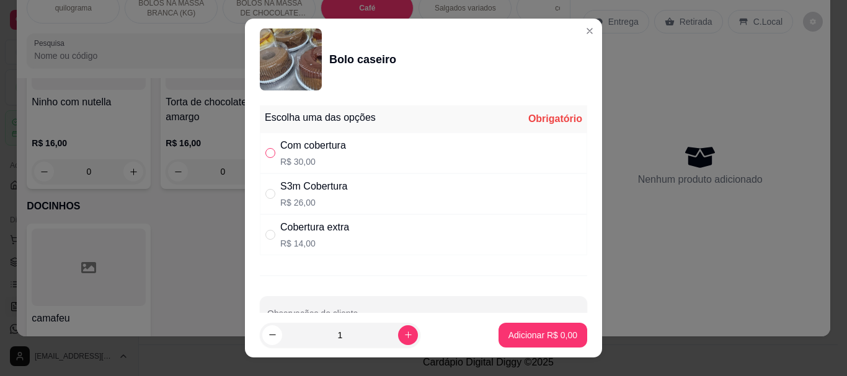
click at [270, 156] on input "" at bounding box center [270, 153] width 10 height 10
radio input "true"
click at [501, 327] on button "Adicionar R$ 30,00" at bounding box center [540, 335] width 91 height 24
type input "1"
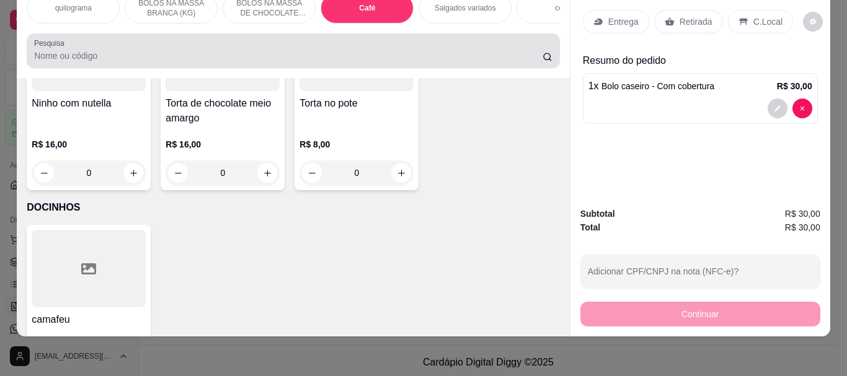
drag, startPoint x: 35, startPoint y: 60, endPoint x: 19, endPoint y: 51, distance: 18.8
click at [27, 55] on div "Pesquisa" at bounding box center [293, 50] width 532 height 35
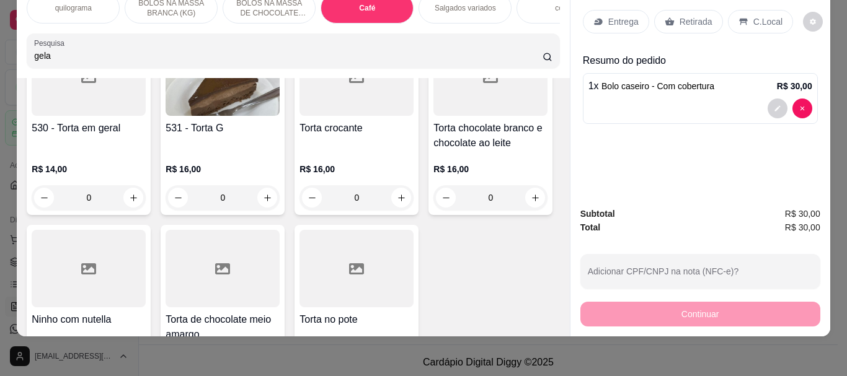
scroll to position [4798, 0]
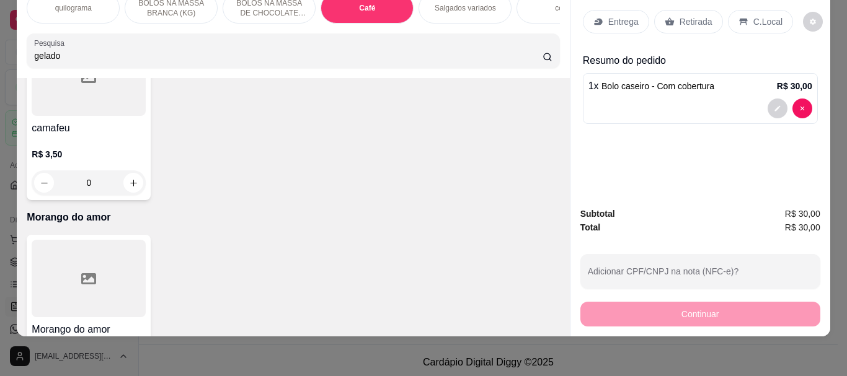
type input "gelado"
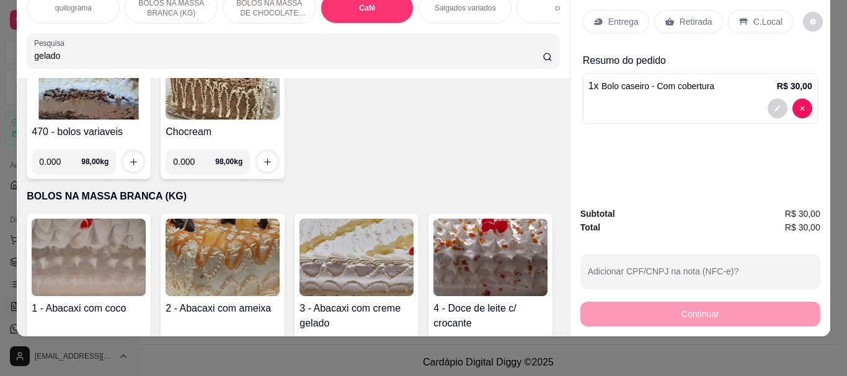
scroll to position [0, 0]
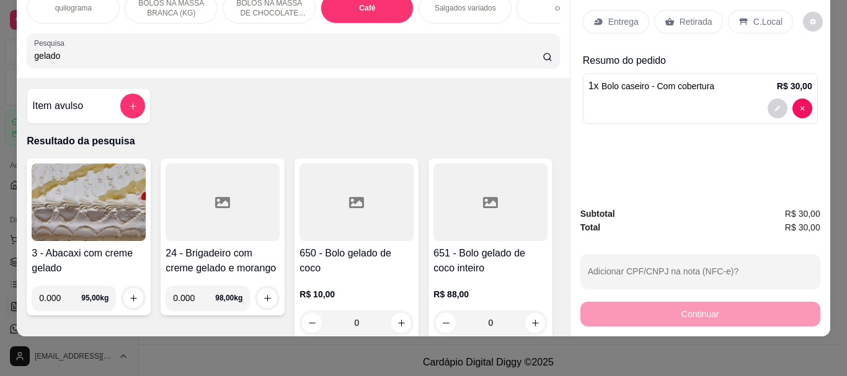
click at [371, 207] on div at bounding box center [356, 202] width 114 height 77
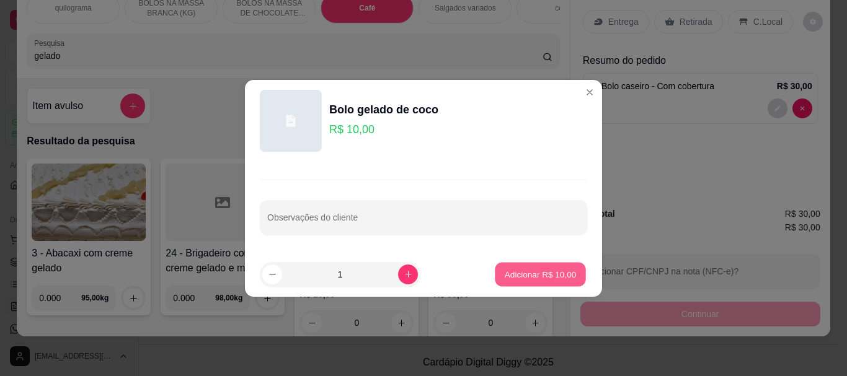
click at [526, 272] on p "Adicionar R$ 10,00" at bounding box center [540, 274] width 72 height 12
type input "1"
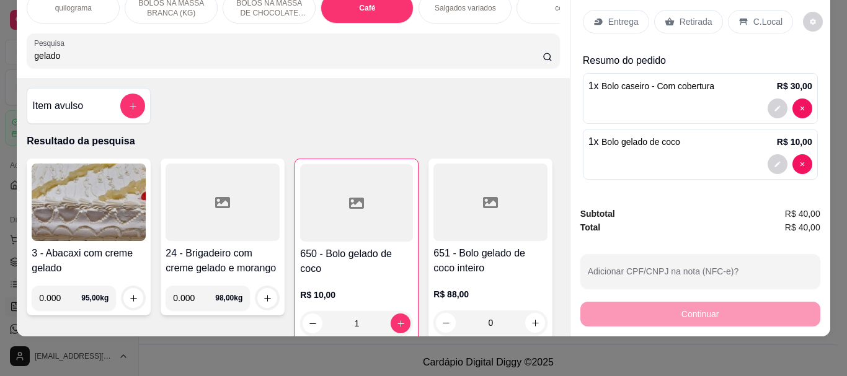
click at [685, 15] on p "Retirada" at bounding box center [695, 21] width 33 height 12
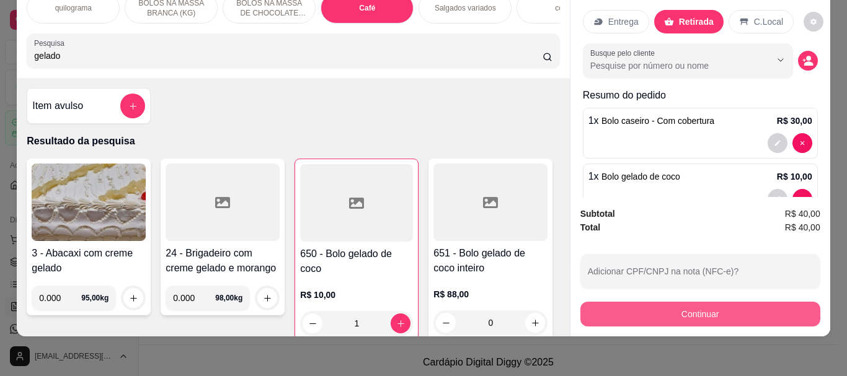
click at [681, 302] on button "Continuar" at bounding box center [700, 314] width 240 height 25
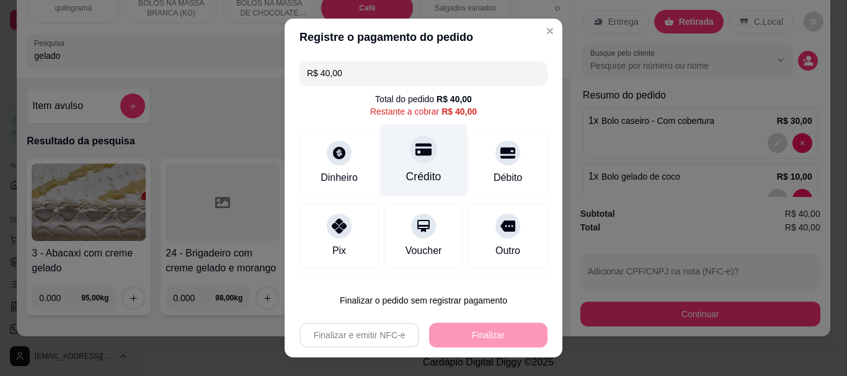
click at [415, 159] on div at bounding box center [423, 149] width 27 height 27
type input "R$ 0,00"
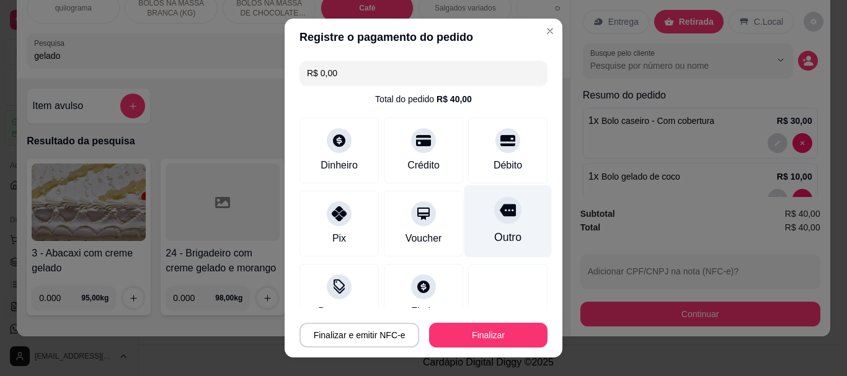
scroll to position [91, 0]
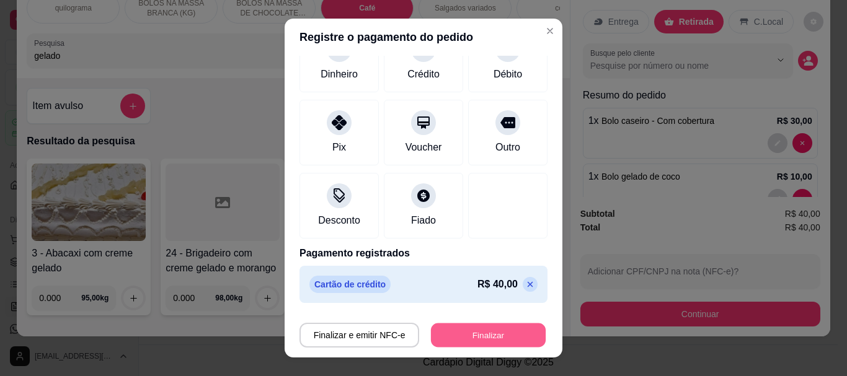
click at [478, 338] on button "Finalizar" at bounding box center [488, 335] width 115 height 24
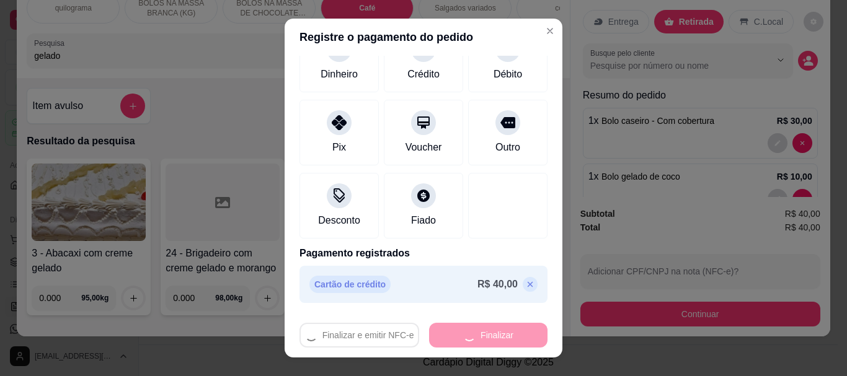
type input "0"
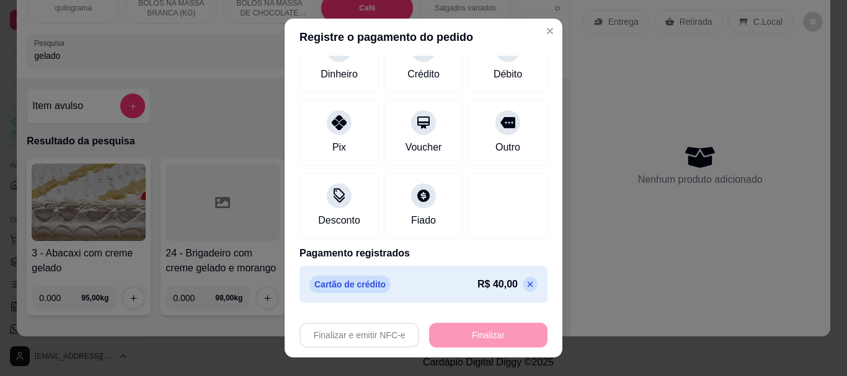
type input "-R$ 40,00"
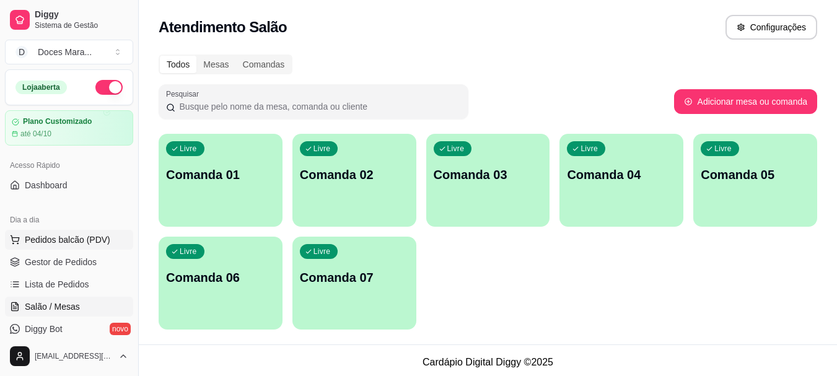
click at [35, 241] on span "Pedidos balcão (PDV)" at bounding box center [68, 240] width 86 height 12
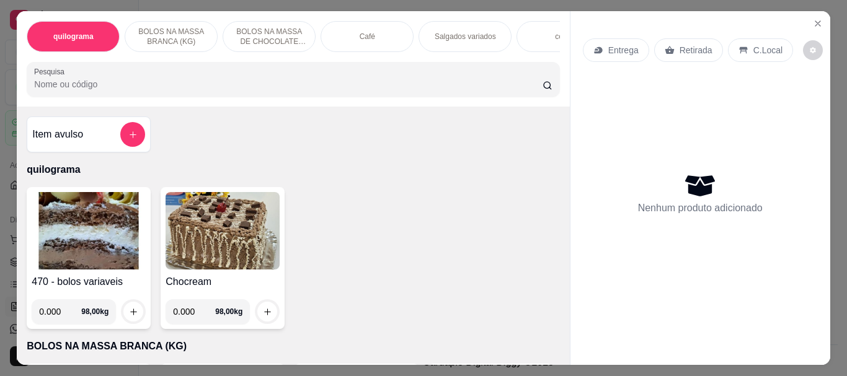
click at [79, 89] on input "Pesquisa" at bounding box center [288, 84] width 508 height 12
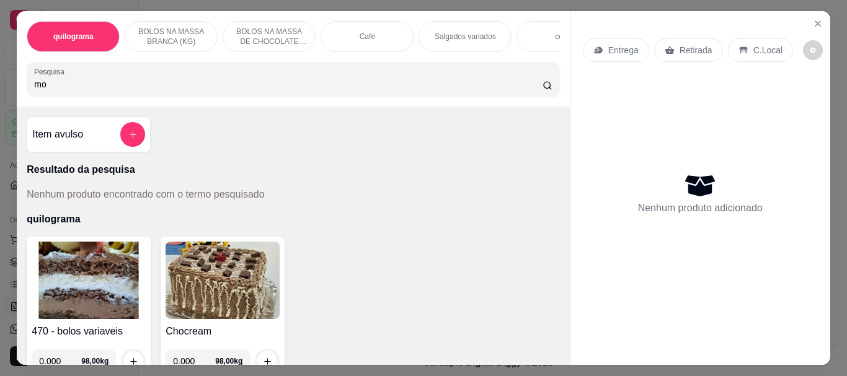
type input "m"
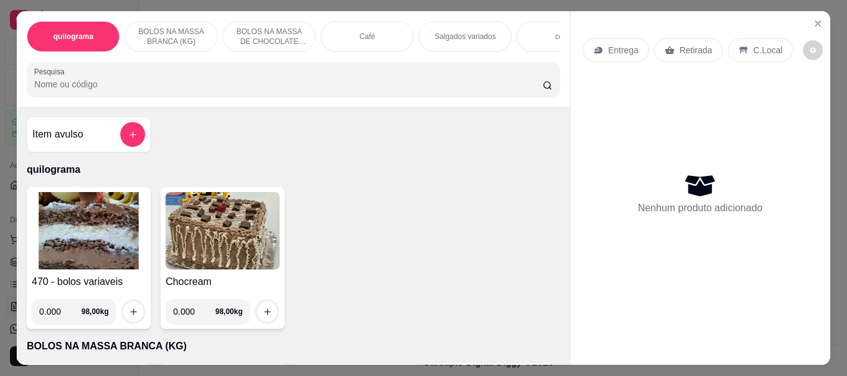
click at [48, 85] on input "Pesquisa" at bounding box center [288, 84] width 508 height 12
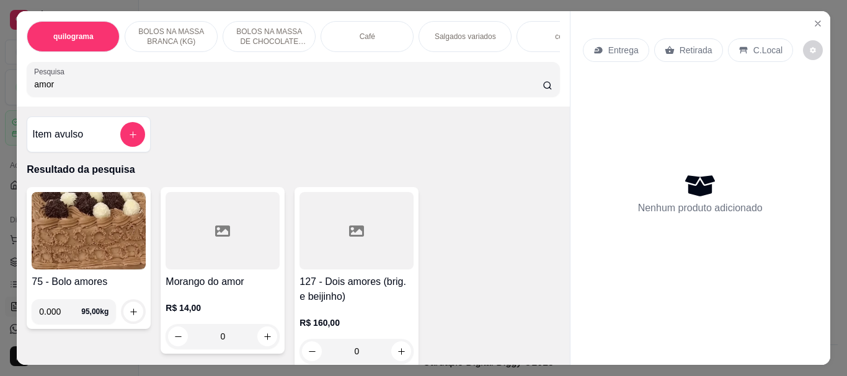
type input "amor"
click at [234, 253] on div at bounding box center [222, 230] width 114 height 77
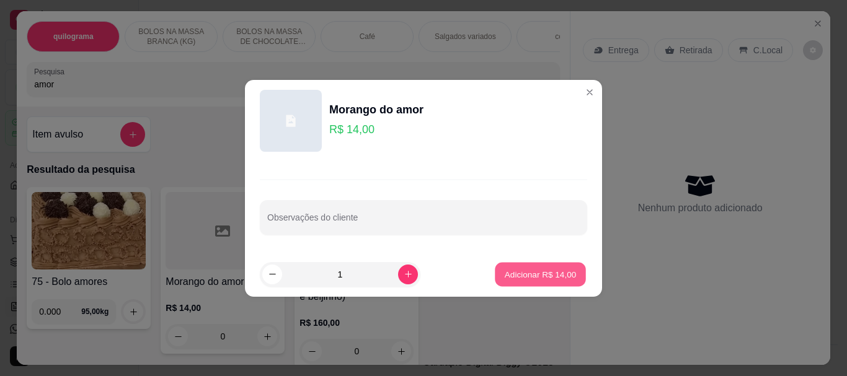
click at [511, 266] on button "Adicionar R$ 14,00" at bounding box center [540, 274] width 91 height 24
type input "1"
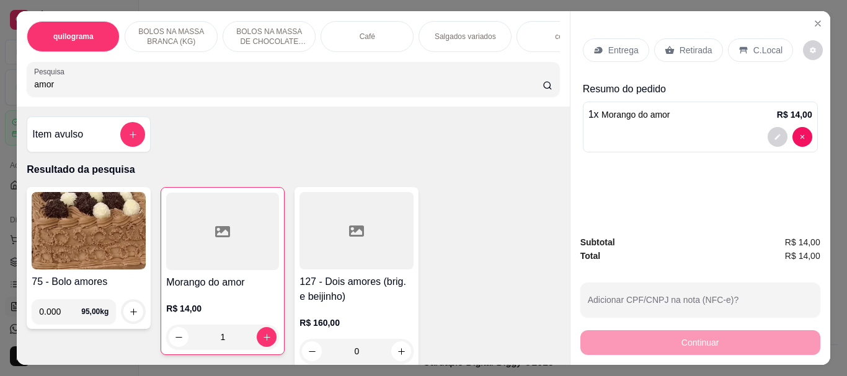
click at [680, 46] on p "Retirada" at bounding box center [695, 50] width 33 height 12
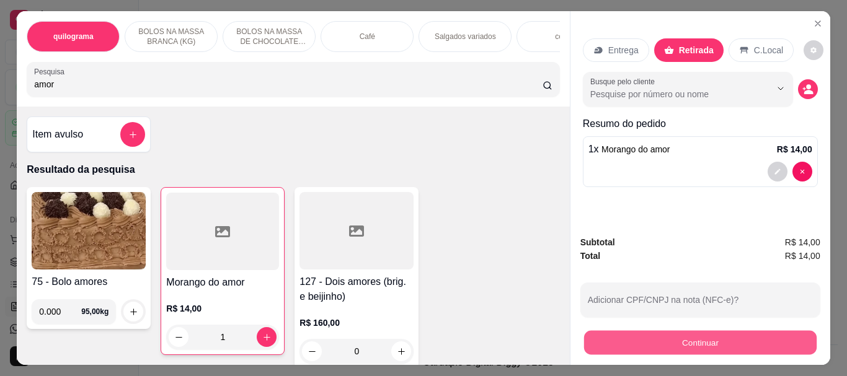
click at [691, 340] on button "Continuar" at bounding box center [699, 342] width 232 height 24
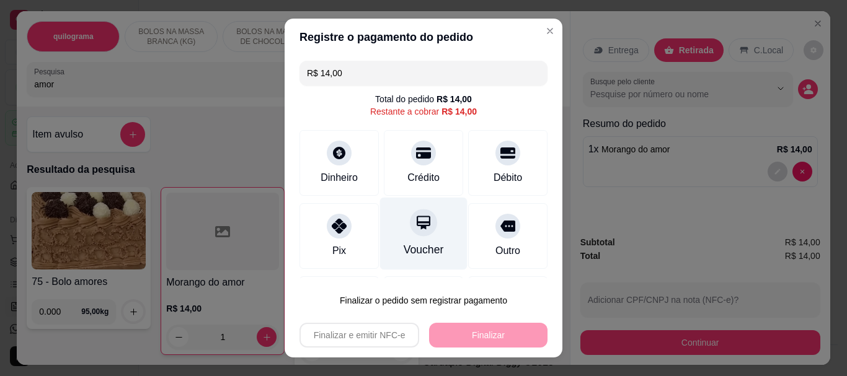
click at [406, 252] on div "Voucher" at bounding box center [423, 250] width 40 height 16
type input "R$ 0,00"
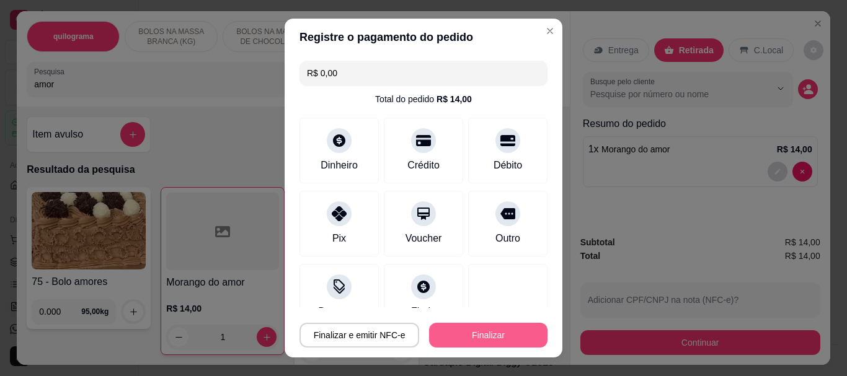
click at [470, 340] on button "Finalizar" at bounding box center [488, 335] width 118 height 25
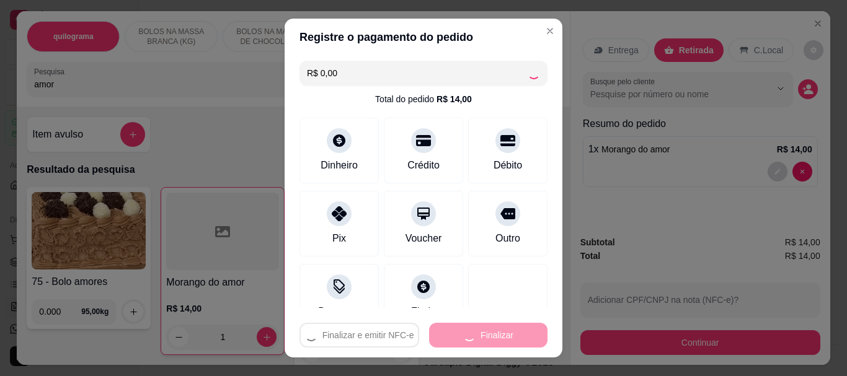
type input "0"
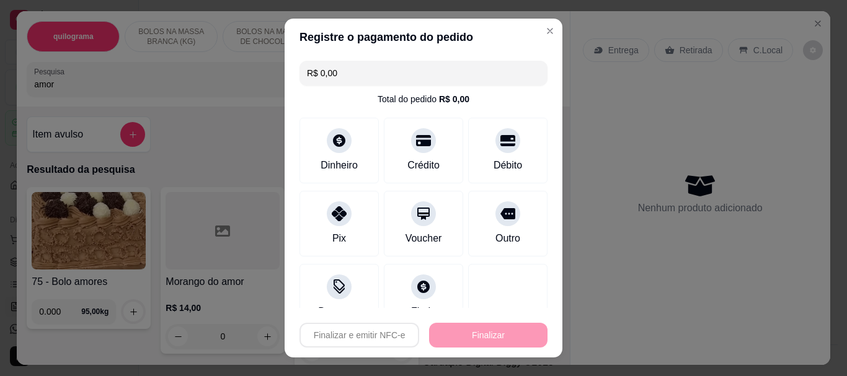
type input "-R$ 14,00"
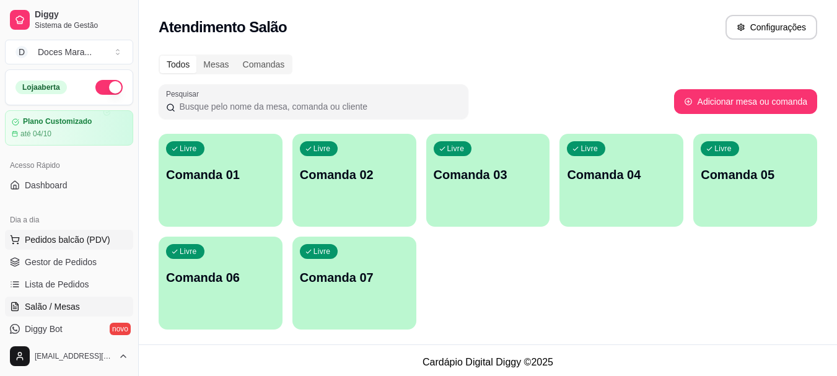
click at [61, 241] on span "Pedidos balcão (PDV)" at bounding box center [68, 240] width 86 height 12
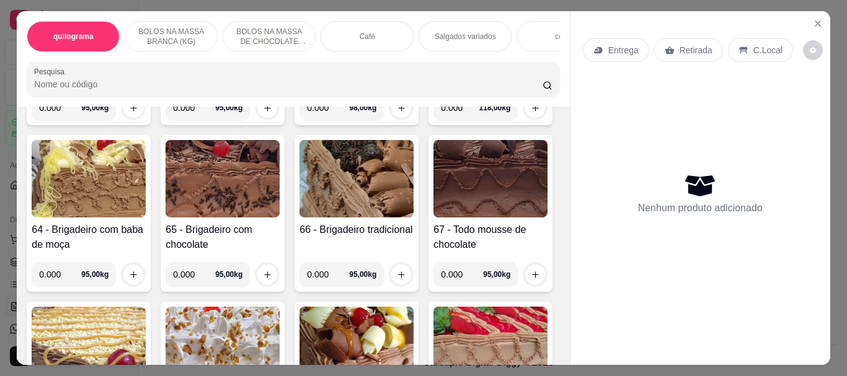
scroll to position [2045, 0]
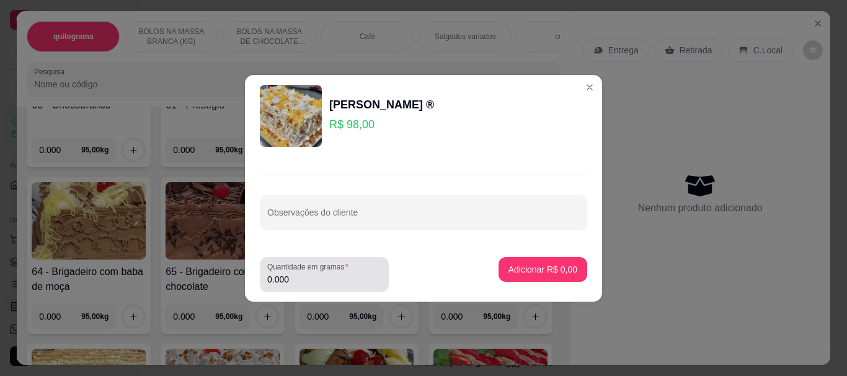
click at [317, 284] on input "0.000" at bounding box center [324, 279] width 114 height 12
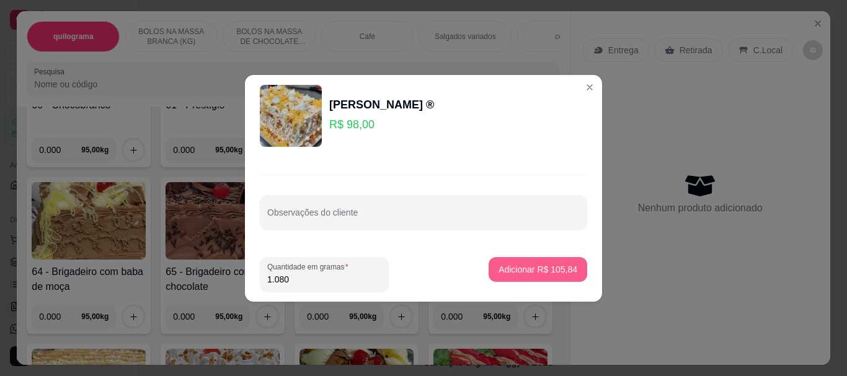
type input "1.080"
click at [558, 267] on p "Adicionar R$ 105,84" at bounding box center [538, 269] width 76 height 12
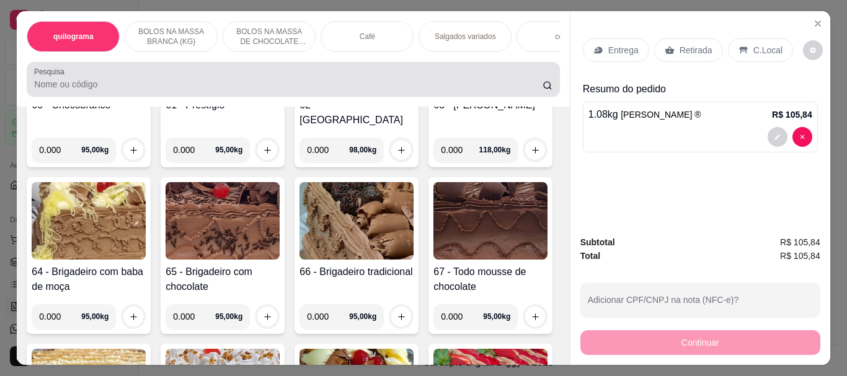
click at [73, 81] on div at bounding box center [292, 79] width 517 height 25
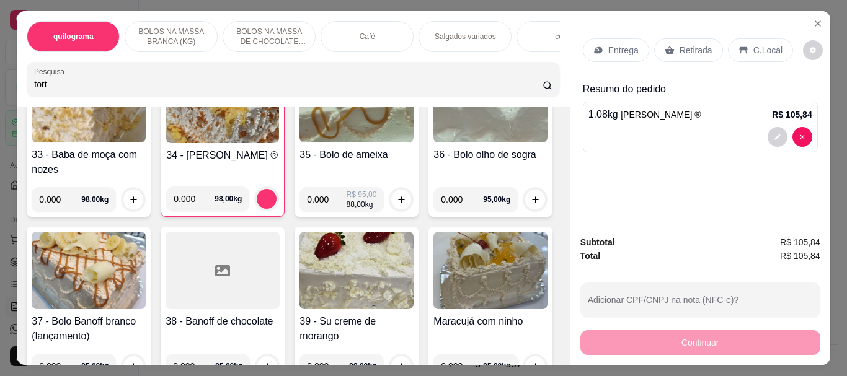
scroll to position [2630, 0]
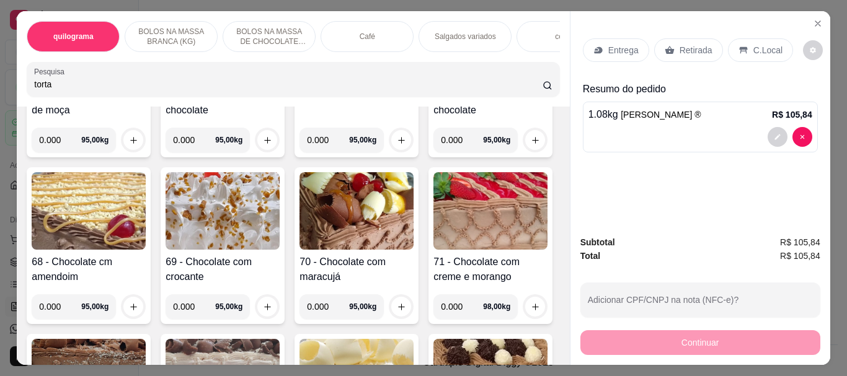
type input "torta"
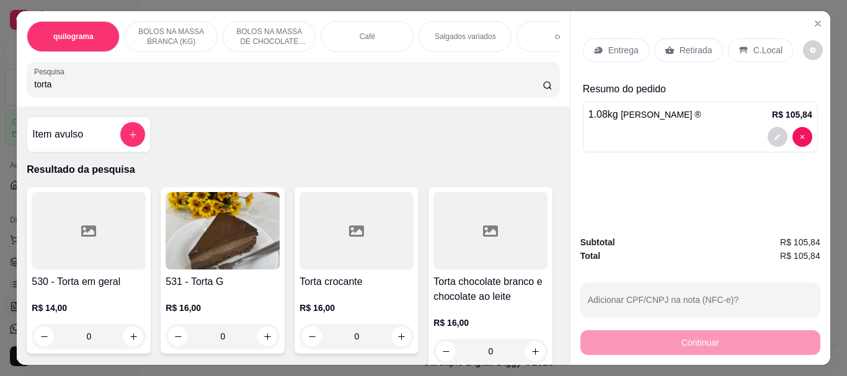
click at [249, 242] on img at bounding box center [222, 230] width 114 height 77
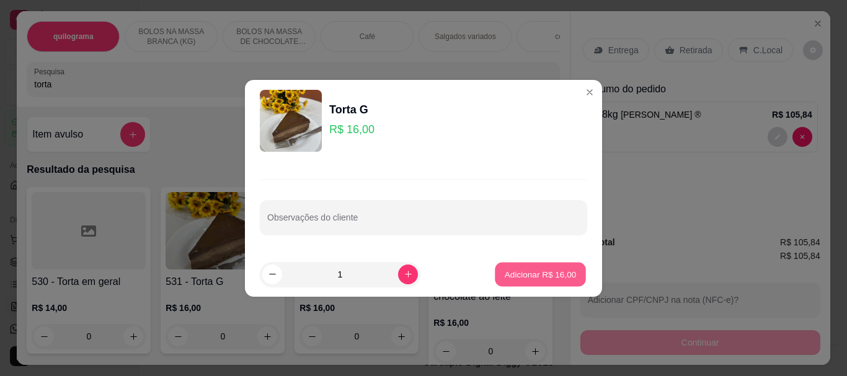
click at [541, 273] on p "Adicionar R$ 16,00" at bounding box center [540, 274] width 72 height 12
type input "1"
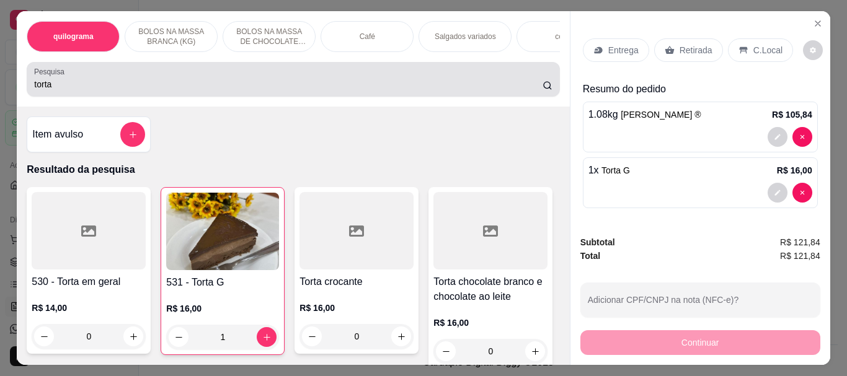
click at [105, 90] on input "torta" at bounding box center [288, 84] width 508 height 12
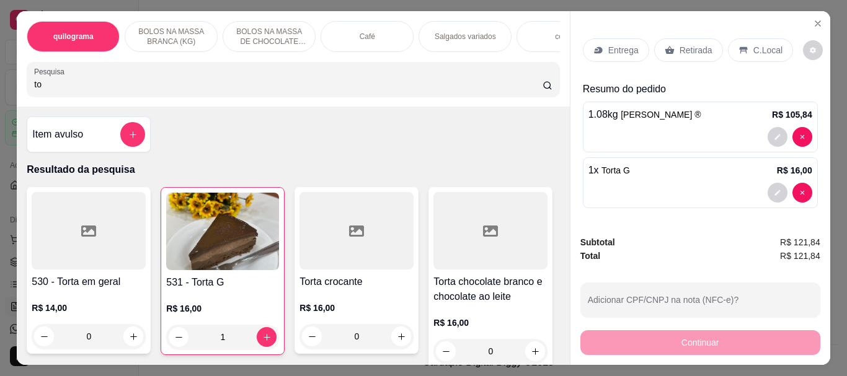
type input "t"
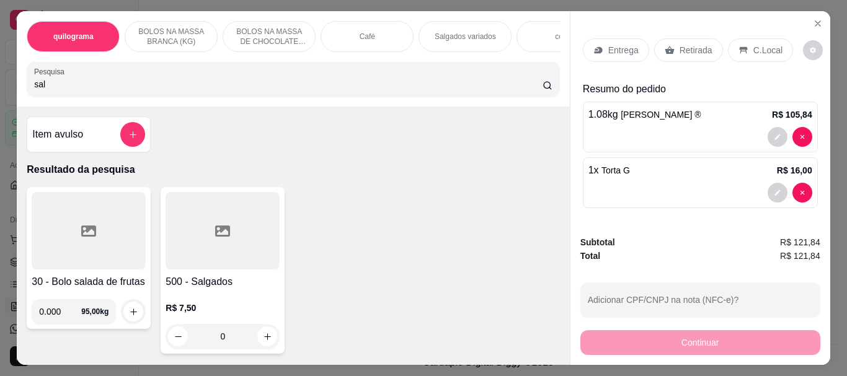
type input "sal"
click at [250, 247] on div at bounding box center [222, 230] width 114 height 77
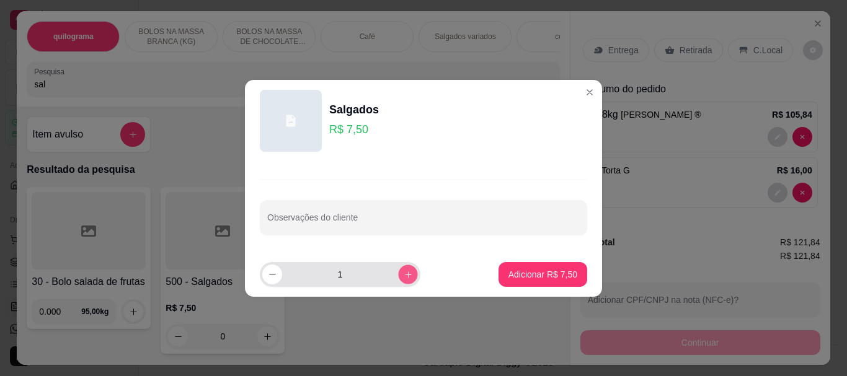
click at [405, 268] on button "increase-product-quantity" at bounding box center [407, 274] width 19 height 19
type input "2"
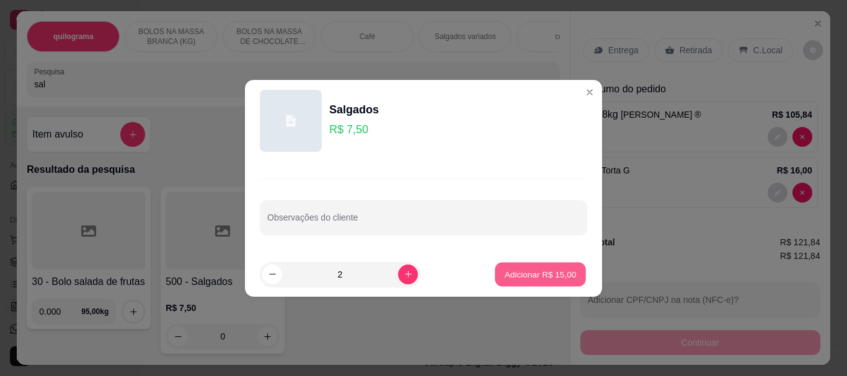
click at [522, 270] on p "Adicionar R$ 15,00" at bounding box center [540, 274] width 72 height 12
type input "2"
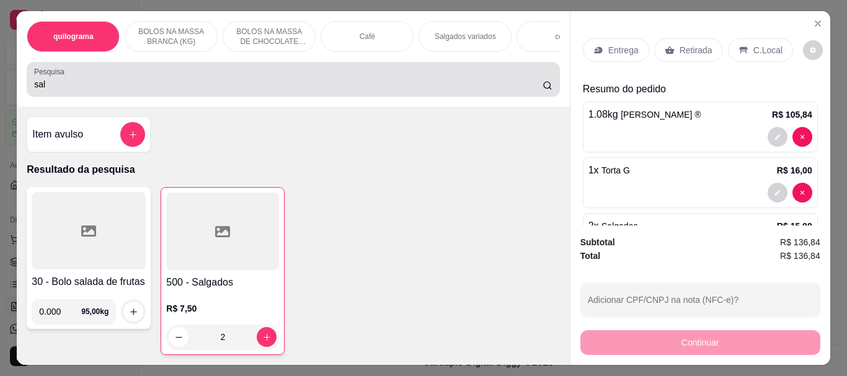
click at [51, 87] on input "sal" at bounding box center [288, 84] width 508 height 12
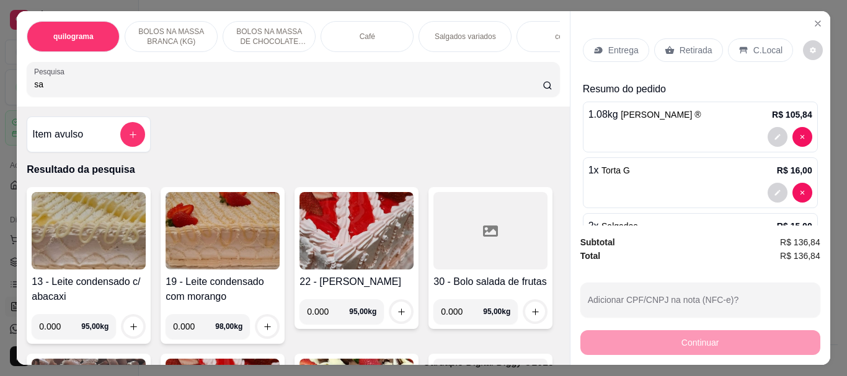
type input "s"
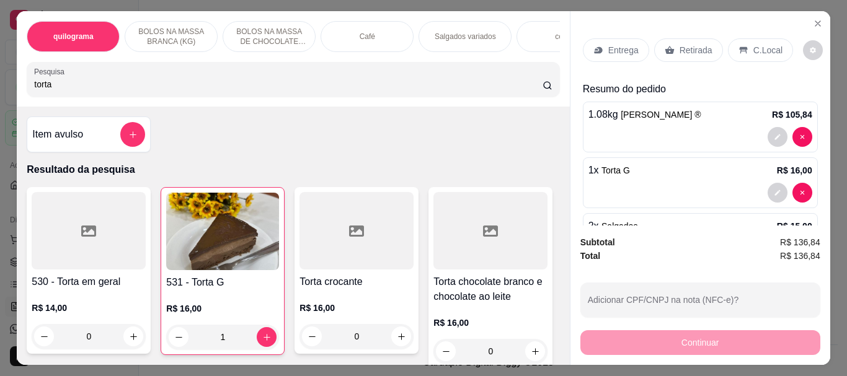
type input "torta"
click at [254, 250] on img at bounding box center [222, 231] width 113 height 77
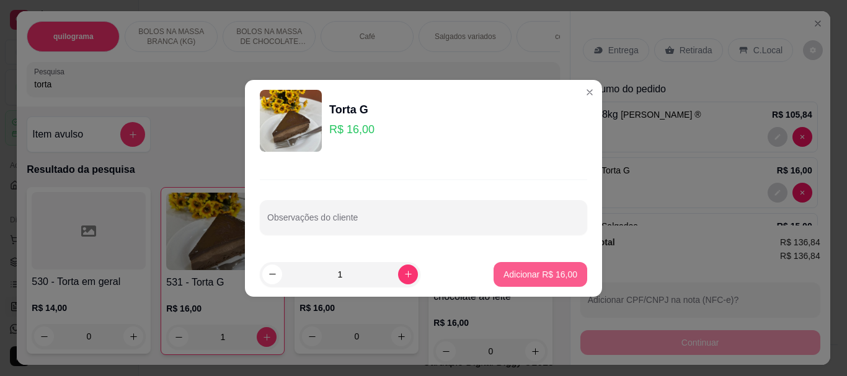
click at [559, 269] on p "Adicionar R$ 16,00" at bounding box center [540, 274] width 74 height 12
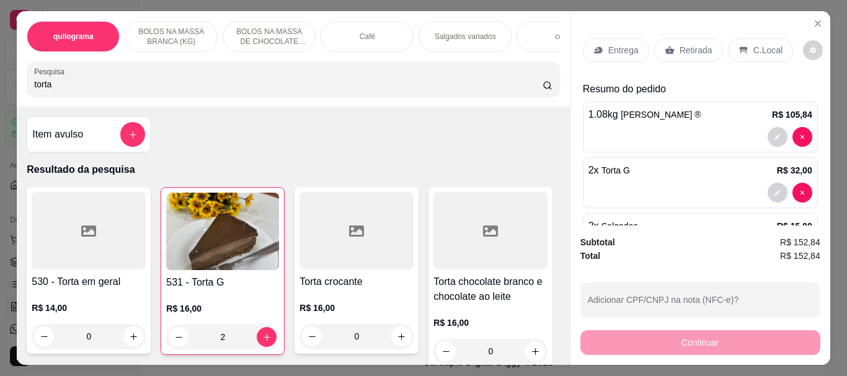
type input "2"
click at [687, 45] on p "Retirada" at bounding box center [695, 50] width 33 height 12
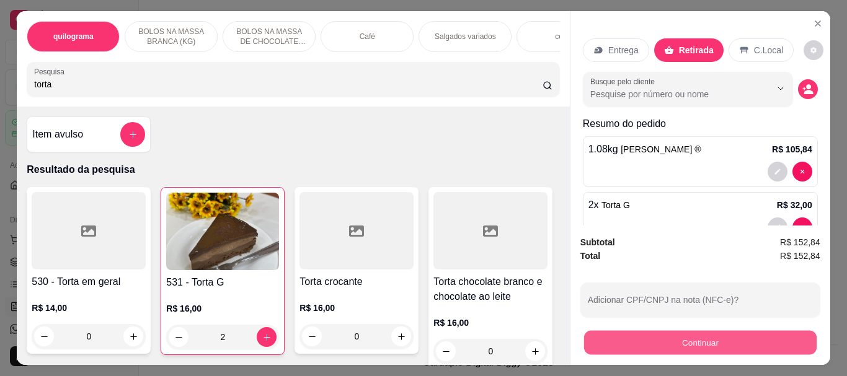
click at [708, 339] on button "Continuar" at bounding box center [699, 342] width 232 height 24
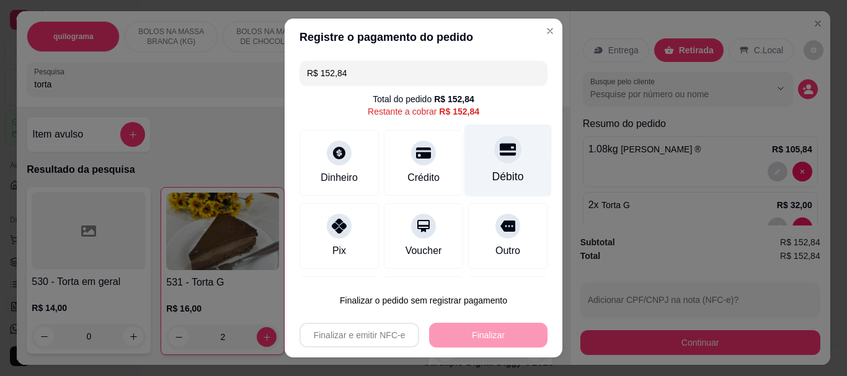
click at [492, 170] on div "Débito" at bounding box center [508, 177] width 32 height 16
type input "R$ 0,00"
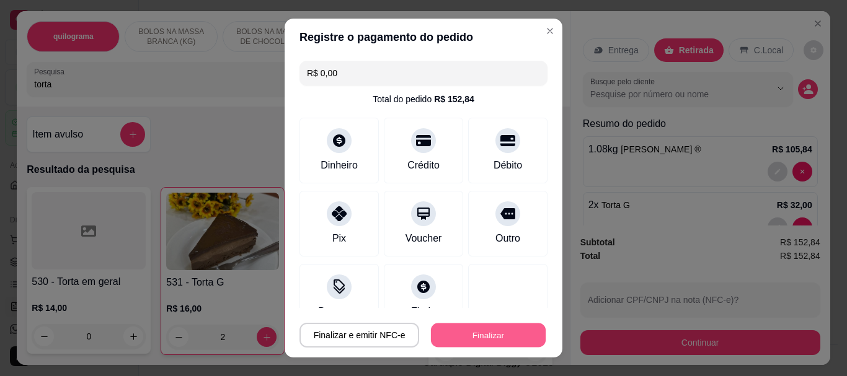
click at [488, 333] on button "Finalizar" at bounding box center [488, 335] width 115 height 24
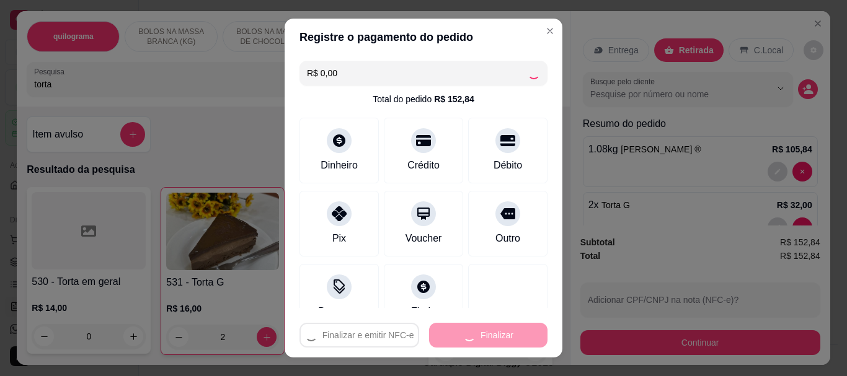
type input "0"
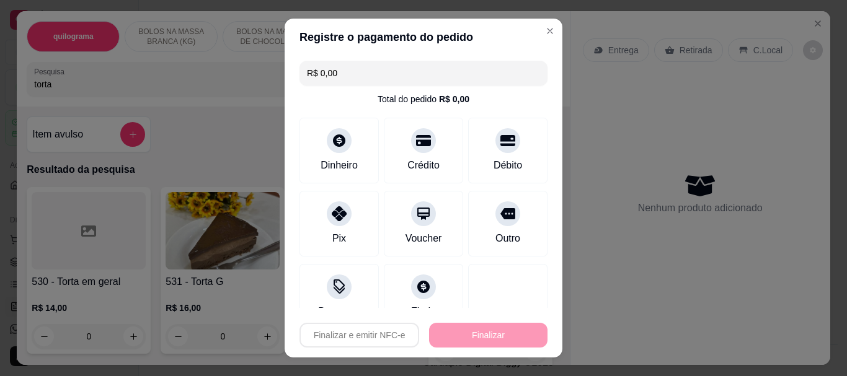
type input "-R$ 152,84"
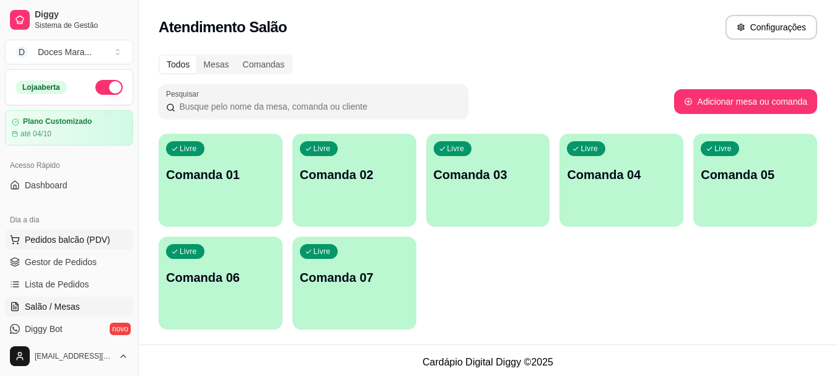
click at [61, 238] on span "Pedidos balcão (PDV)" at bounding box center [68, 240] width 86 height 12
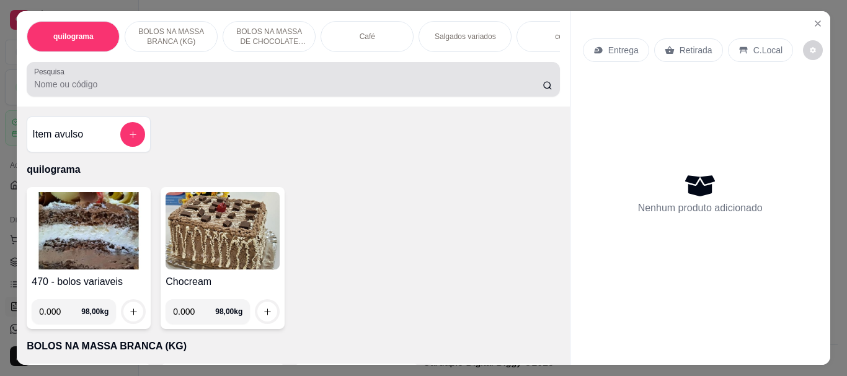
click at [46, 82] on input "Pesquisa" at bounding box center [288, 84] width 508 height 12
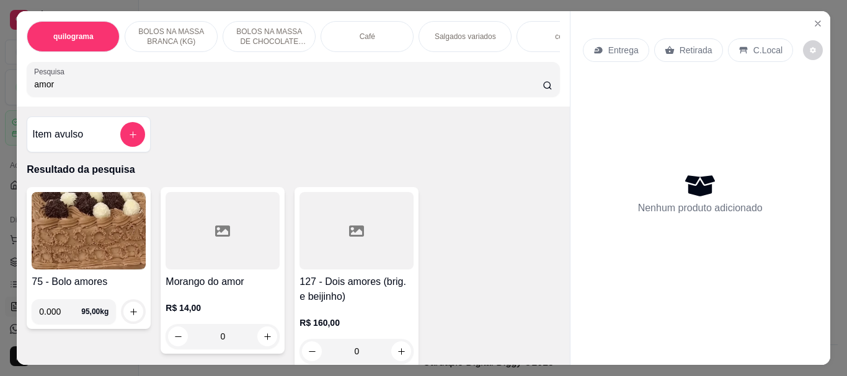
type input "amor"
click at [175, 236] on div at bounding box center [222, 230] width 114 height 77
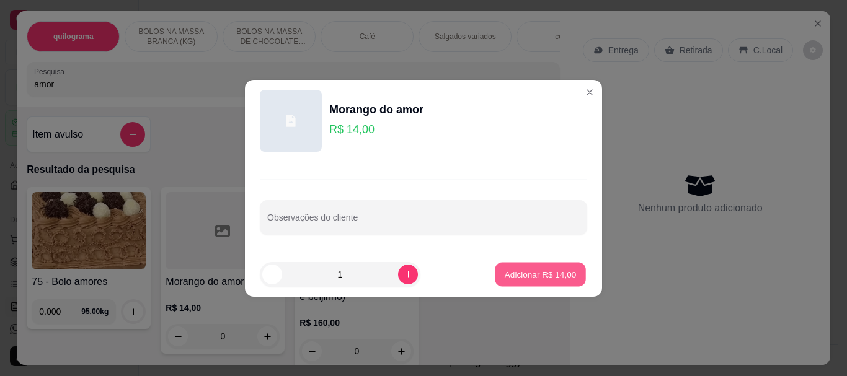
click at [504, 265] on button "Adicionar R$ 14,00" at bounding box center [540, 274] width 91 height 24
type input "1"
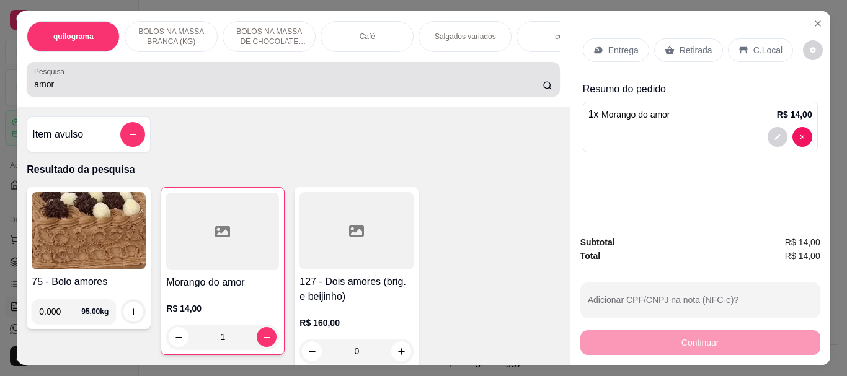
click at [63, 90] on input "amor" at bounding box center [288, 84] width 508 height 12
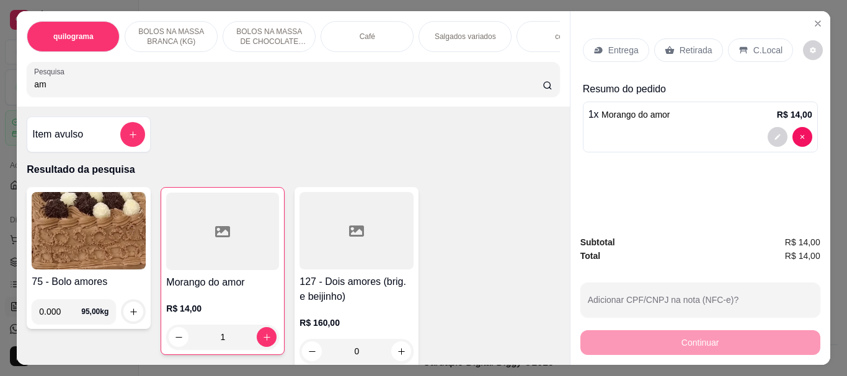
type input "a"
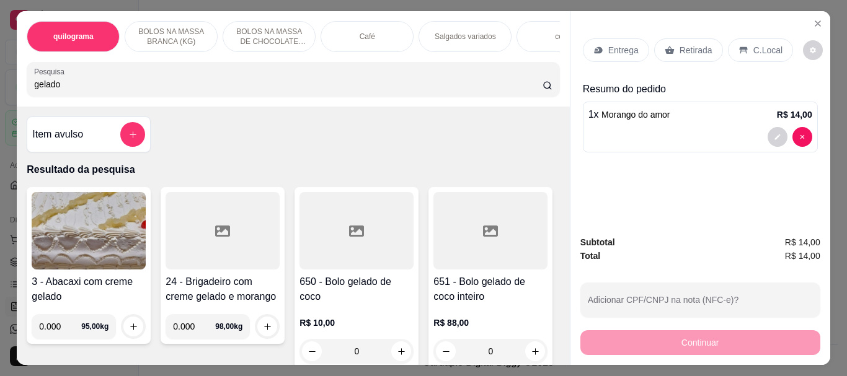
type input "gelado"
click at [325, 240] on div at bounding box center [356, 230] width 114 height 77
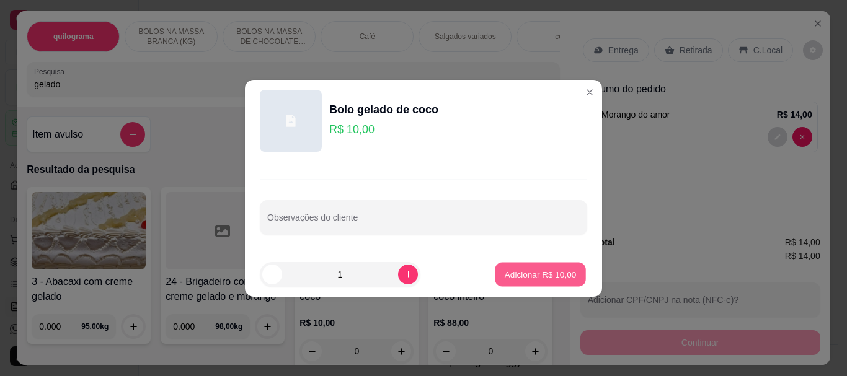
click at [525, 273] on p "Adicionar R$ 10,00" at bounding box center [540, 274] width 72 height 12
type input "1"
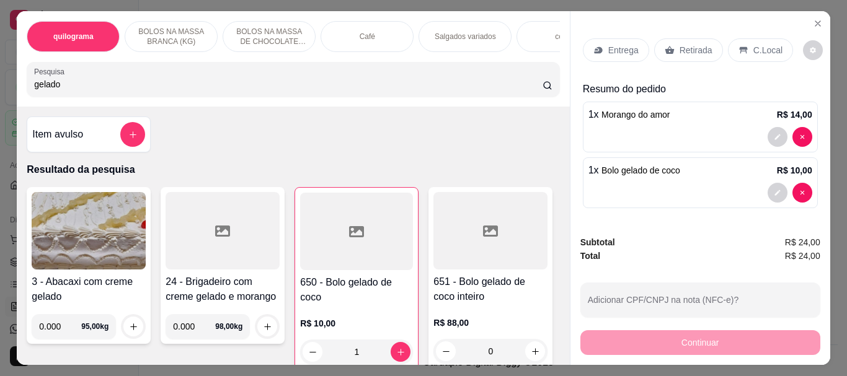
click at [700, 45] on p "Retirada" at bounding box center [695, 50] width 33 height 12
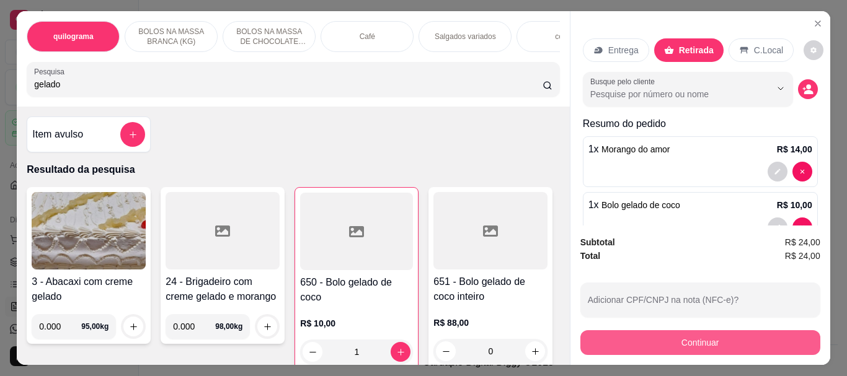
click at [684, 341] on button "Continuar" at bounding box center [700, 342] width 240 height 25
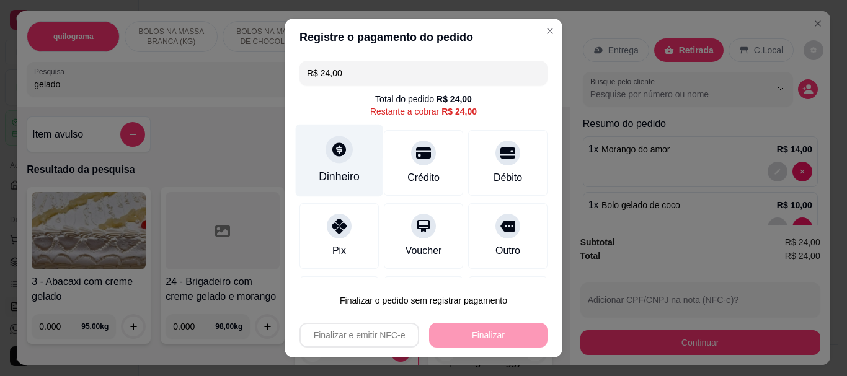
click at [341, 170] on div "Dinheiro" at bounding box center [339, 177] width 41 height 16
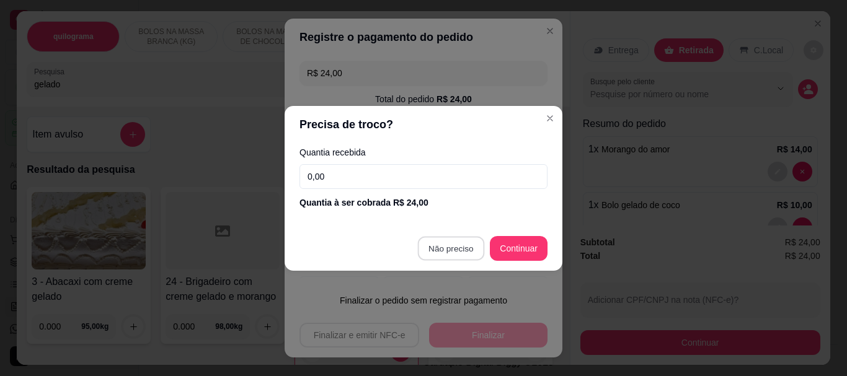
type input "R$ 0,00"
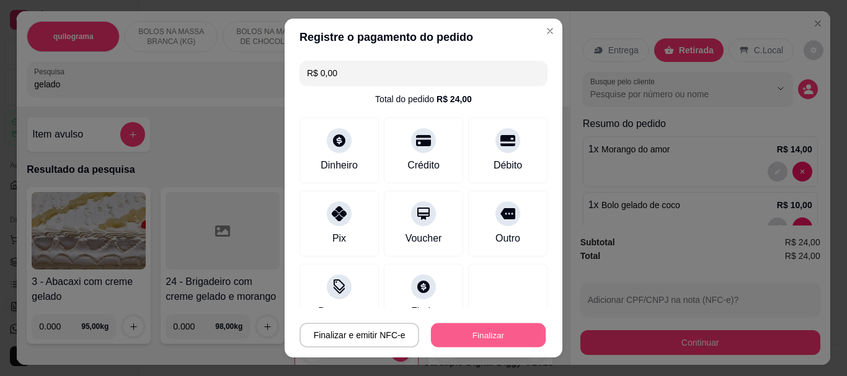
click at [460, 340] on button "Finalizar" at bounding box center [488, 335] width 115 height 24
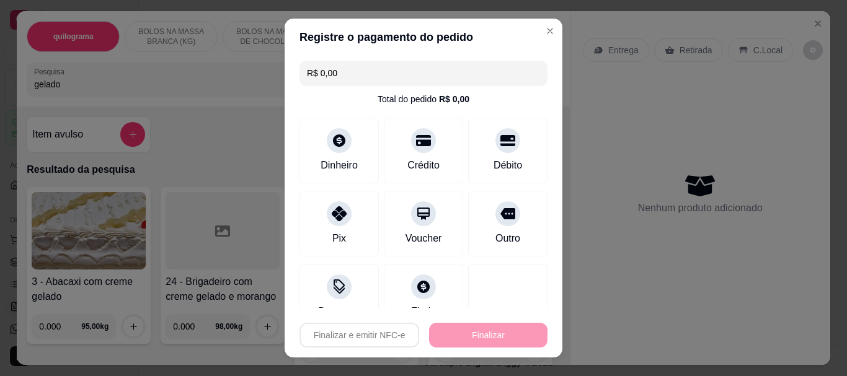
type input "0"
type input "-R$ 24,00"
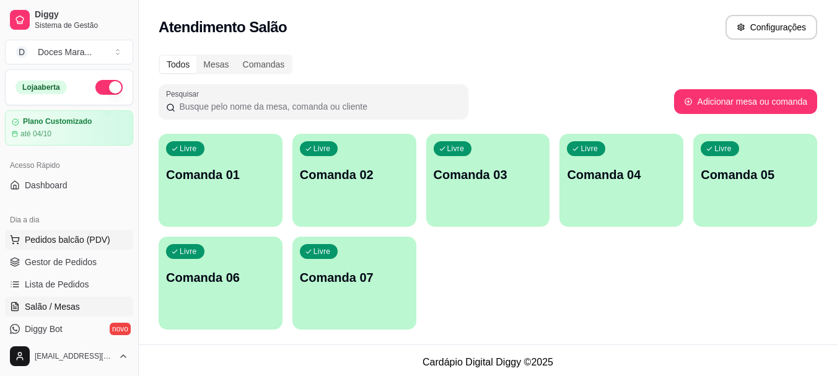
click at [50, 242] on span "Pedidos balcão (PDV)" at bounding box center [68, 240] width 86 height 12
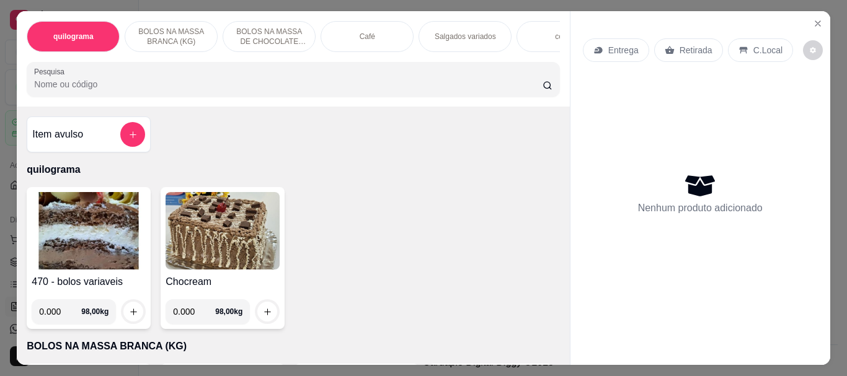
click at [362, 32] on p "Café" at bounding box center [366, 37] width 15 height 10
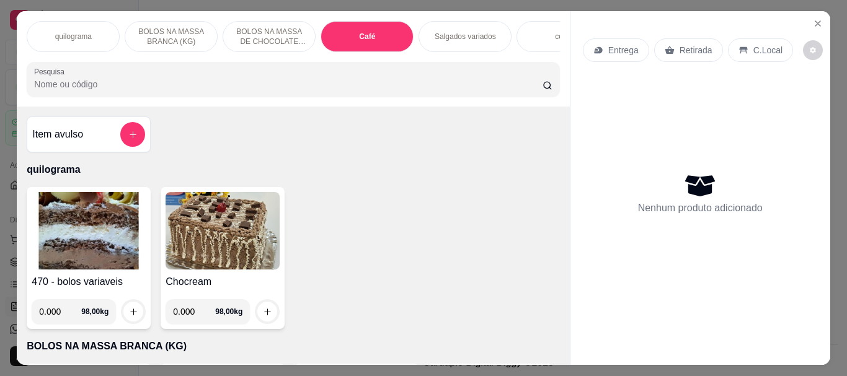
scroll to position [33, 0]
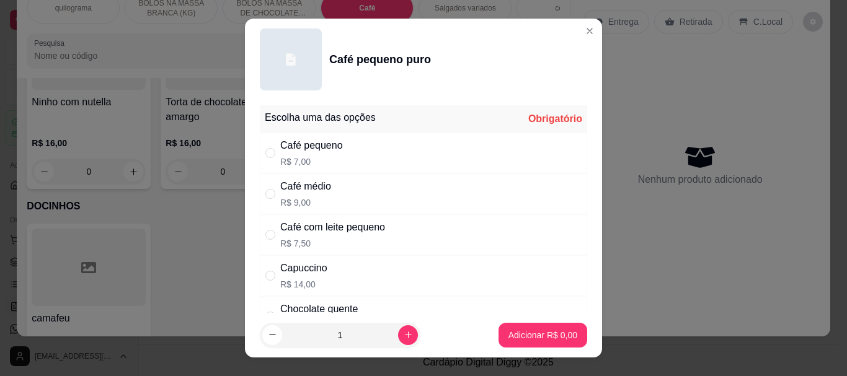
click at [271, 152] on div "" at bounding box center [272, 153] width 15 height 14
radio input "true"
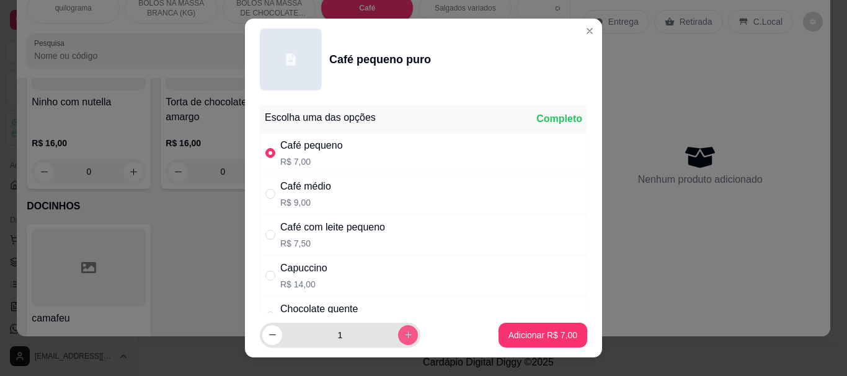
click at [403, 332] on icon "increase-product-quantity" at bounding box center [407, 334] width 9 height 9
type input "2"
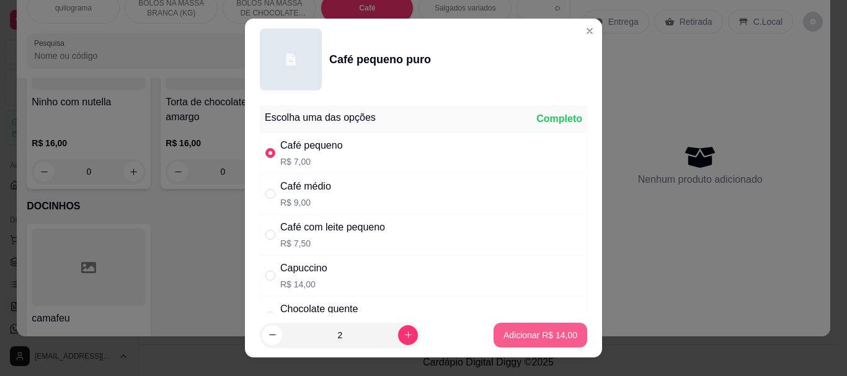
click at [493, 335] on button "Adicionar R$ 14,00" at bounding box center [540, 335] width 94 height 25
type input "2"
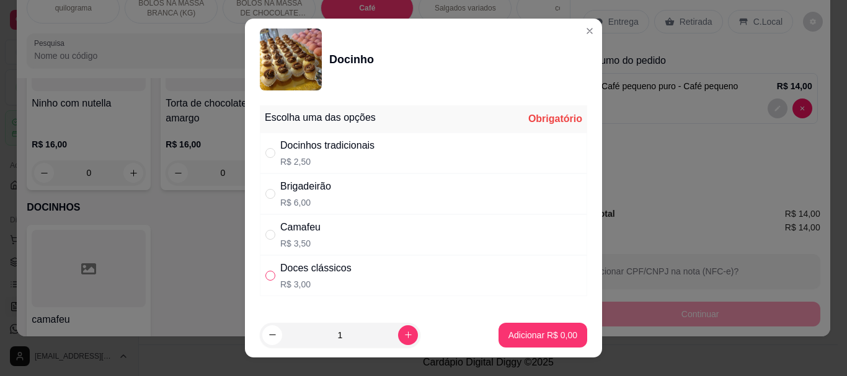
click at [265, 279] on input "" at bounding box center [270, 276] width 10 height 10
radio input "true"
click at [535, 338] on p "Adicionar R$ 3,00" at bounding box center [542, 335] width 67 height 12
type input "1"
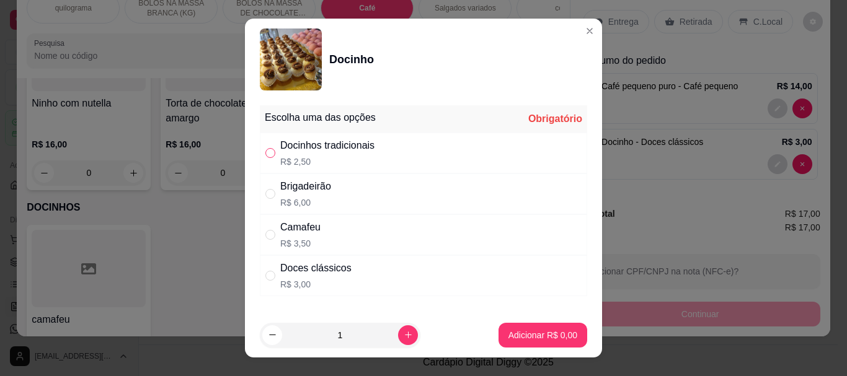
click at [265, 154] on input "" at bounding box center [270, 153] width 10 height 10
radio input "true"
click at [512, 333] on p "Adicionar R$ 2,50" at bounding box center [542, 335] width 67 height 12
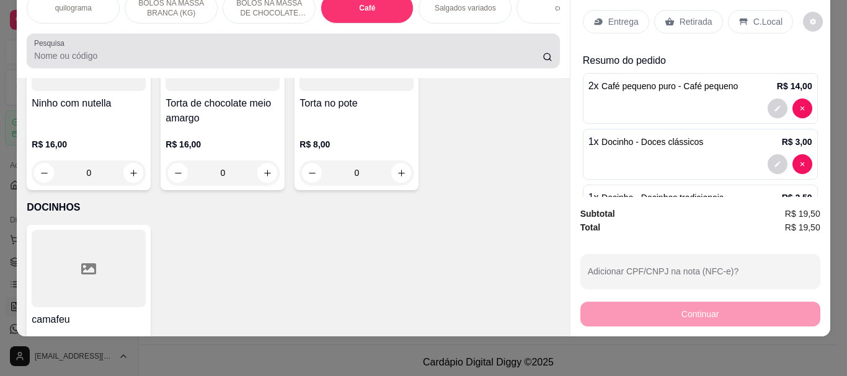
drag, startPoint x: 56, startPoint y: 53, endPoint x: 0, endPoint y: 15, distance: 67.4
click at [0, 17] on div "quilograma BOLOS NA MASSA BRANCA (KG) BOLOS NA MASSA DE CHOCOLATE preço por (KG…" at bounding box center [423, 188] width 847 height 376
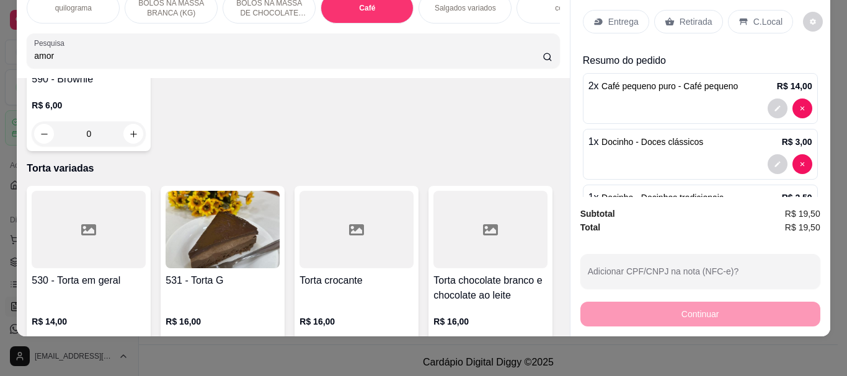
scroll to position [4235, 0]
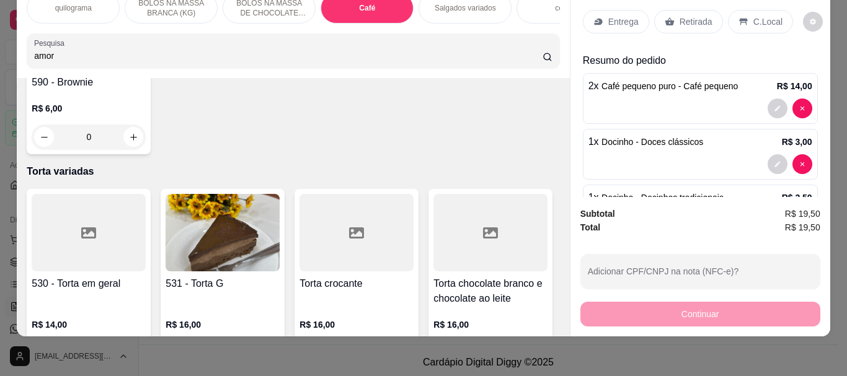
type input "amor"
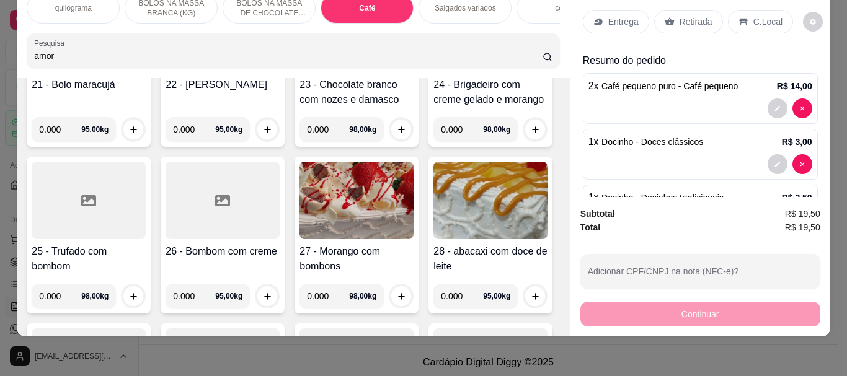
scroll to position [0, 0]
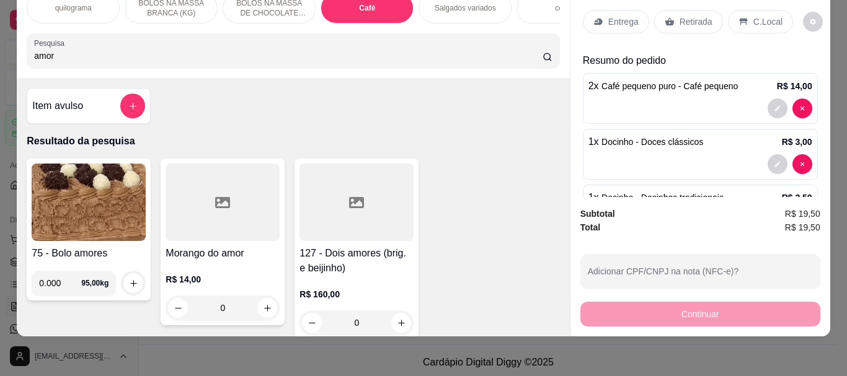
click at [215, 205] on icon at bounding box center [222, 202] width 15 height 15
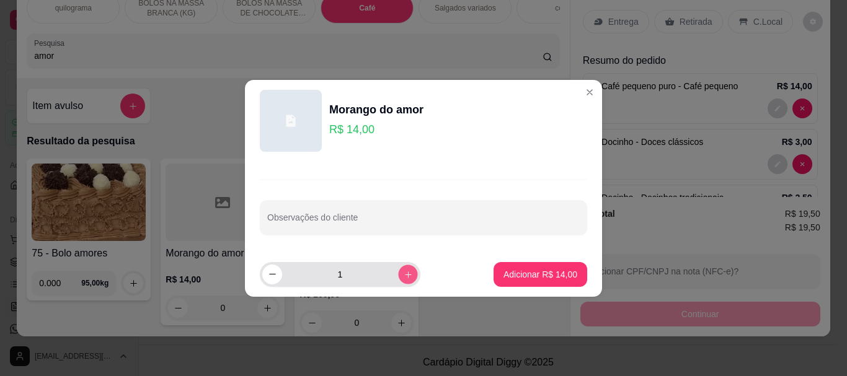
click at [398, 275] on button "increase-product-quantity" at bounding box center [407, 274] width 19 height 19
click at [398, 275] on button "increase-product-quantity" at bounding box center [408, 275] width 20 height 20
type input "5"
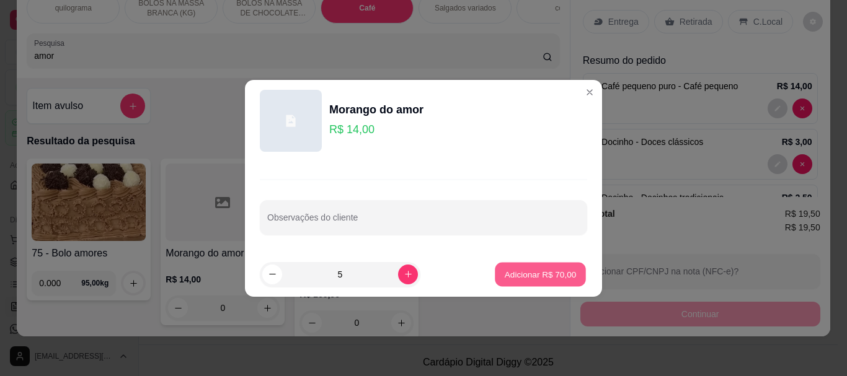
click at [524, 269] on p "Adicionar R$ 70,00" at bounding box center [540, 274] width 72 height 12
type input "5"
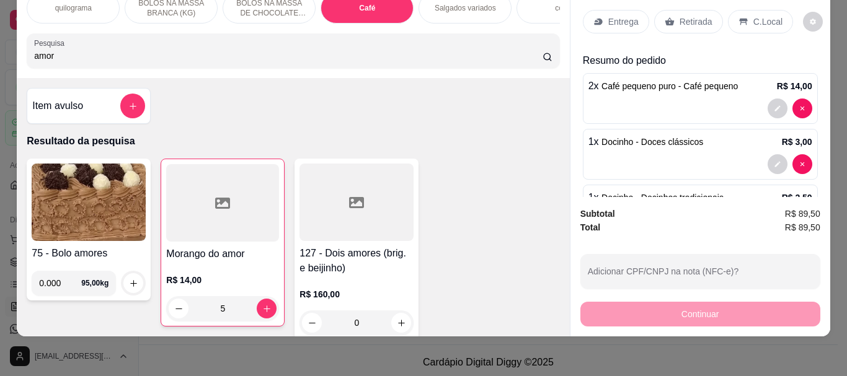
click at [679, 15] on p "Retirada" at bounding box center [695, 21] width 33 height 12
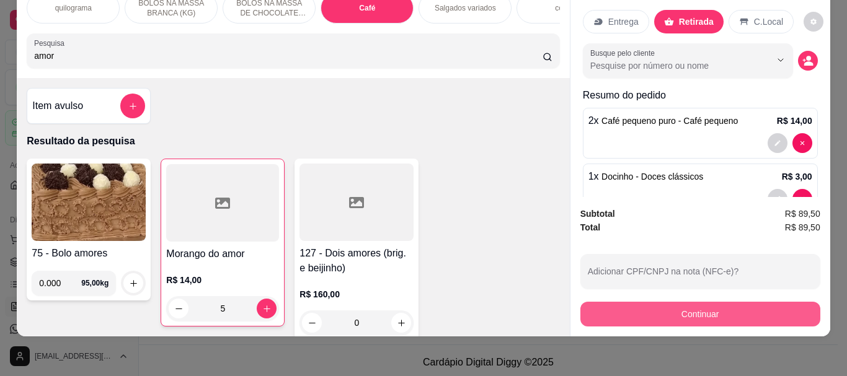
click at [690, 309] on button "Continuar" at bounding box center [700, 314] width 240 height 25
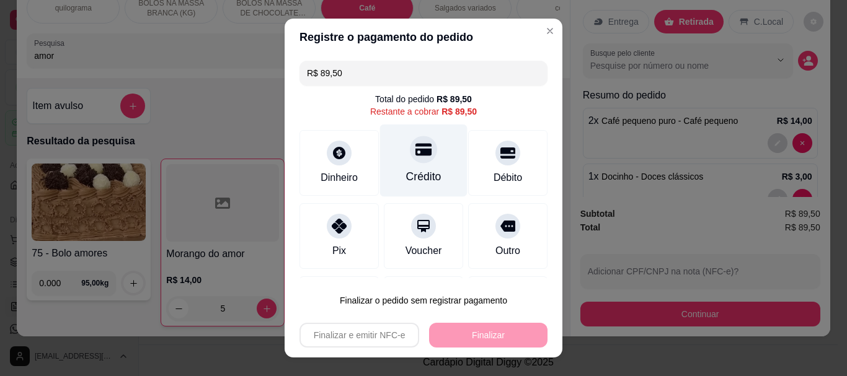
click at [402, 163] on div "Crédito" at bounding box center [423, 161] width 87 height 73
type input "R$ 0,00"
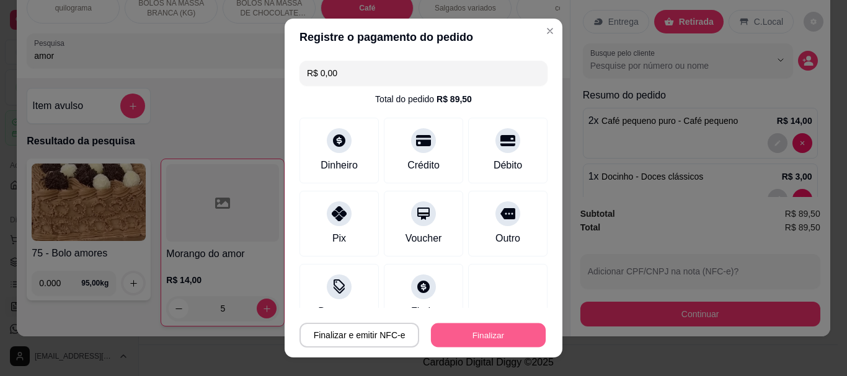
click at [472, 333] on button "Finalizar" at bounding box center [488, 335] width 115 height 24
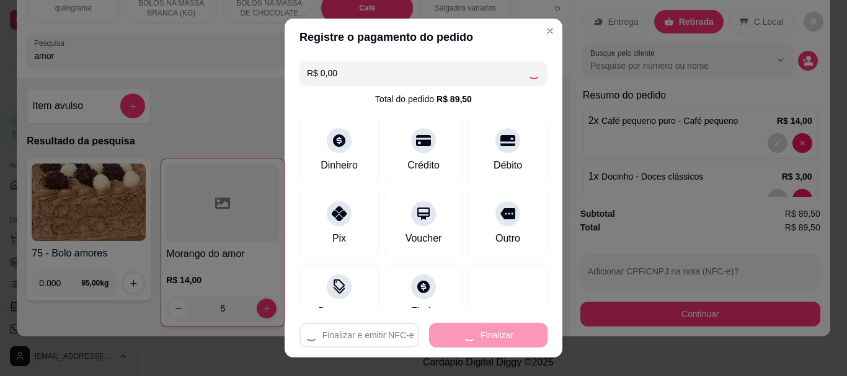
type input "0"
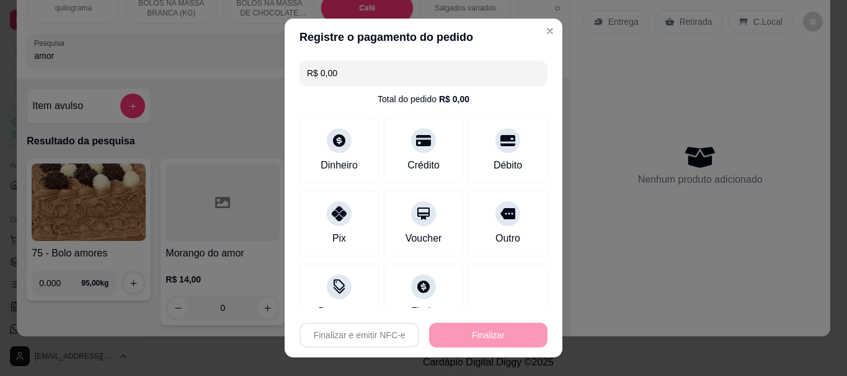
type input "-R$ 89,50"
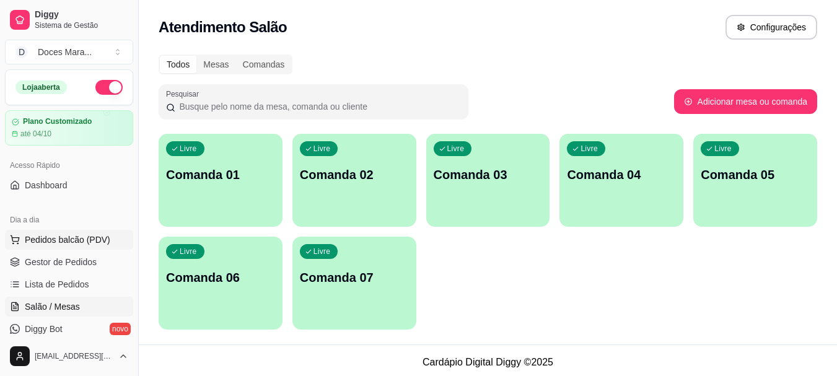
click at [64, 241] on span "Pedidos balcão (PDV)" at bounding box center [68, 240] width 86 height 12
